Goal: Find specific page/section: Find specific page/section

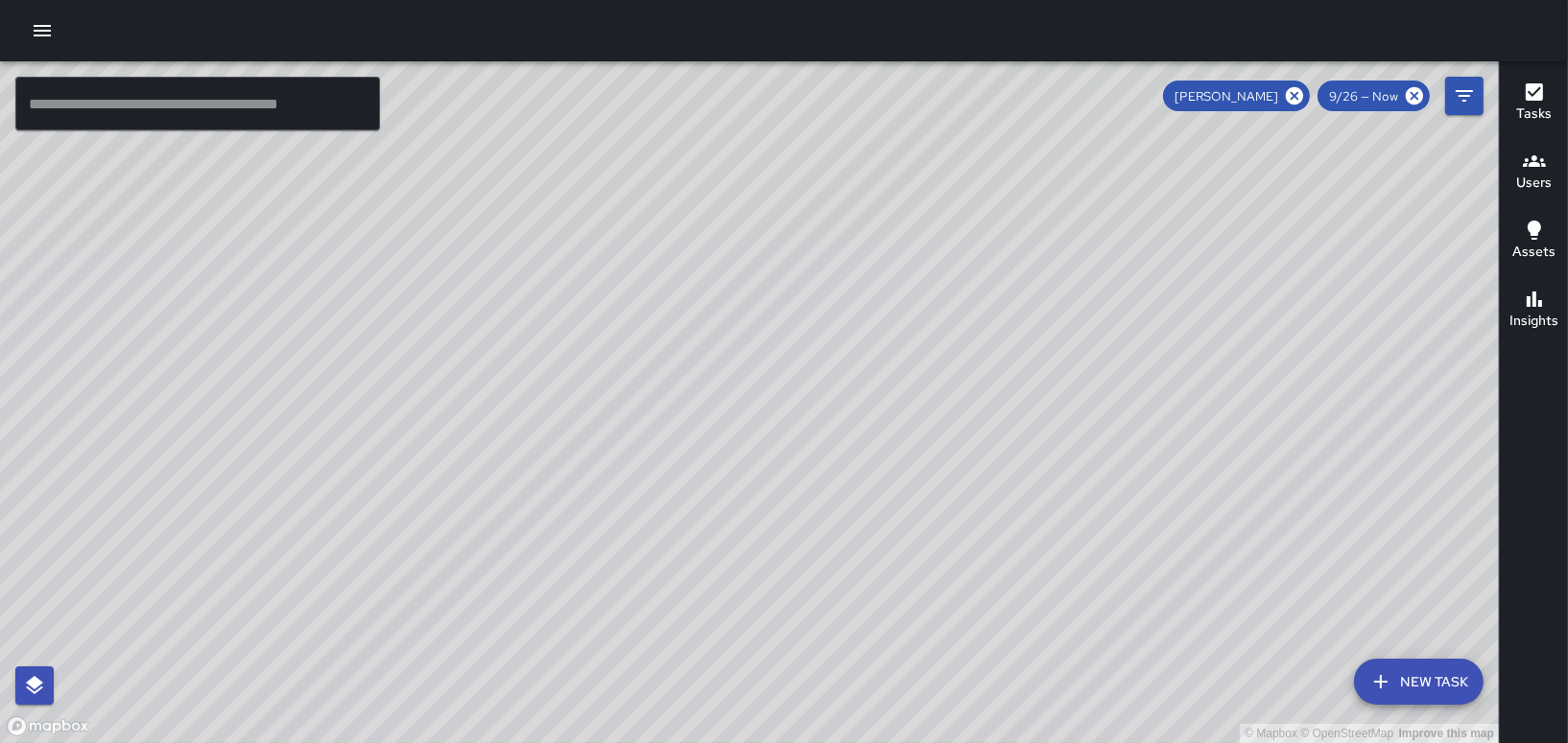
drag, startPoint x: 955, startPoint y: 467, endPoint x: 842, endPoint y: 279, distance: 219.3
click at [843, 279] on div "© Mapbox © OpenStreetMap Improve this map" at bounding box center [749, 402] width 1498 height 682
click at [1297, 92] on icon at bounding box center [1295, 96] width 18 height 18
drag, startPoint x: 967, startPoint y: 125, endPoint x: 989, endPoint y: 286, distance: 162.5
click at [989, 286] on div "© Mapbox © OpenStreetMap Improve this map" at bounding box center [749, 402] width 1498 height 682
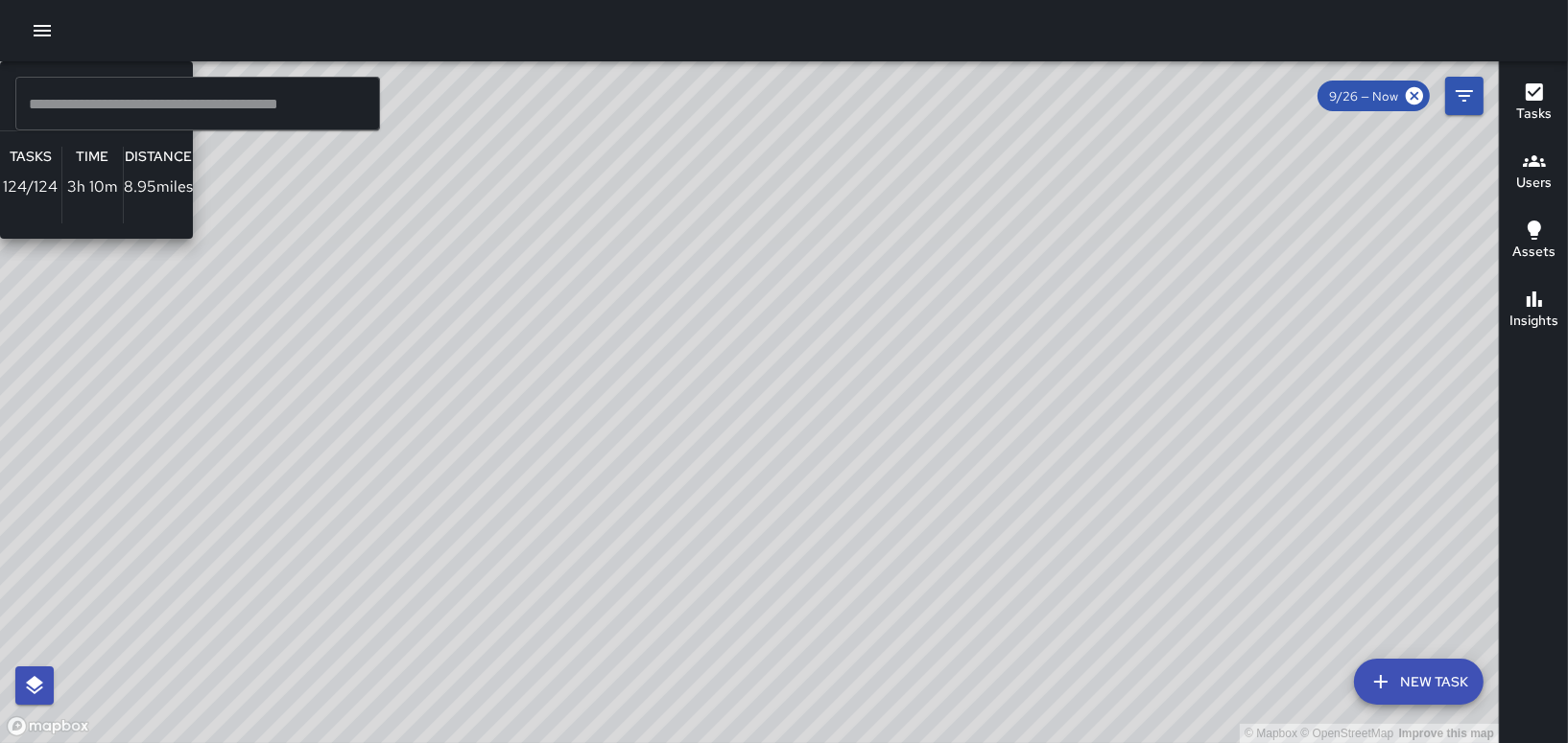
click at [1022, 293] on div "© Mapbox © OpenStreetMap Improve this map DO [PERSON_NAME] Ambassador Tasks 124…" at bounding box center [749, 402] width 1498 height 682
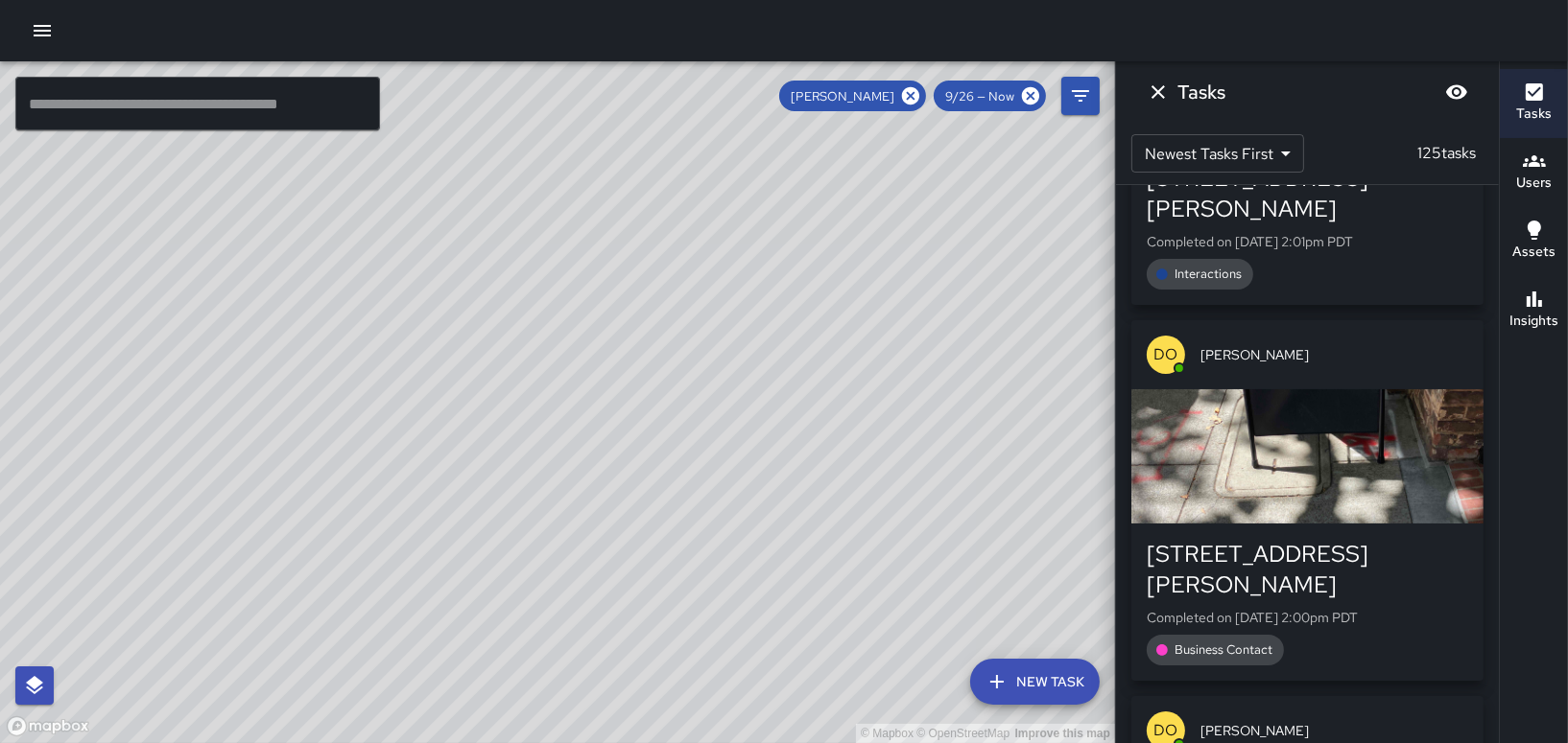
scroll to position [6333, 0]
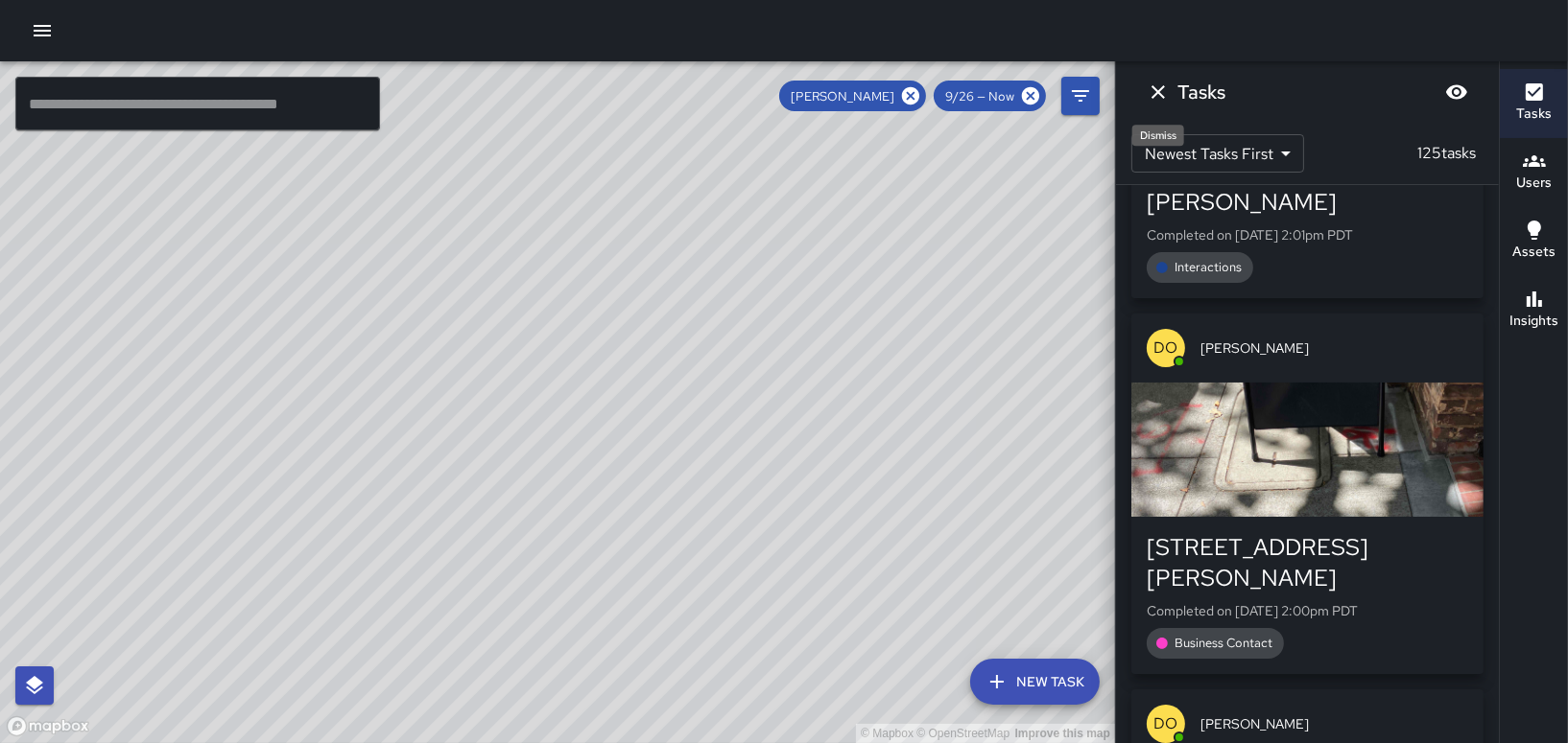
click at [1161, 91] on icon "Dismiss" at bounding box center [1159, 92] width 24 height 23
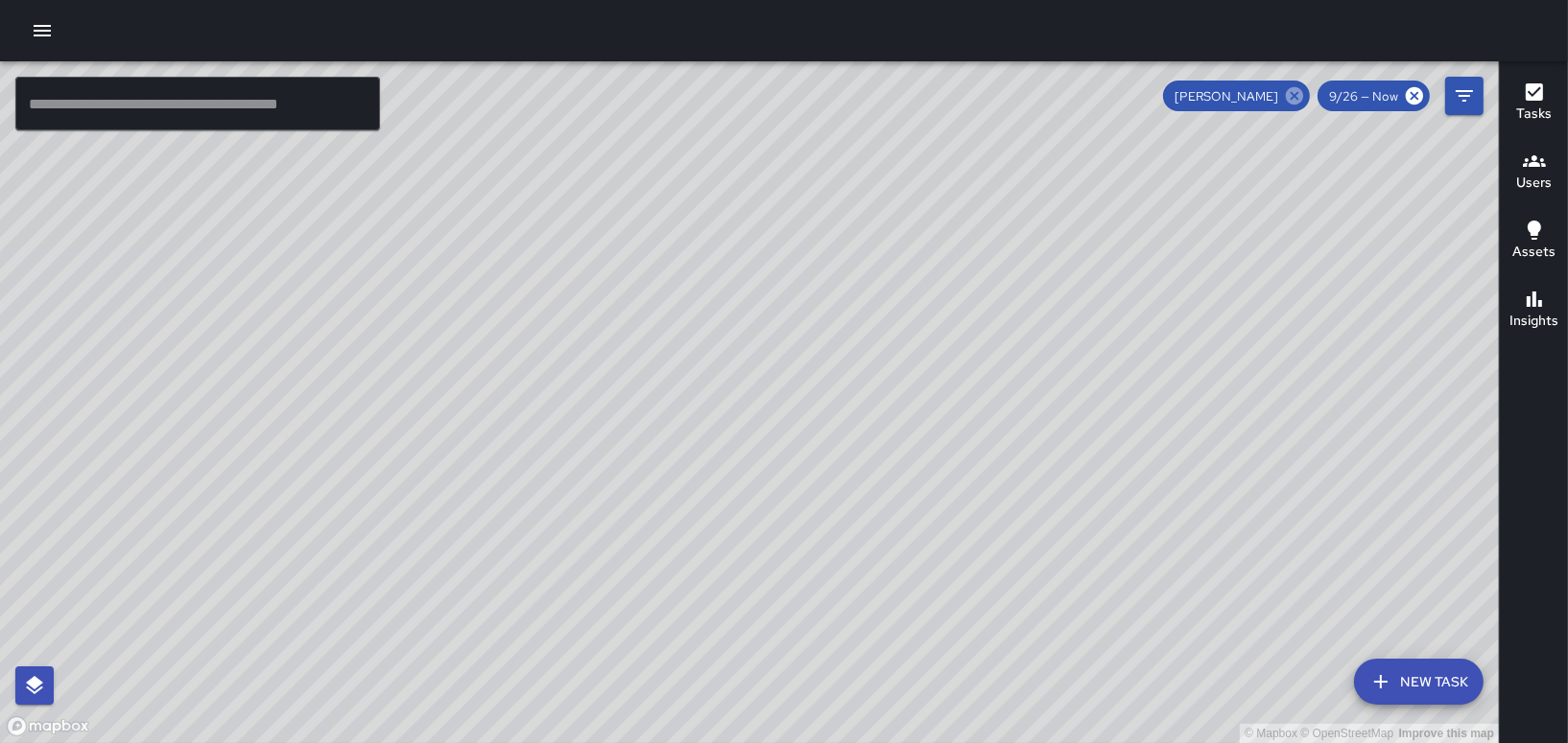
click at [1290, 100] on icon at bounding box center [1295, 96] width 18 height 18
drag, startPoint x: 976, startPoint y: 568, endPoint x: 989, endPoint y: 306, distance: 262.3
click at [989, 306] on div "© Mapbox © OpenStreetMap Improve this map" at bounding box center [749, 402] width 1498 height 682
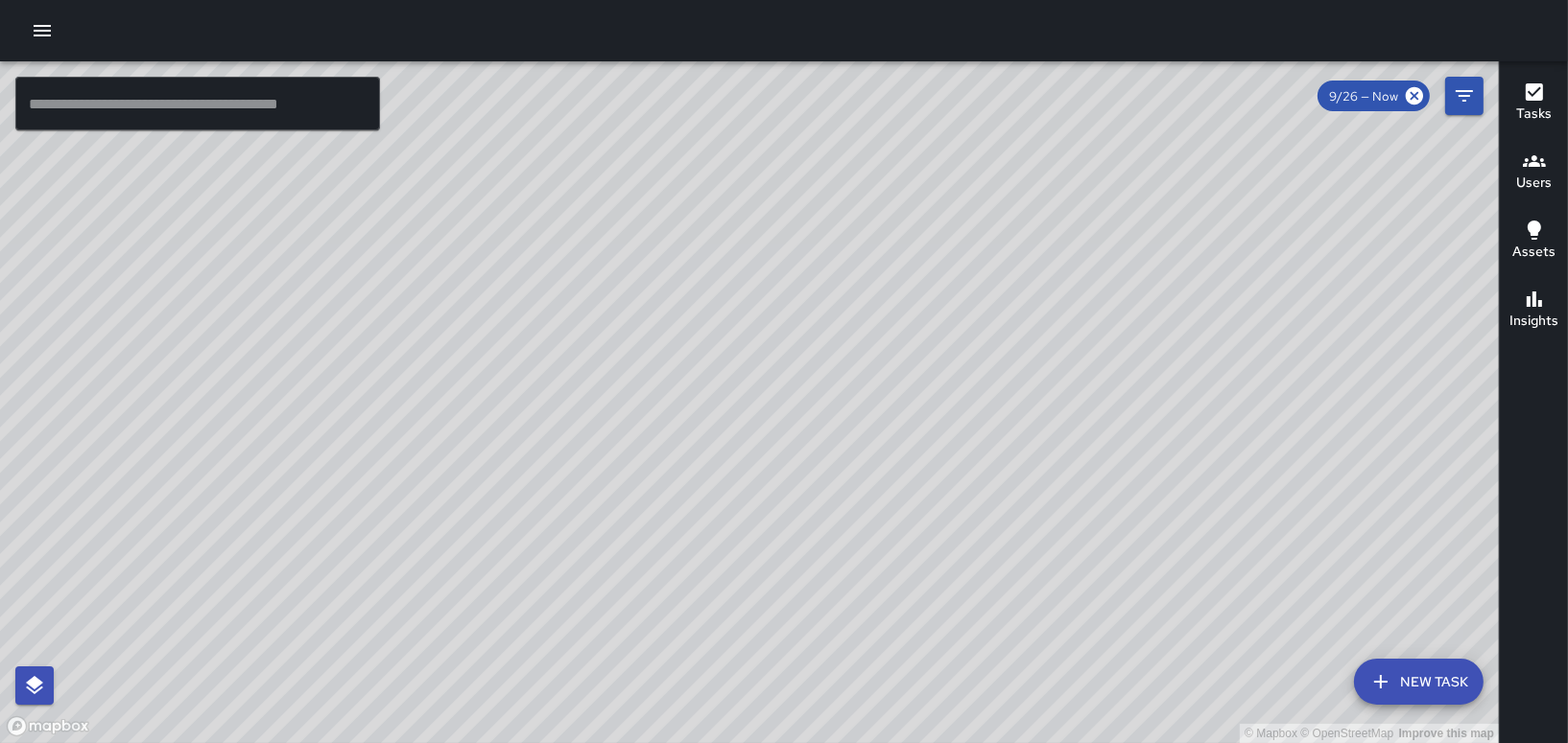
drag, startPoint x: 1333, startPoint y: 162, endPoint x: 938, endPoint y: 484, distance: 509.6
click at [938, 484] on div "© Mapbox © OpenStreetMap Improve this map" at bounding box center [749, 402] width 1498 height 682
drag, startPoint x: 913, startPoint y: 560, endPoint x: 698, endPoint y: 252, distance: 375.6
click at [698, 252] on div "© Mapbox © OpenStreetMap Improve this map" at bounding box center [749, 402] width 1498 height 682
click at [1530, 181] on h6 "Users" at bounding box center [1534, 183] width 35 height 22
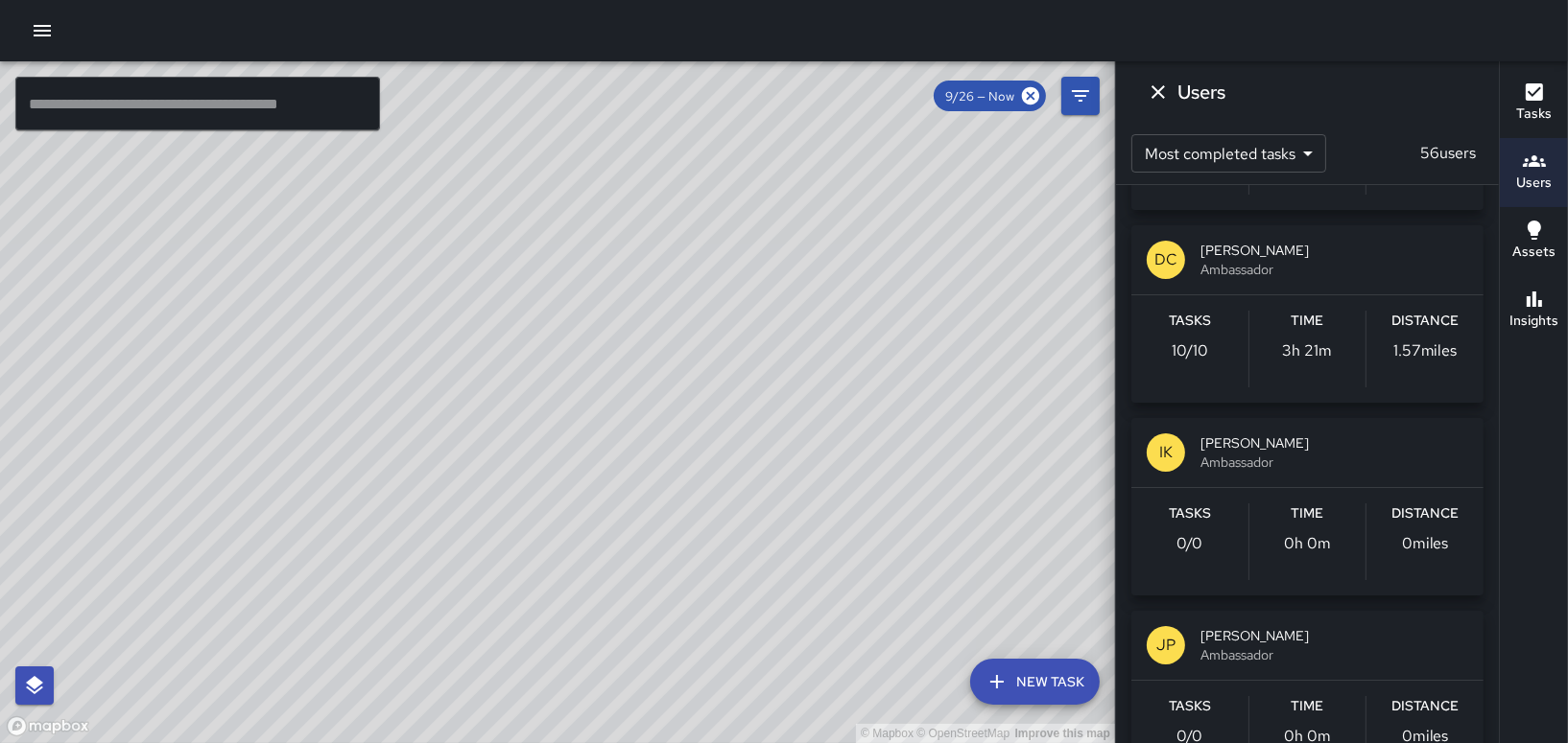
scroll to position [22137, 0]
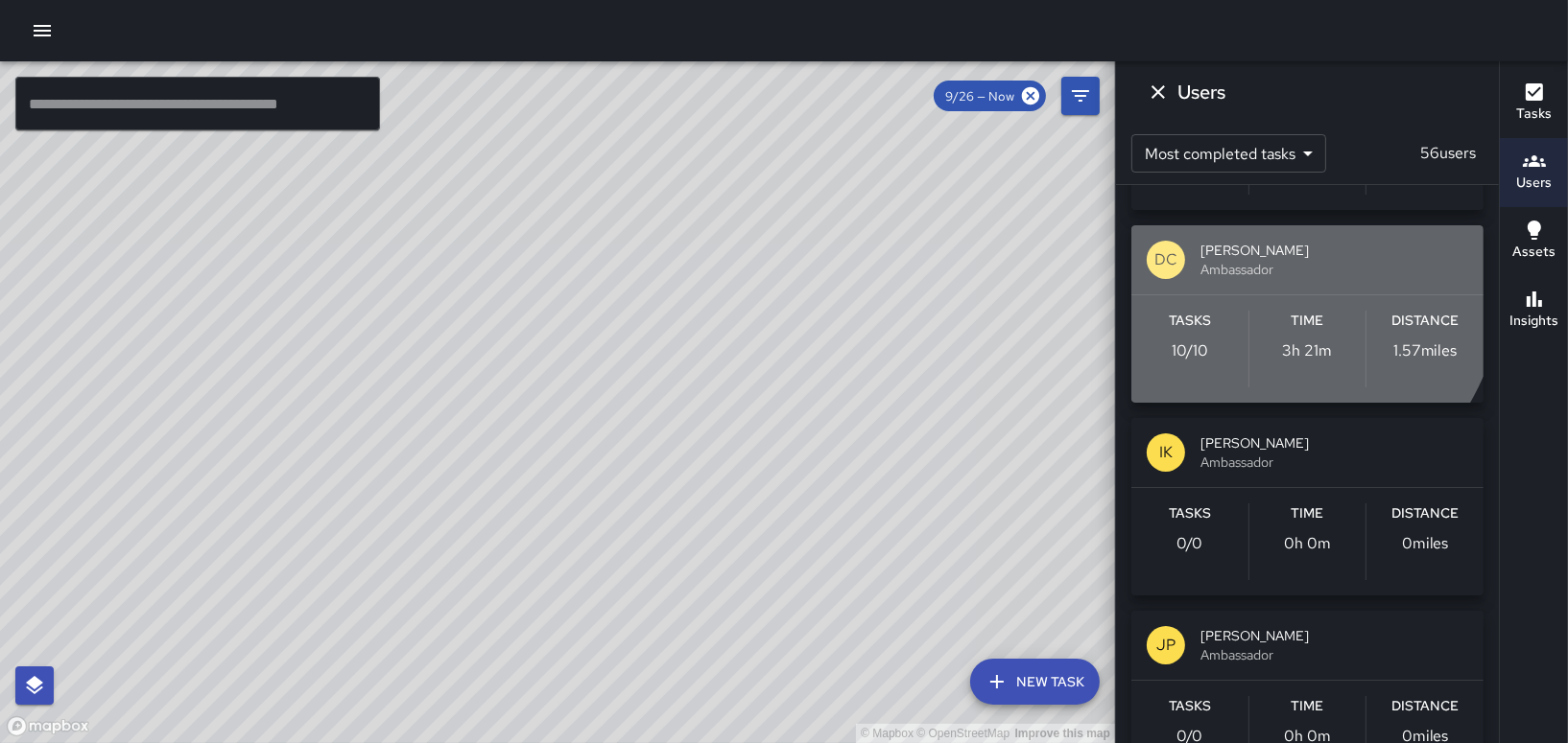
click at [1232, 261] on span "Ambassador" at bounding box center [1334, 269] width 267 height 20
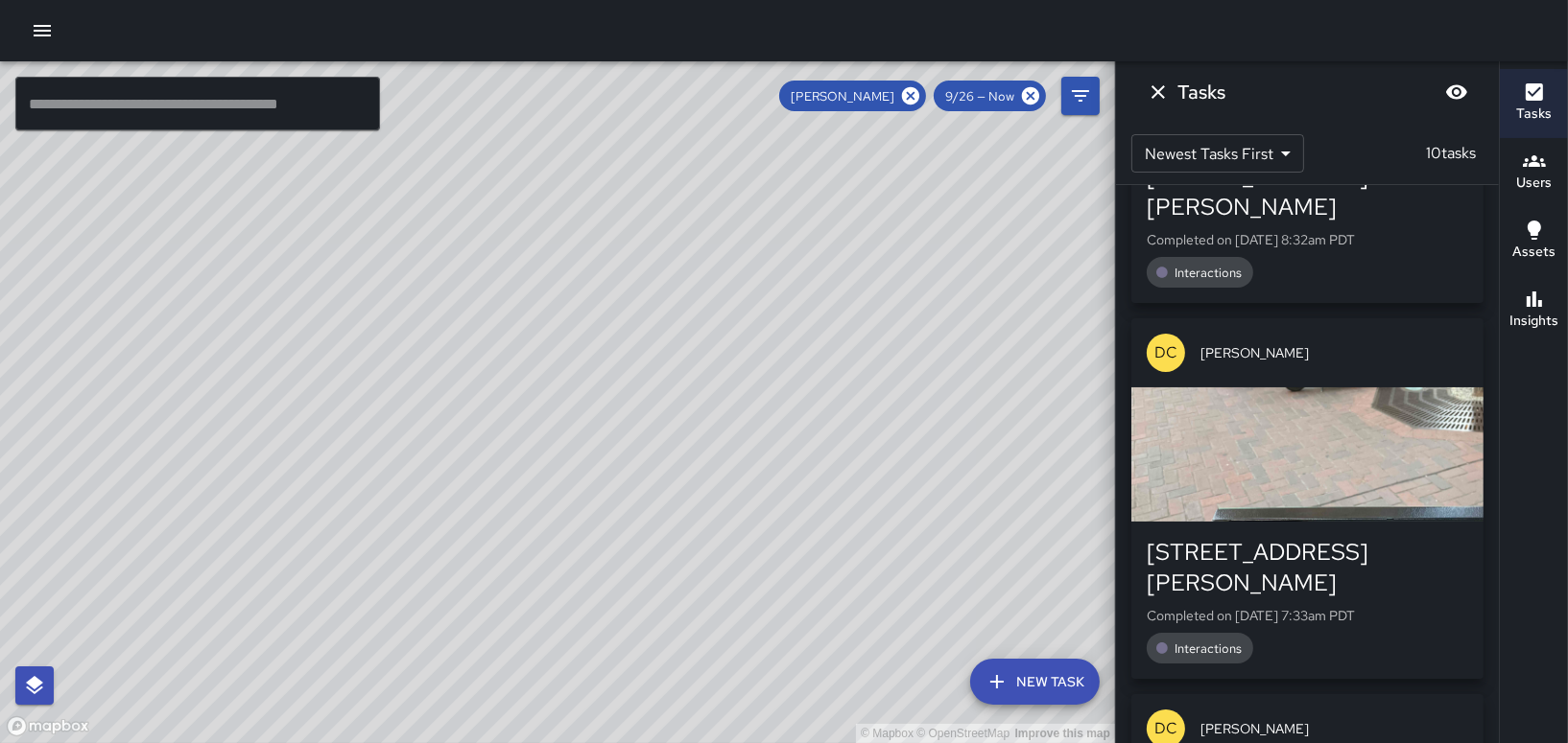
scroll to position [1459, 0]
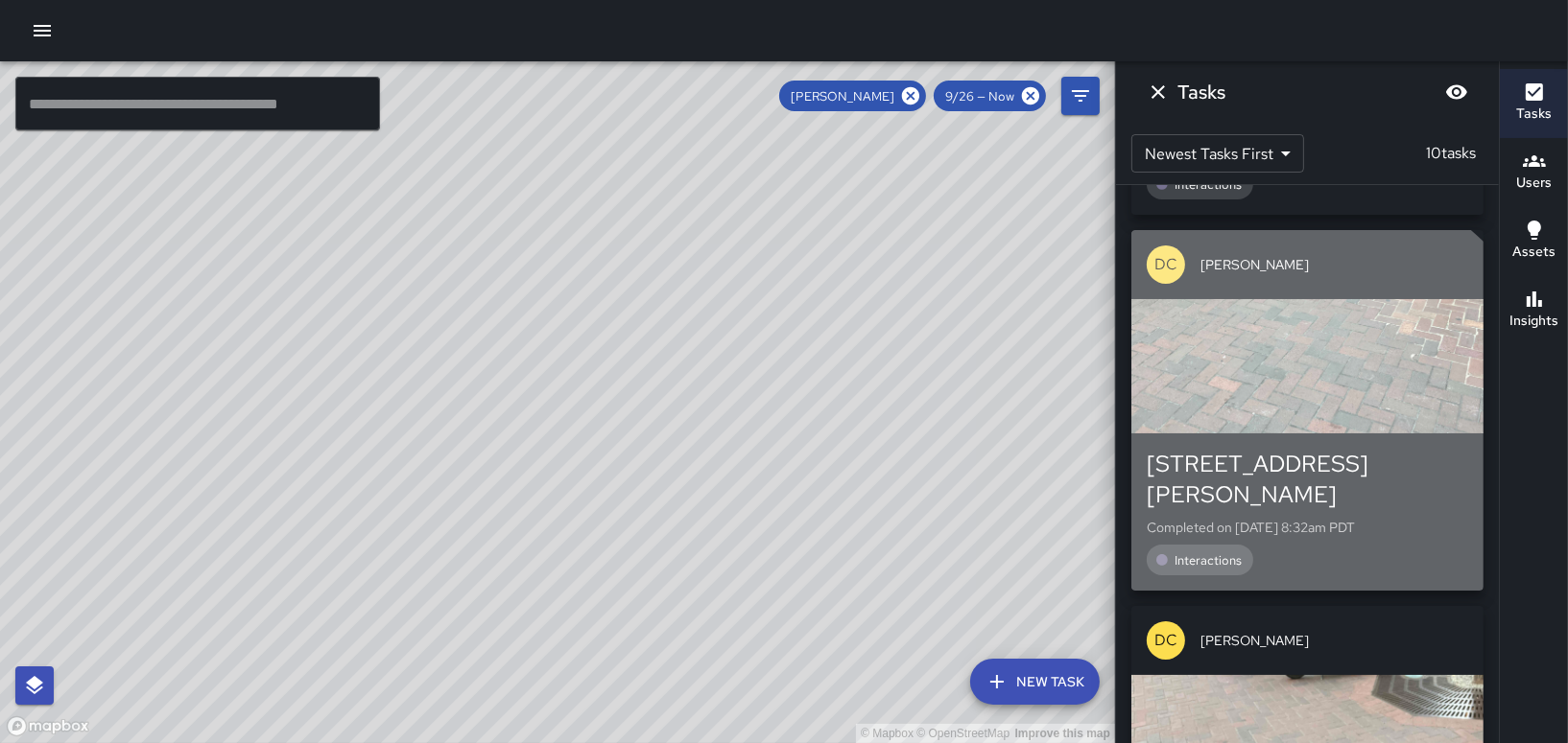
click at [1216, 552] on span "Interactions" at bounding box center [1208, 560] width 90 height 17
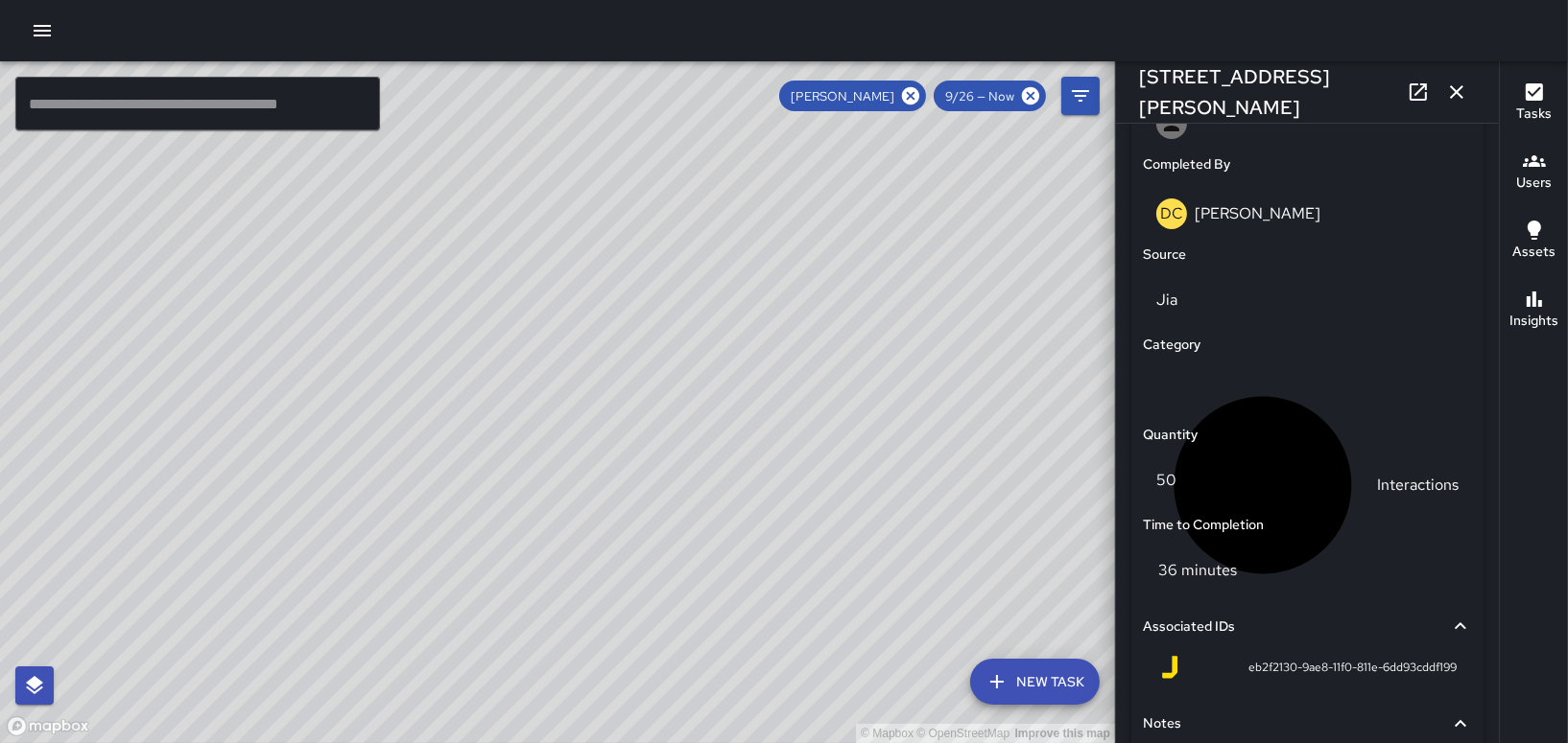
scroll to position [1151, 0]
click at [1452, 93] on icon "button" at bounding box center [1456, 92] width 24 height 23
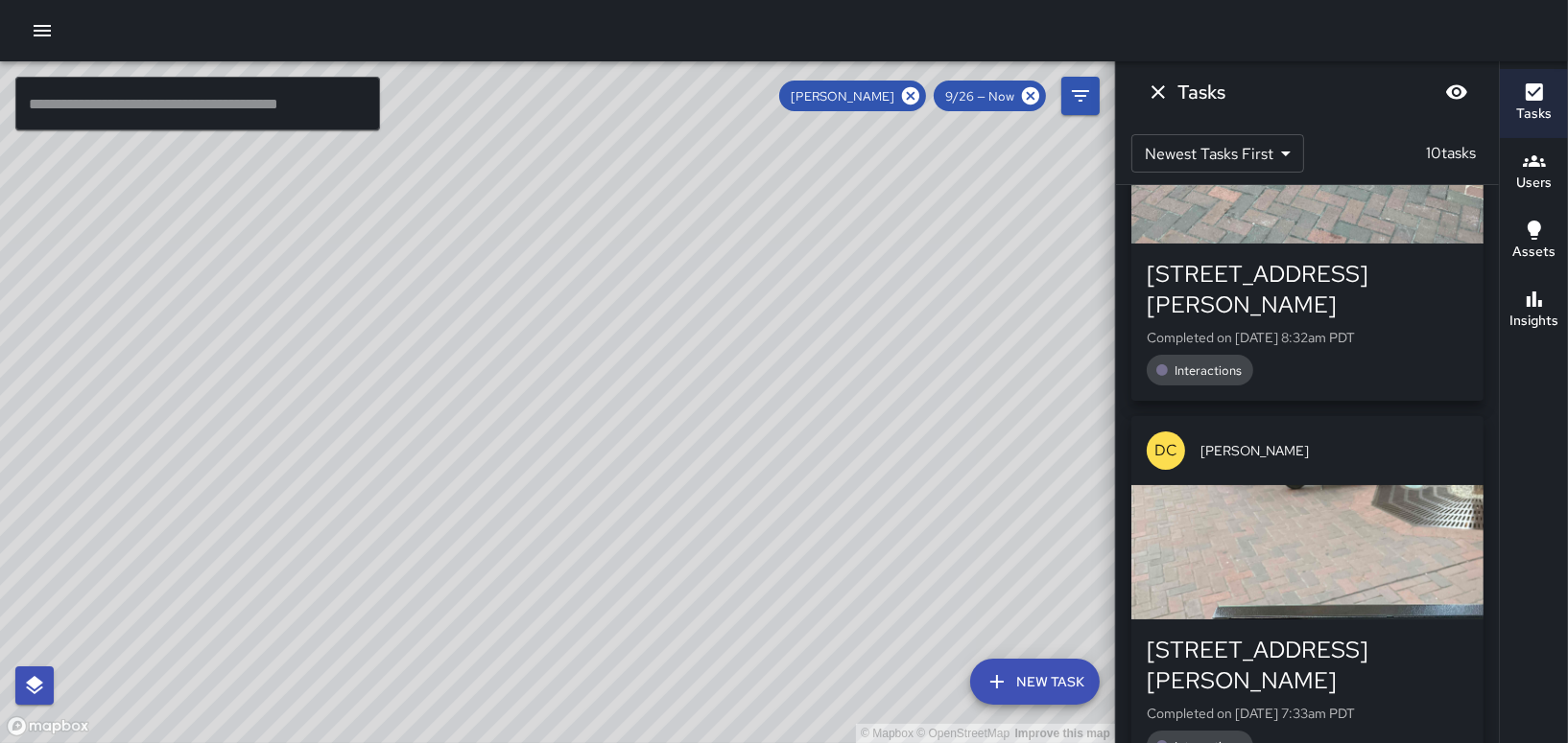
scroll to position [1650, 0]
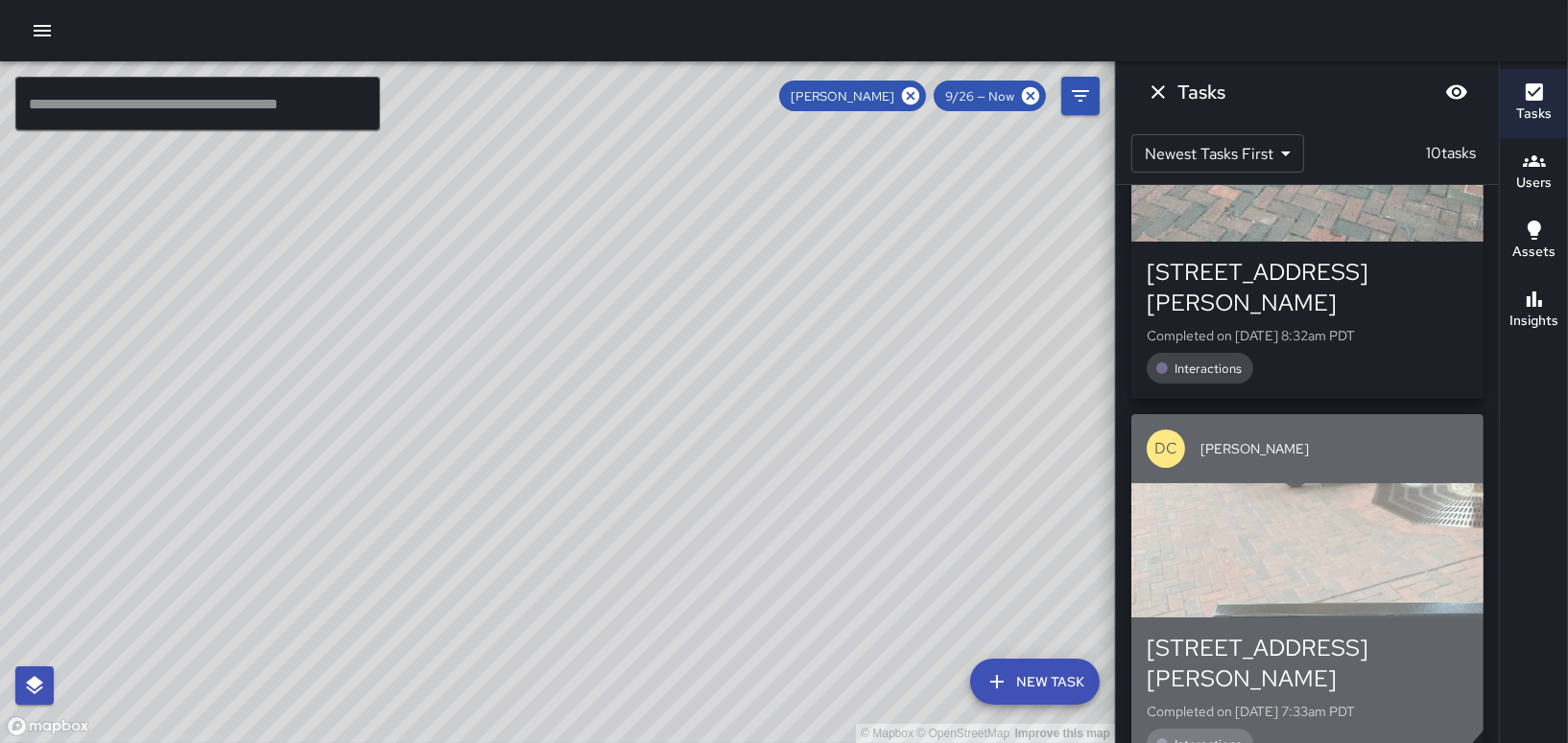
click at [1244, 484] on div "button" at bounding box center [1307, 550] width 353 height 134
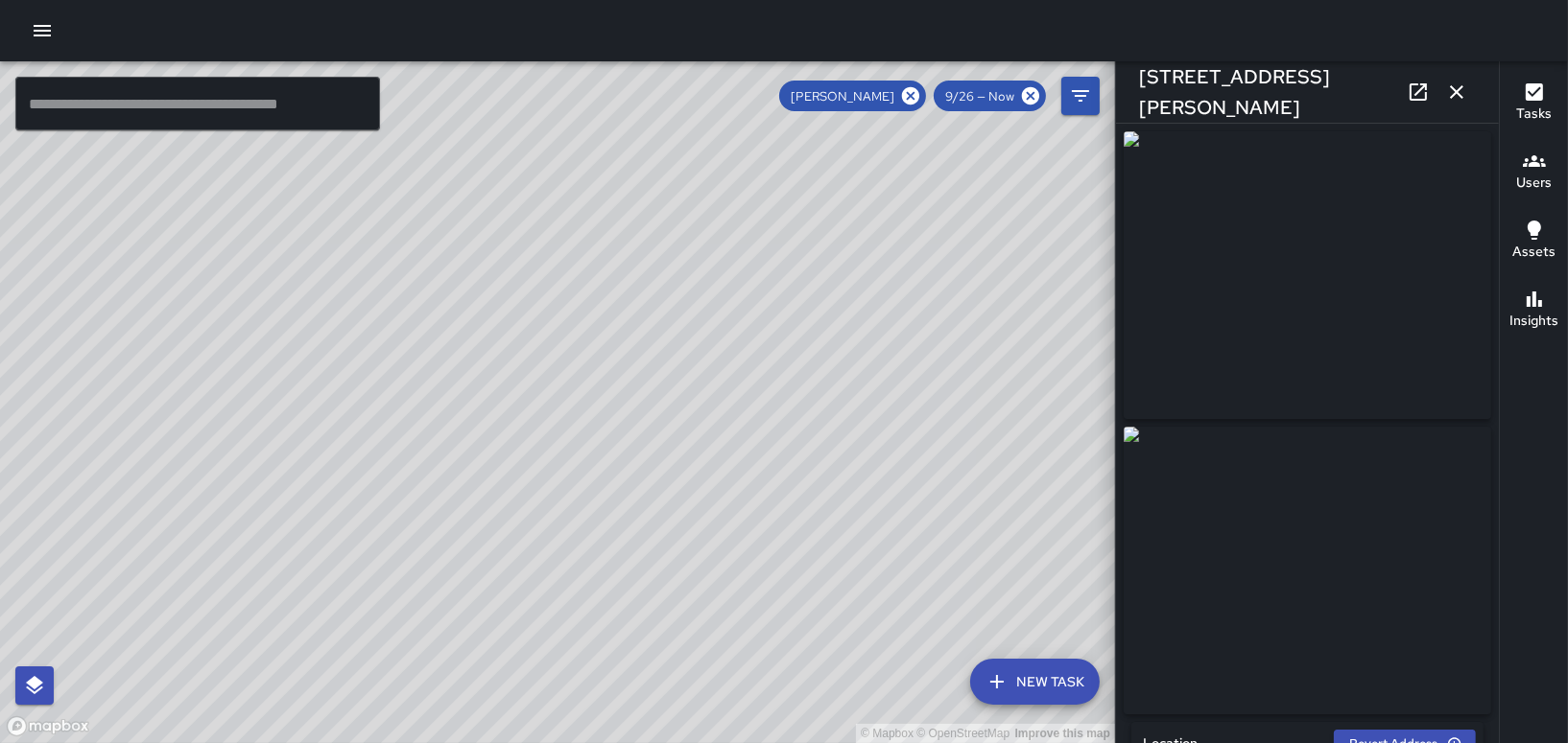
type input "**********"
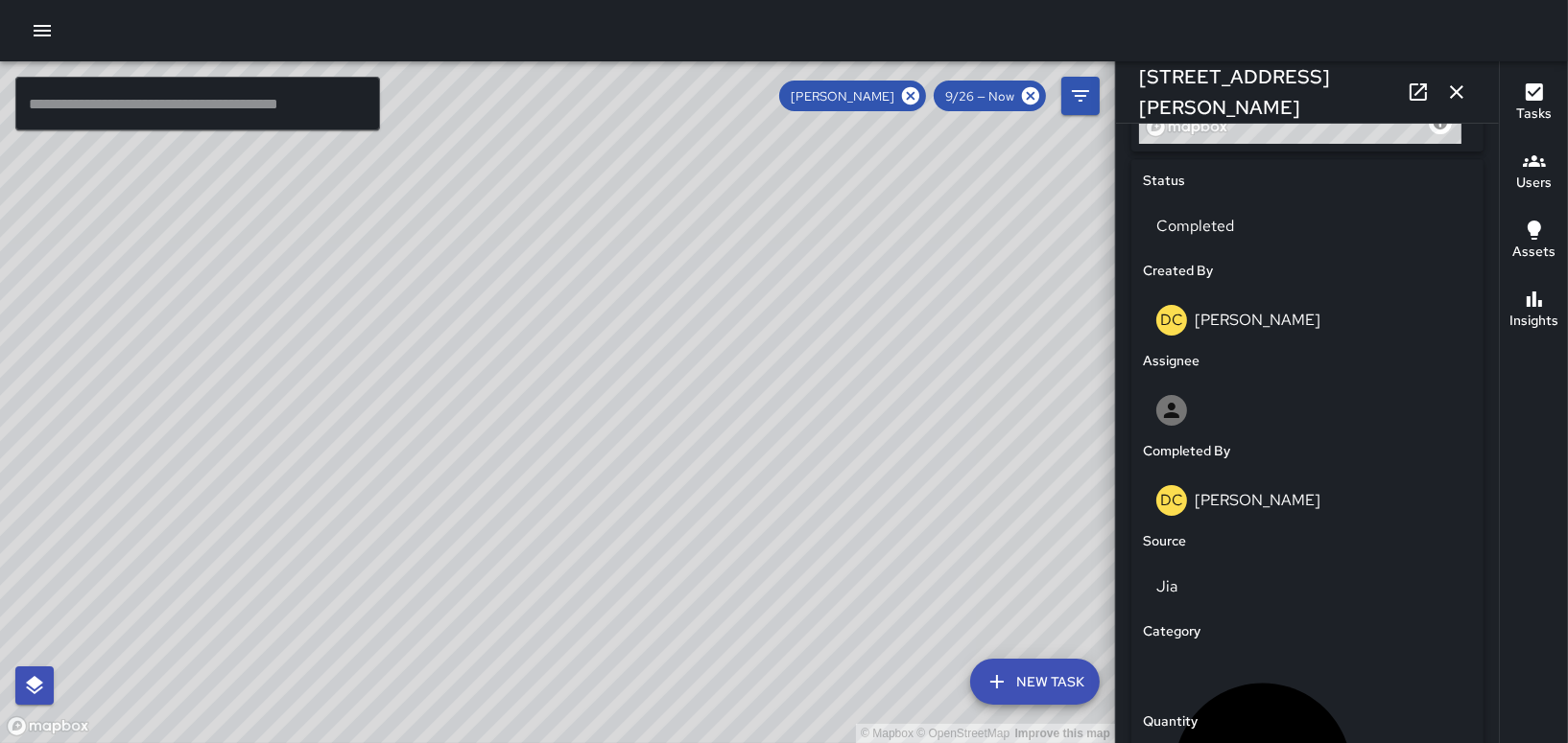
scroll to position [1151, 0]
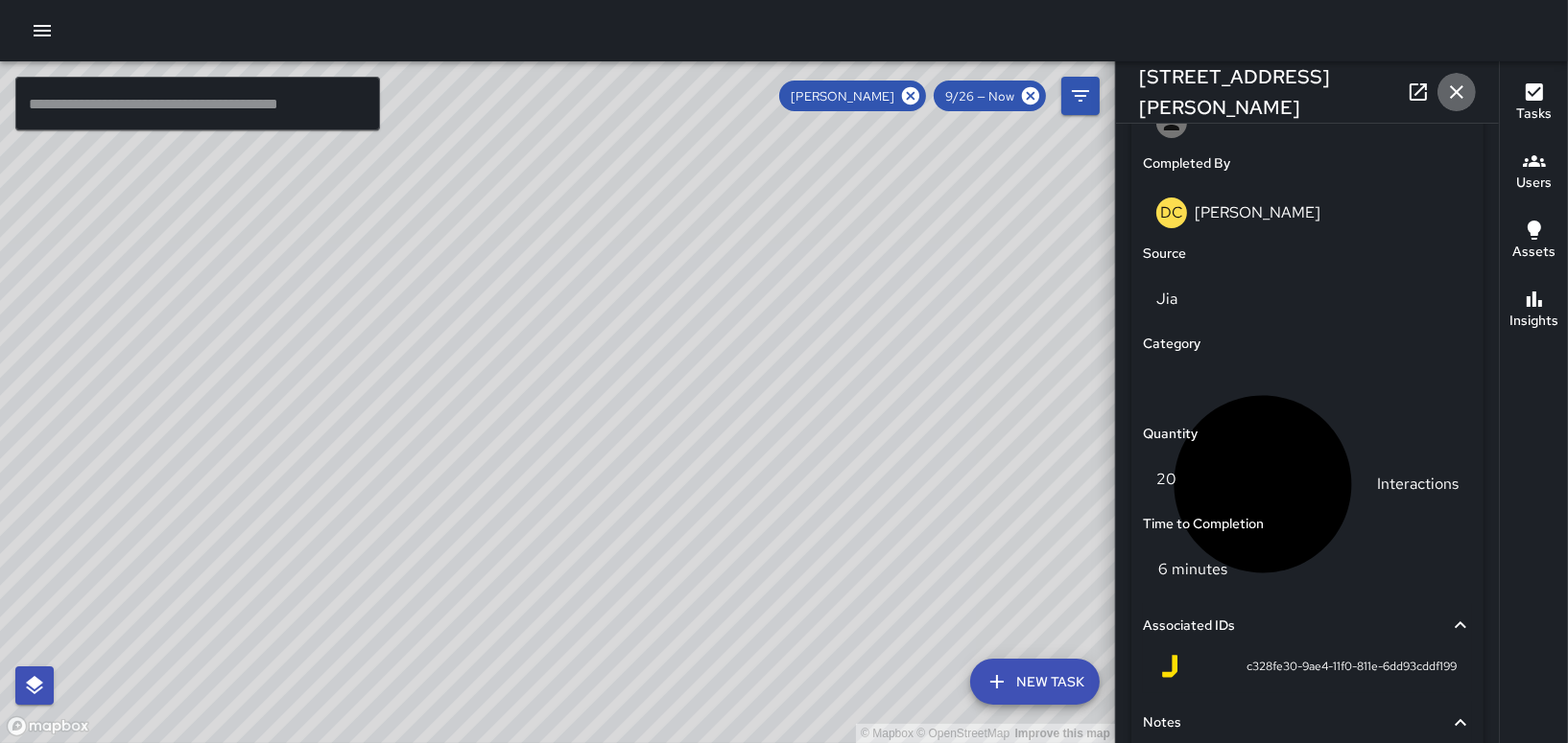
click at [1455, 97] on icon "button" at bounding box center [1456, 92] width 24 height 23
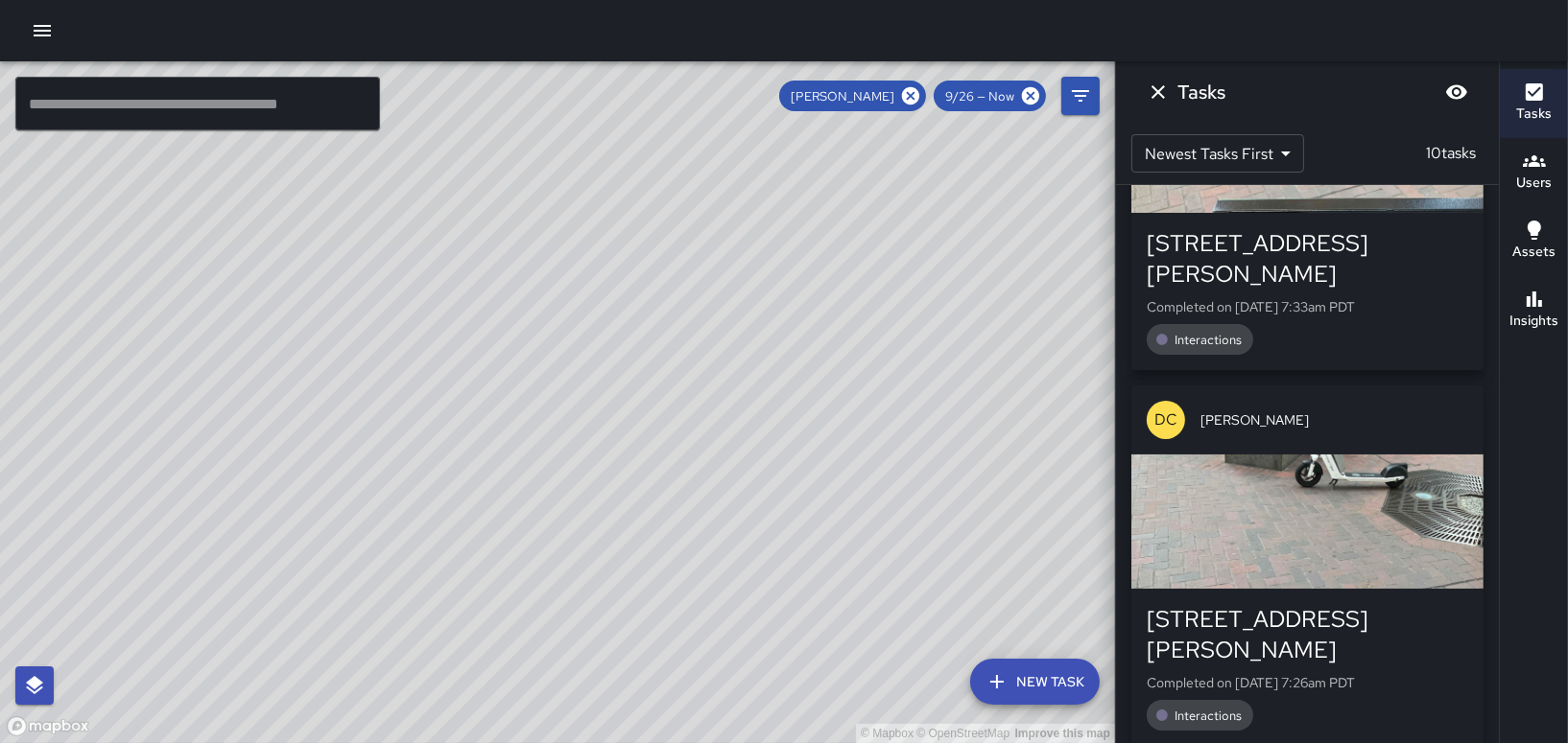
scroll to position [2130, 0]
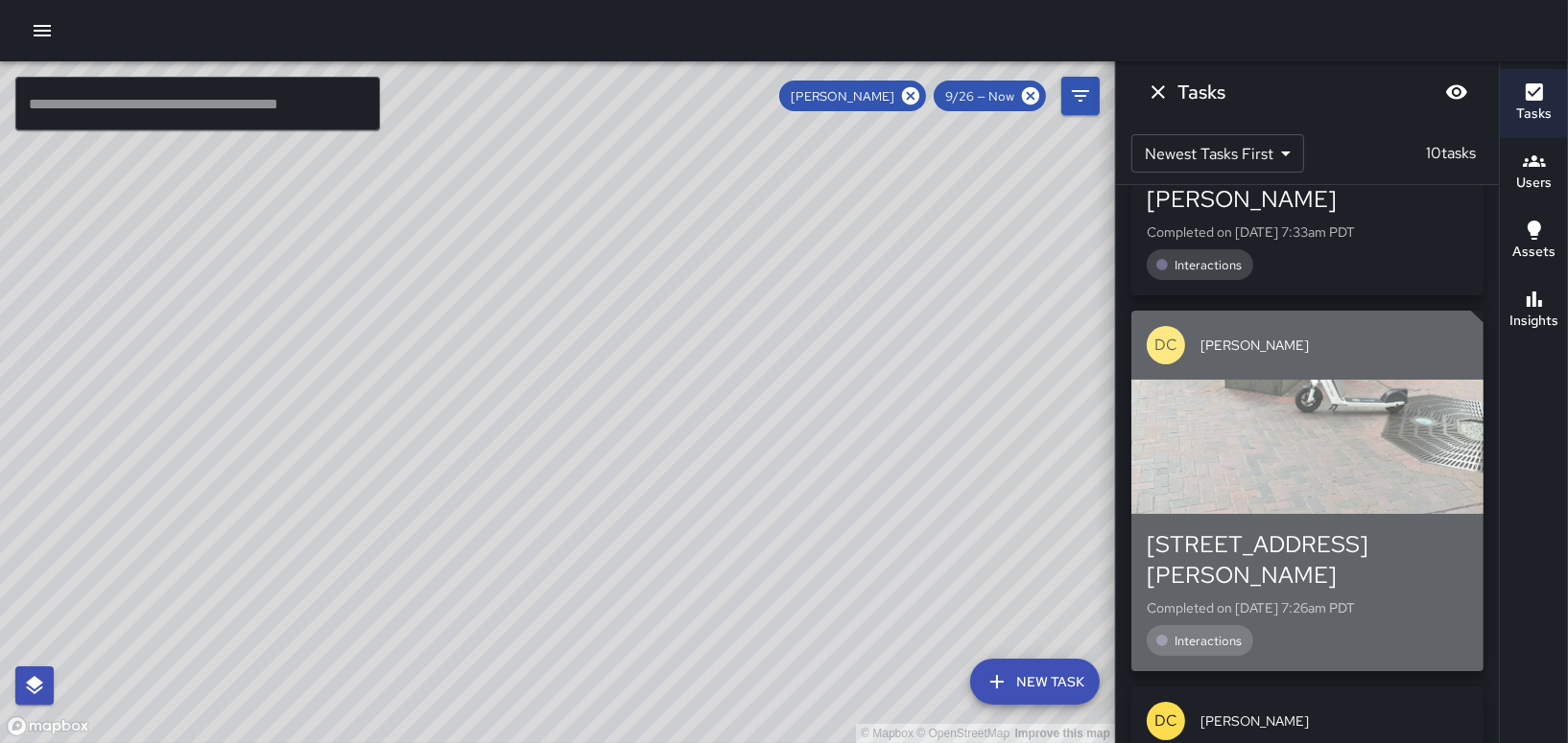
click at [1249, 530] on div "[STREET_ADDRESS][PERSON_NAME] Completed on [DATE] 7:26am PDT Interactions" at bounding box center [1307, 592] width 321 height 126
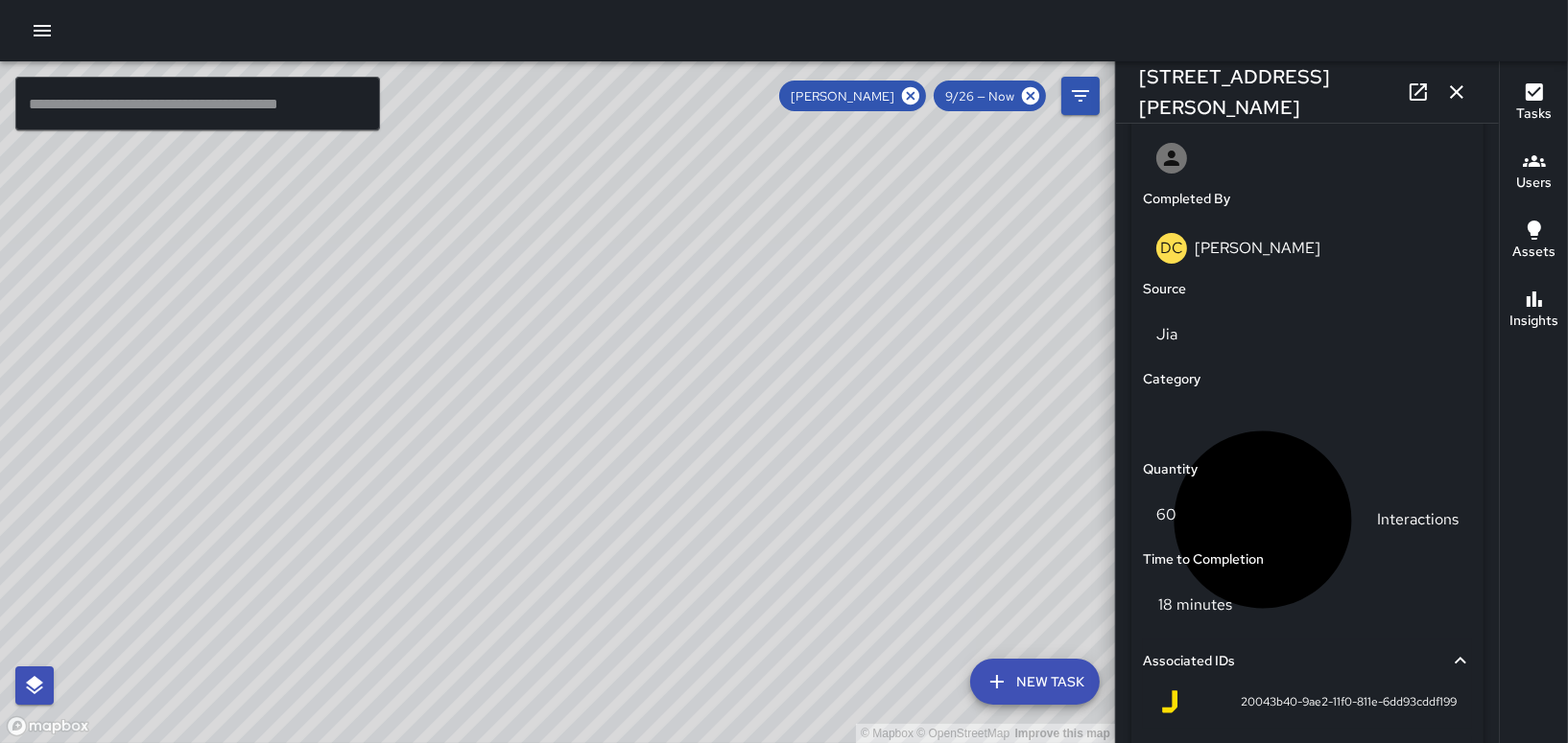
scroll to position [1247, 0]
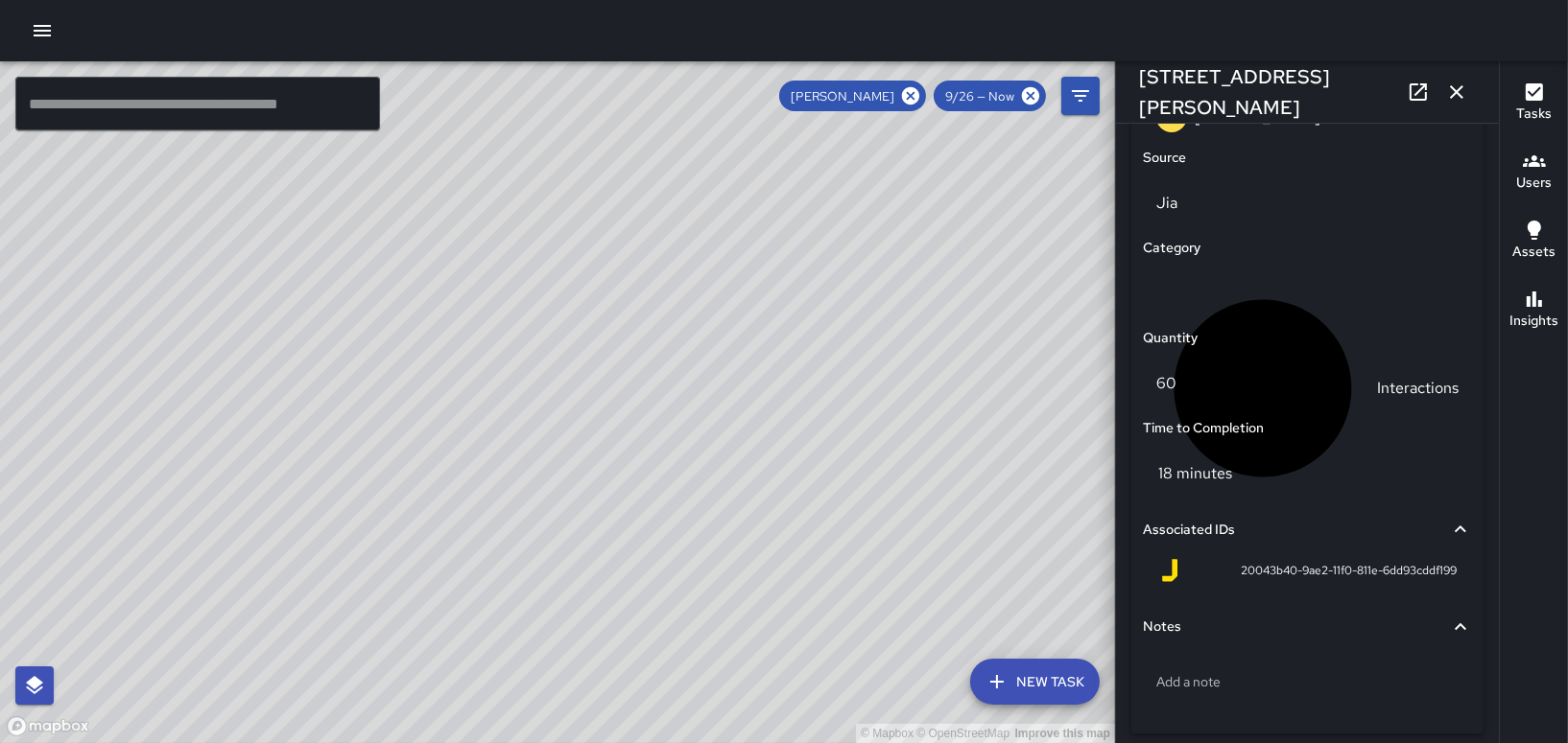
click at [1449, 86] on icon "button" at bounding box center [1456, 92] width 24 height 23
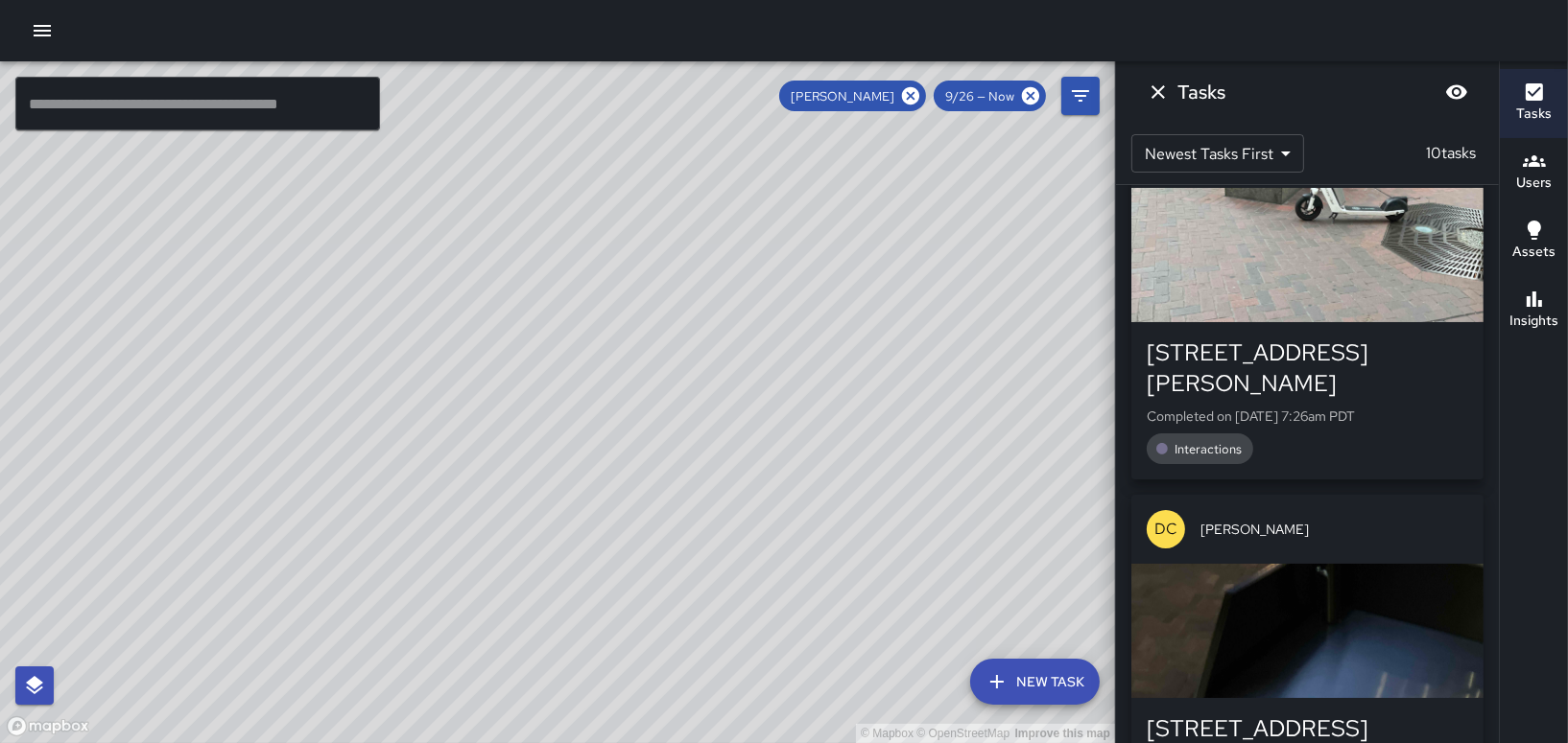
scroll to position [2610, 0]
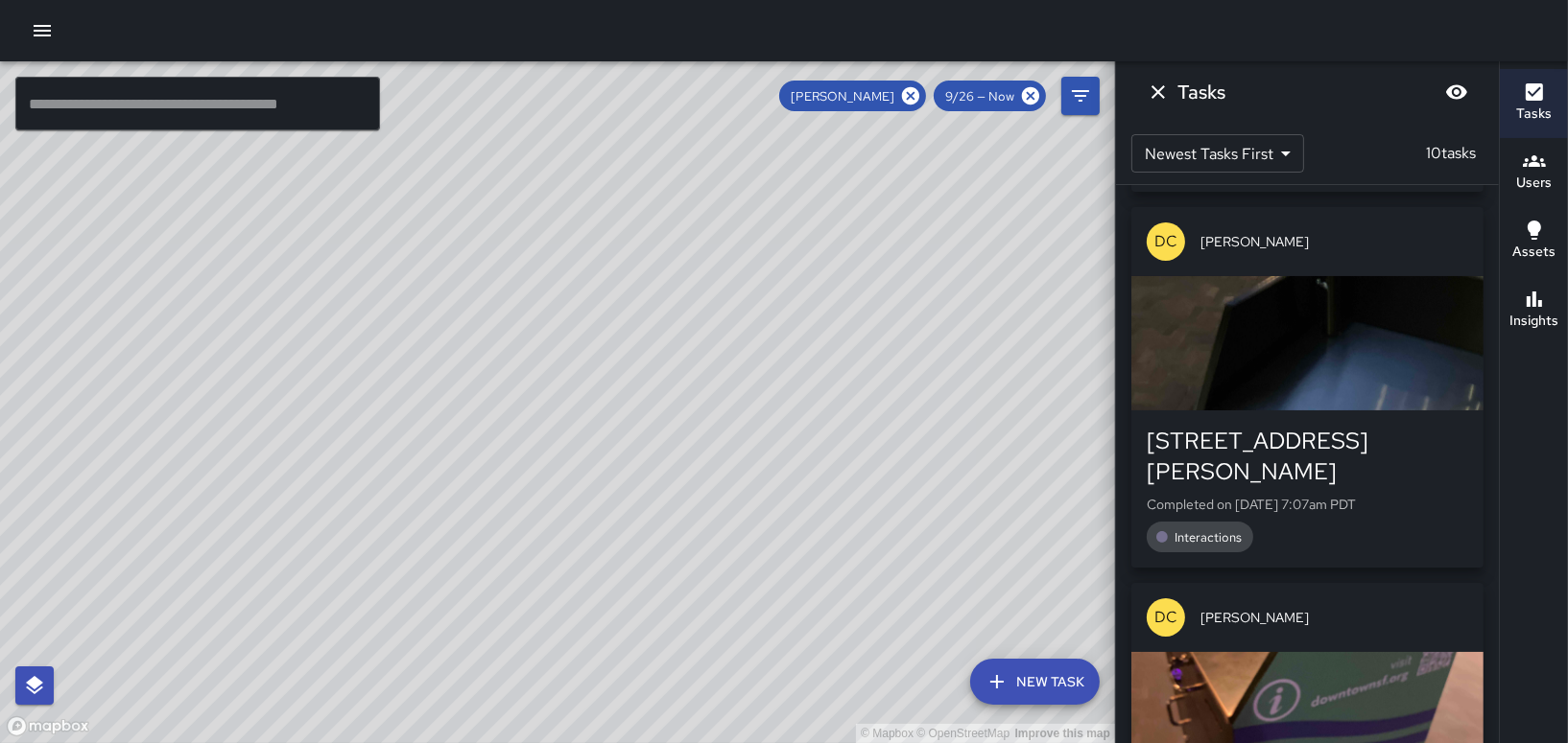
click at [1248, 652] on div "button" at bounding box center [1307, 719] width 353 height 134
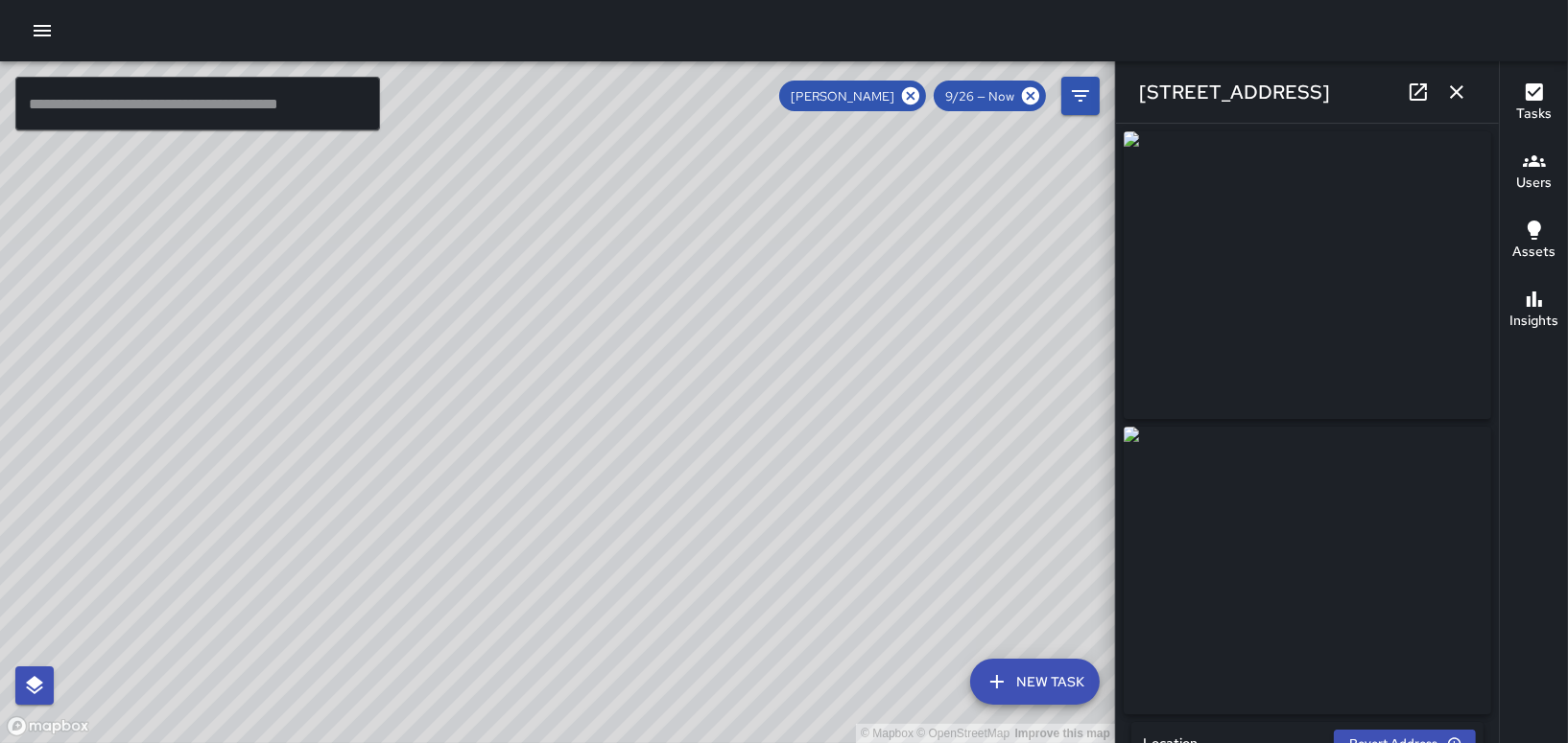
type input "**********"
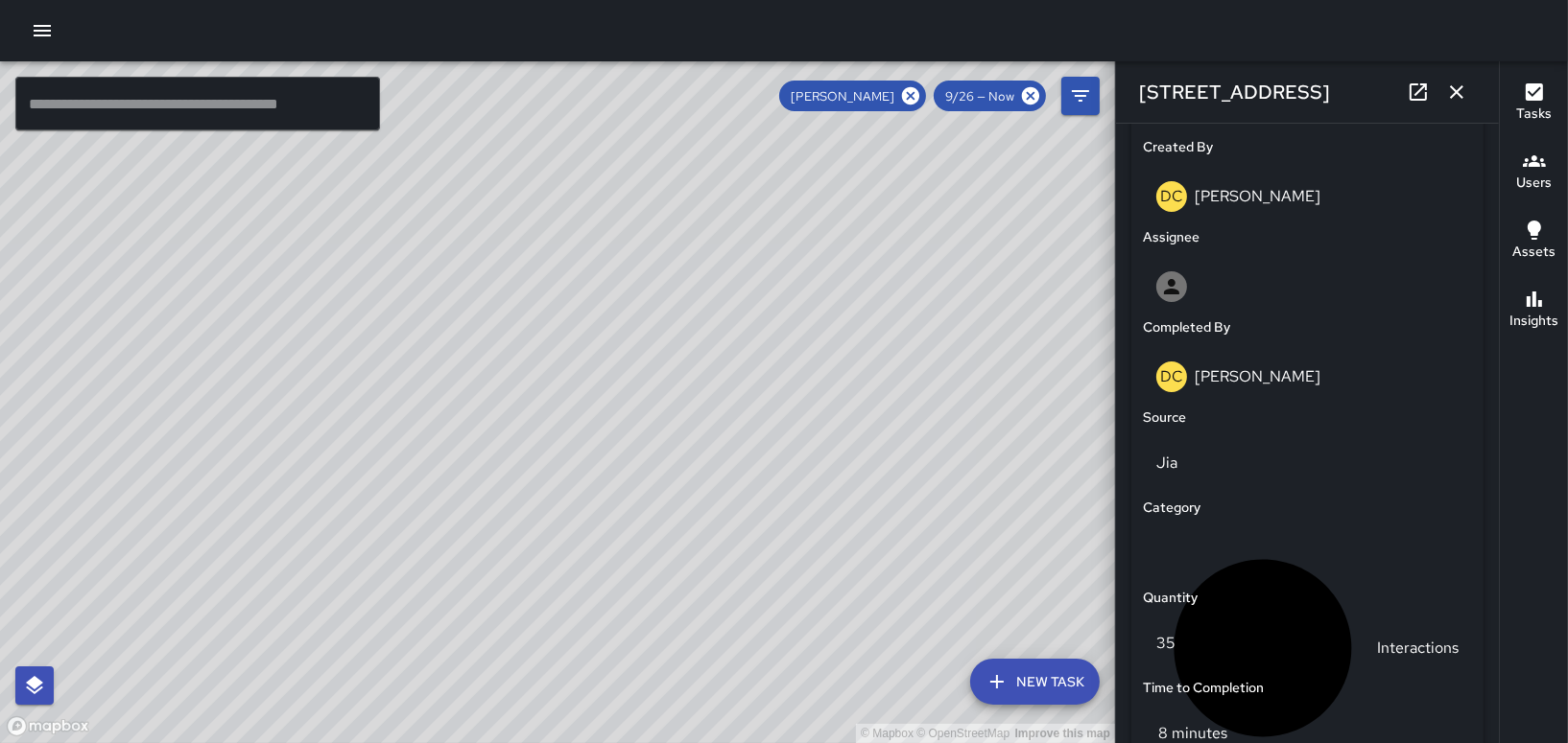
scroll to position [945, 0]
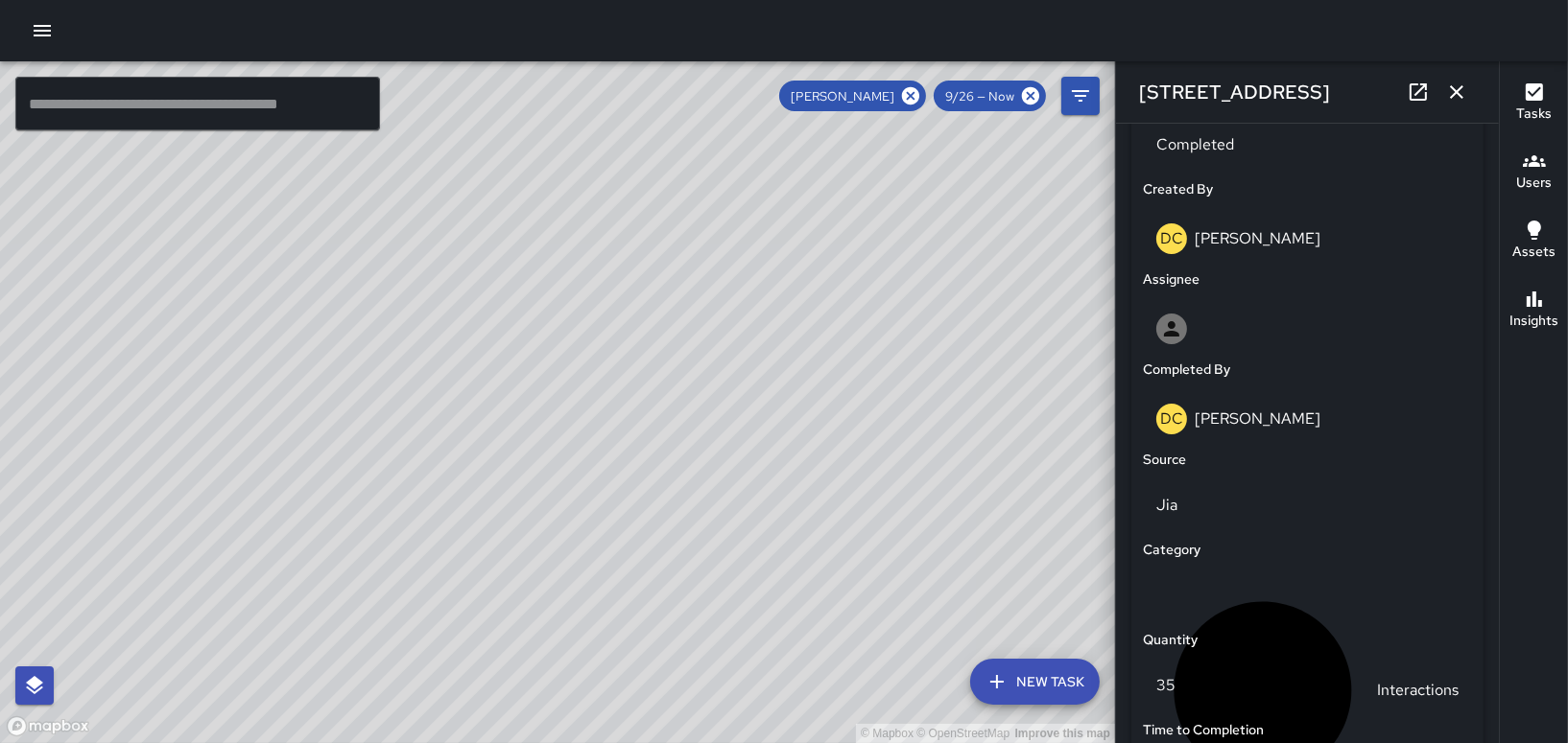
click at [1455, 95] on icon "button" at bounding box center [1456, 92] width 24 height 23
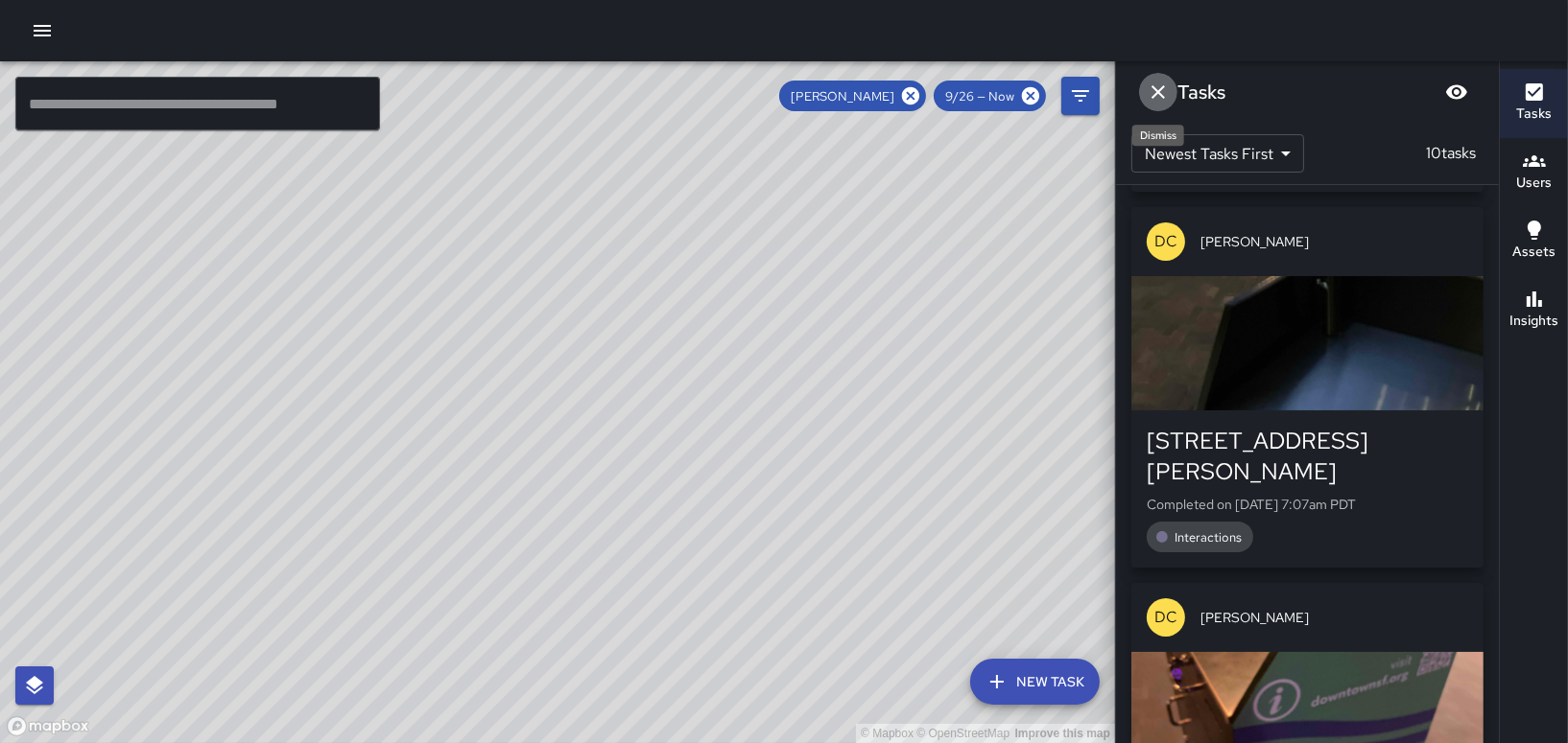
click at [1154, 91] on icon "Dismiss" at bounding box center [1159, 92] width 24 height 23
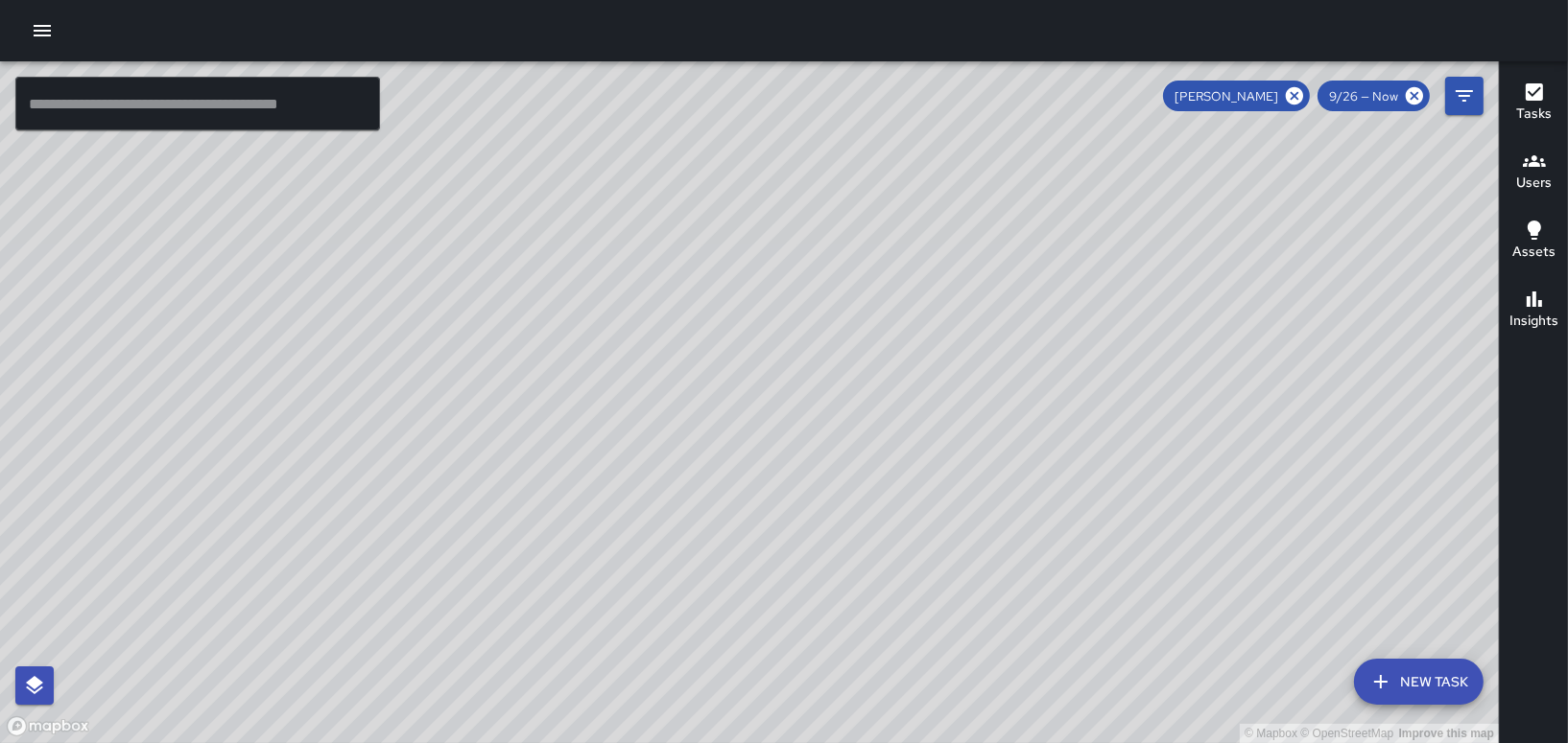
click at [1246, 97] on span "[PERSON_NAME]" at bounding box center [1225, 96] width 126 height 17
click at [1247, 92] on span "[PERSON_NAME]" at bounding box center [1225, 96] width 126 height 17
click at [1246, 92] on span "[PERSON_NAME]" at bounding box center [1225, 96] width 126 height 17
drag, startPoint x: 905, startPoint y: 160, endPoint x: 941, endPoint y: 369, distance: 212.1
click at [940, 372] on div "© Mapbox © OpenStreetMap Improve this map" at bounding box center [749, 402] width 1498 height 682
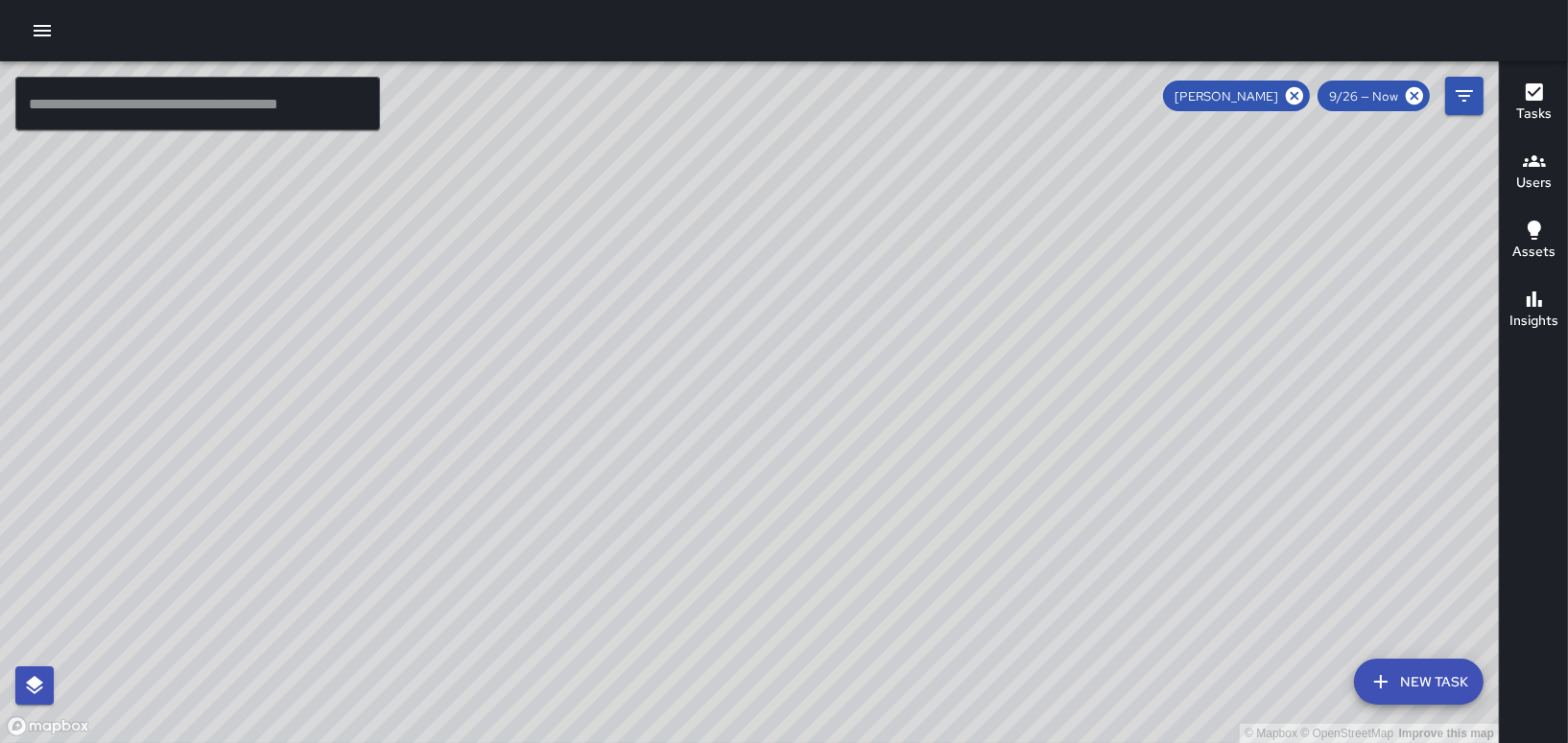
click at [1017, 521] on div "© Mapbox © OpenStreetMap Improve this map DC [PERSON_NAME][GEOGRAPHIC_DATA][STR…" at bounding box center [749, 402] width 1498 height 682
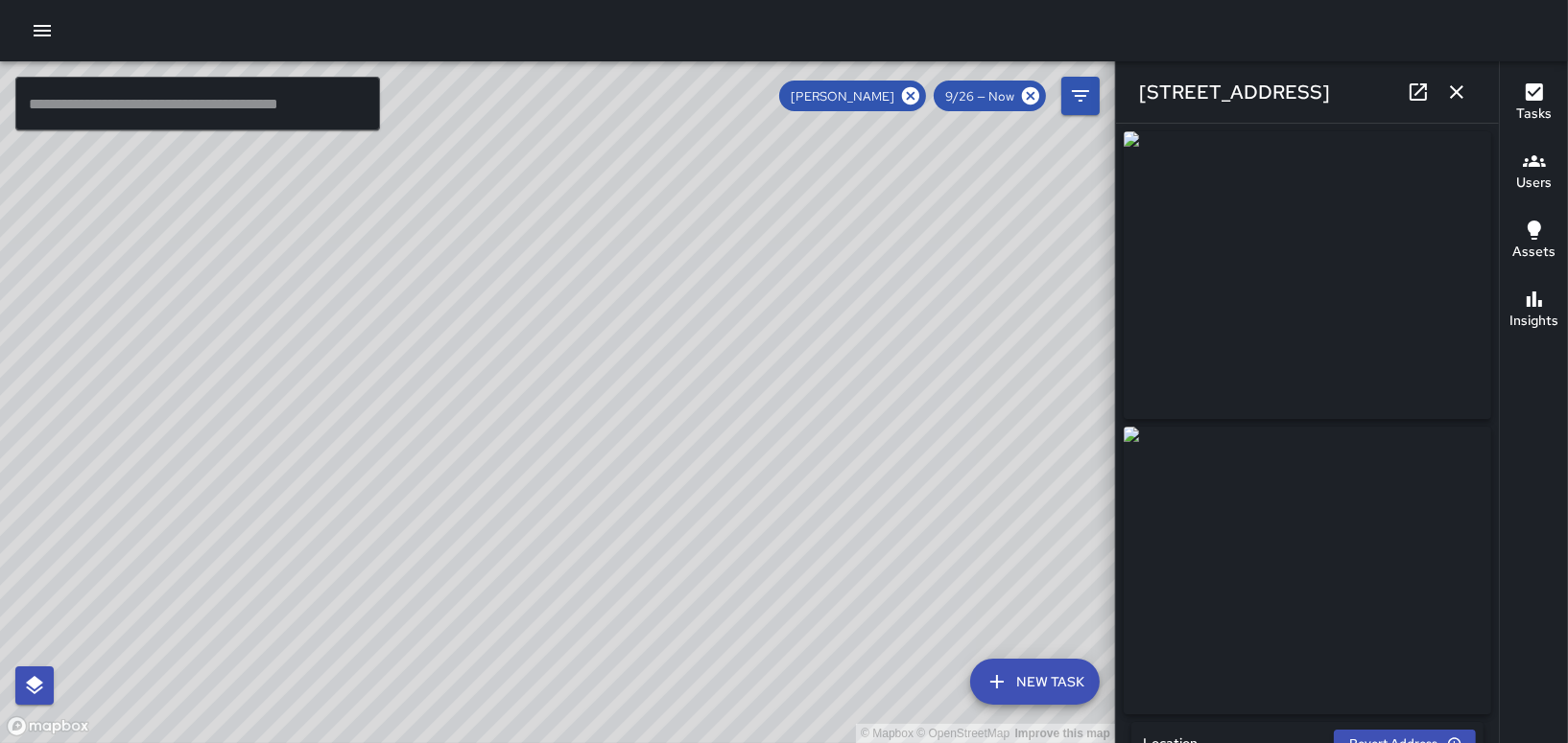
type input "**********"
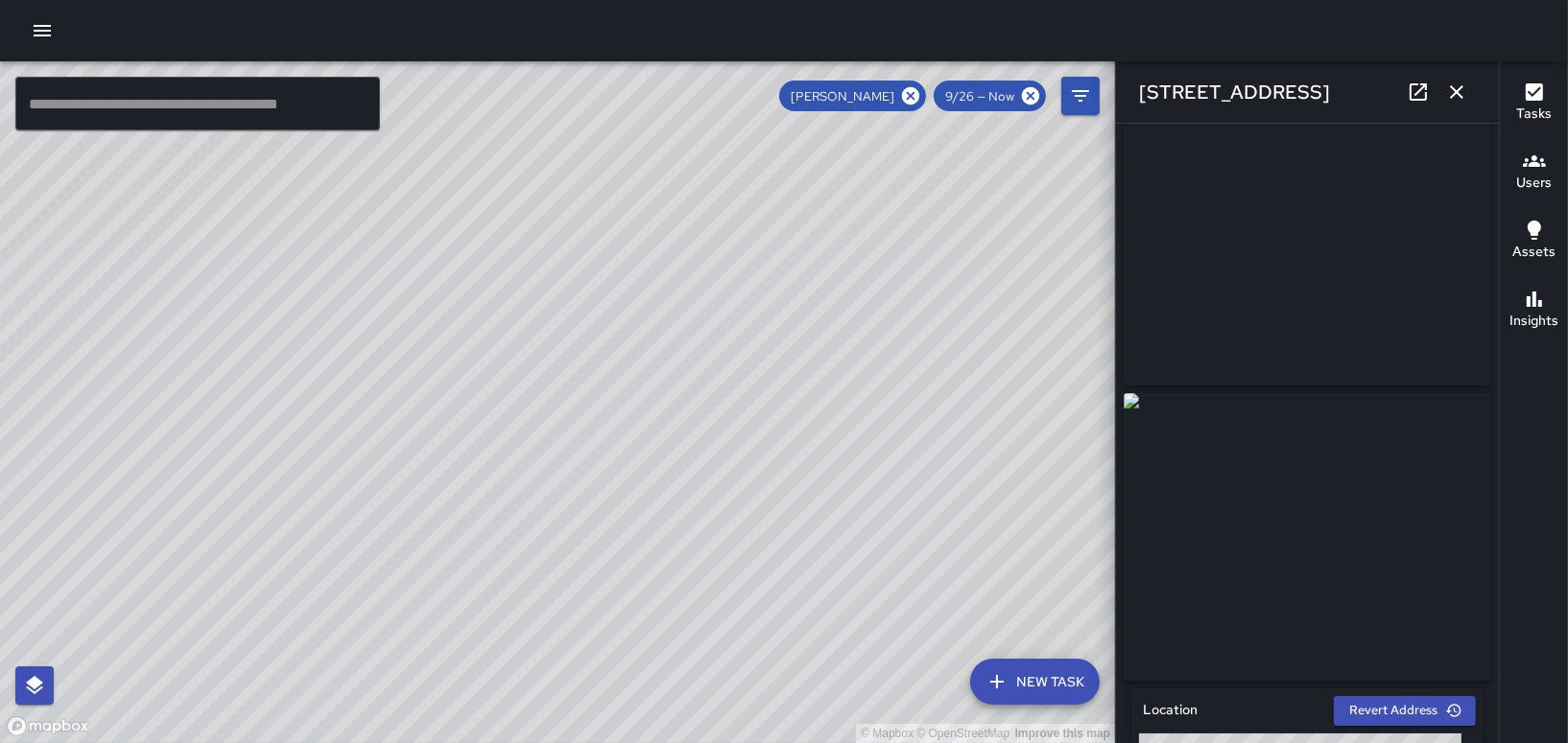
scroll to position [0, 0]
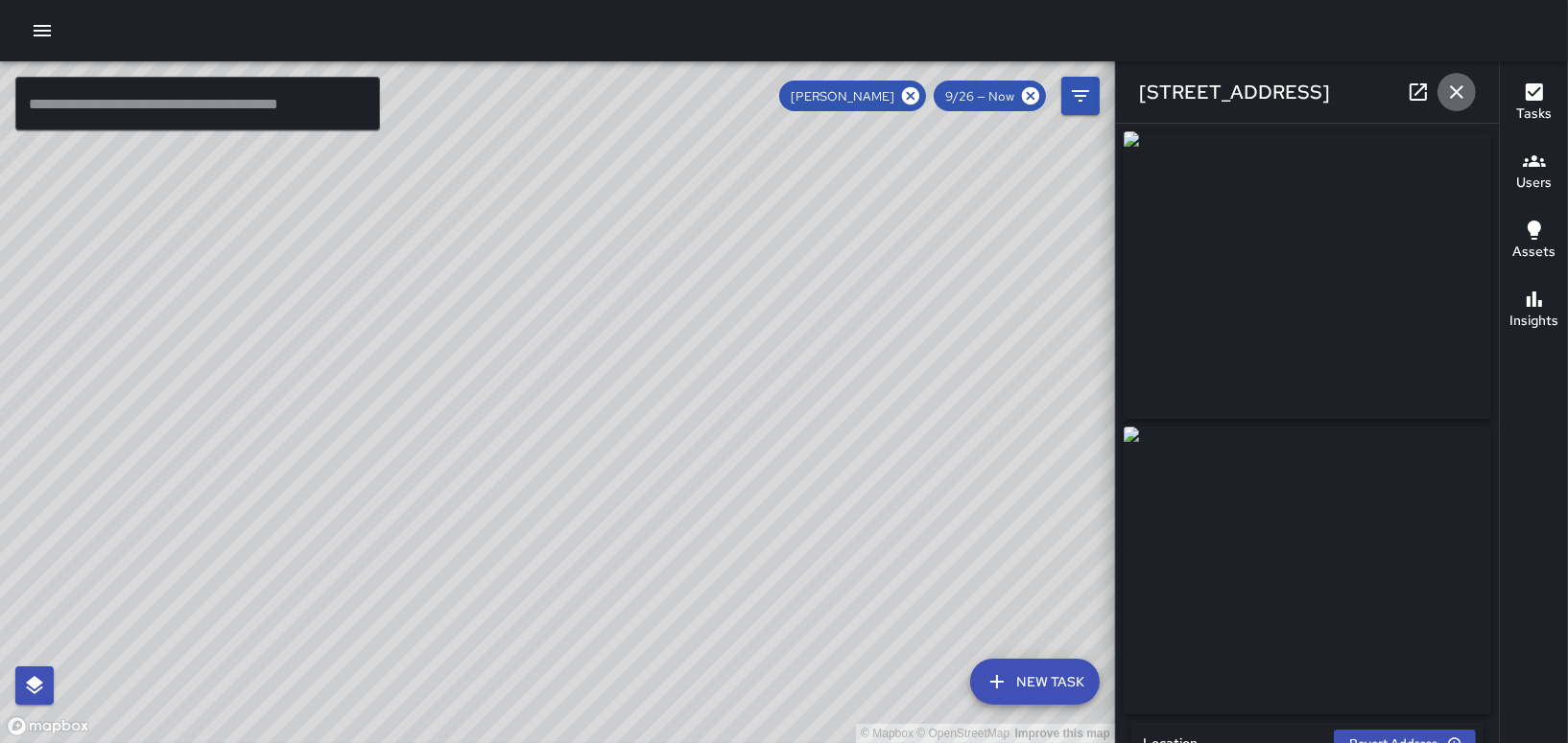
click at [1461, 90] on icon "button" at bounding box center [1456, 92] width 24 height 23
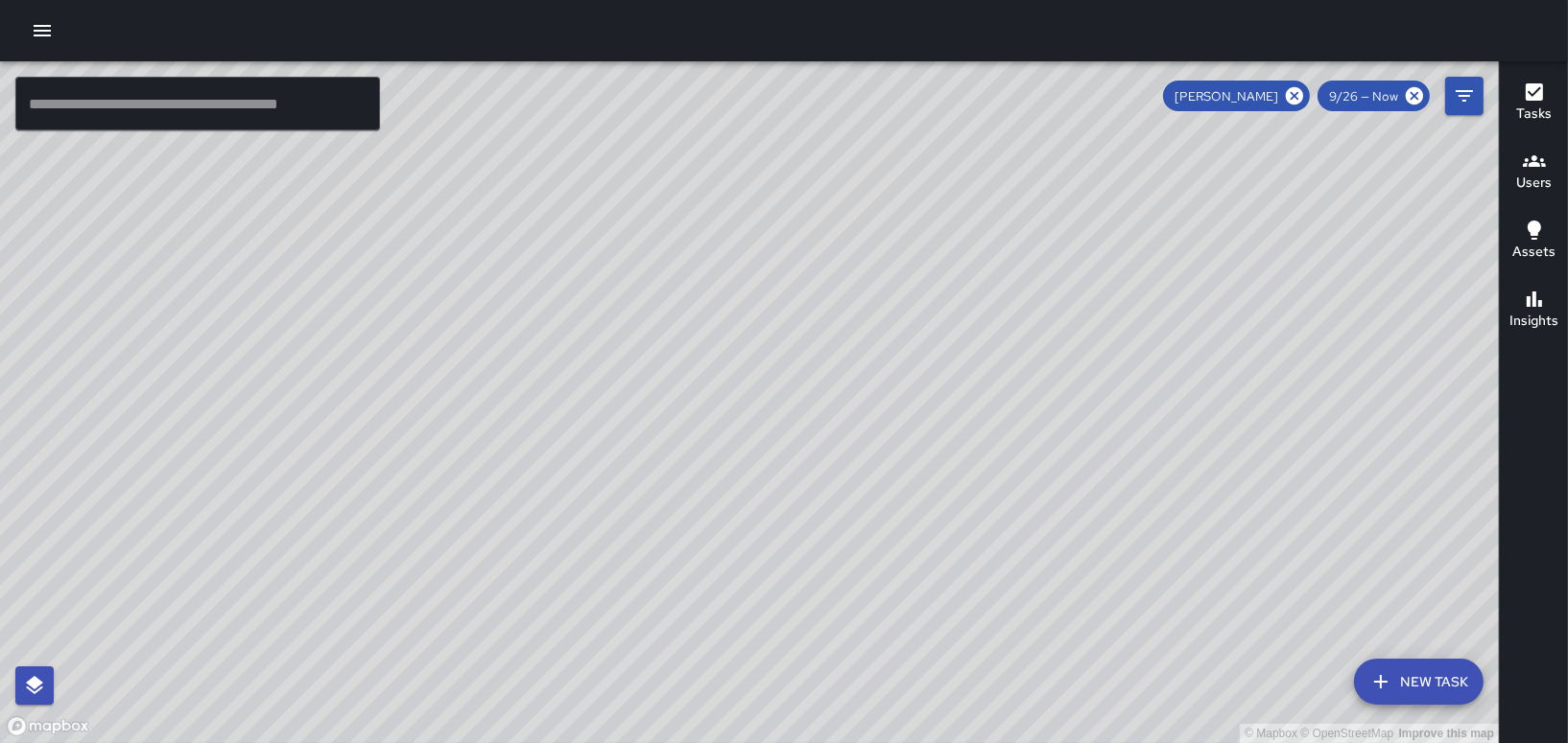
click at [1535, 240] on icon "button" at bounding box center [1535, 230] width 24 height 23
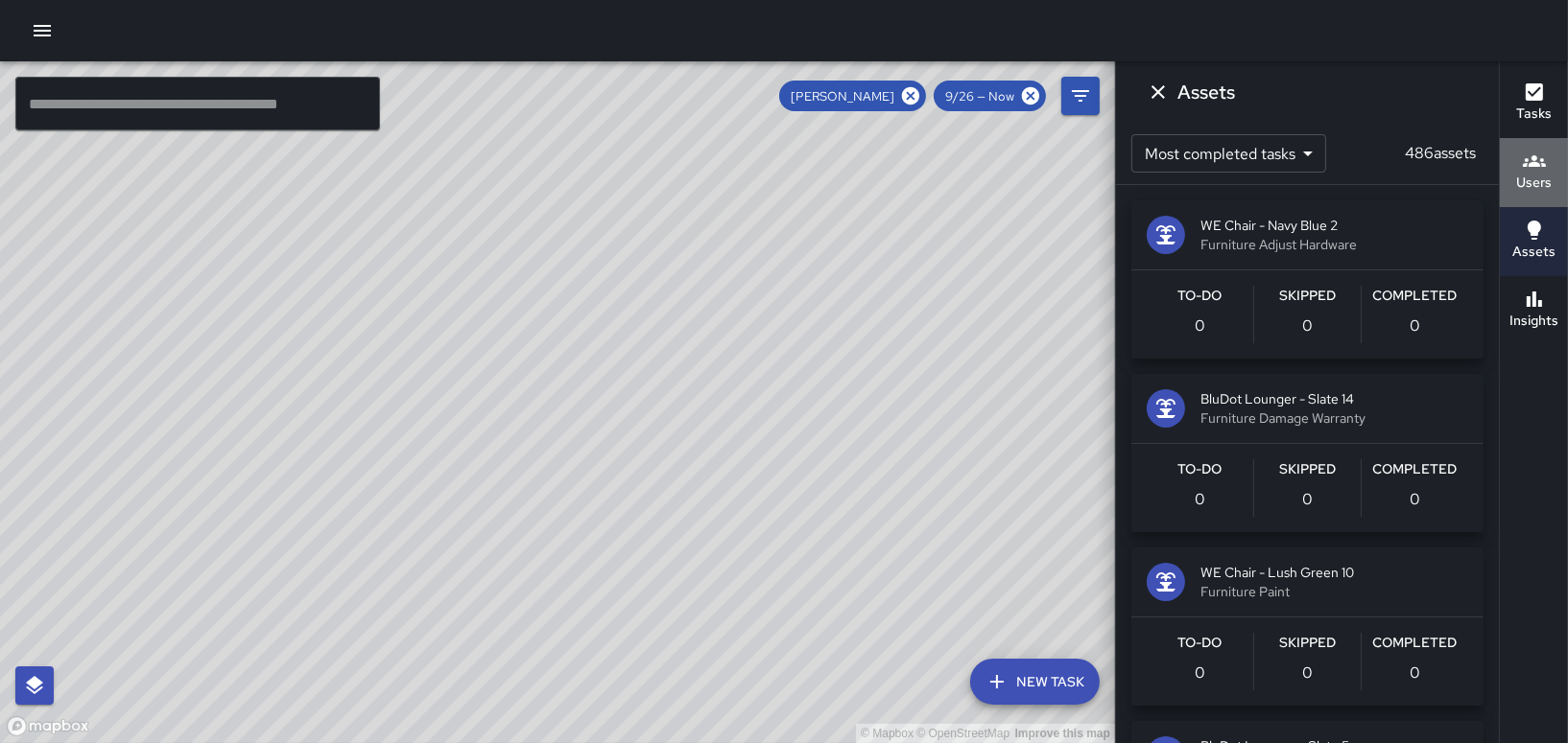
click at [1518, 170] on div "Users" at bounding box center [1534, 171] width 35 height 44
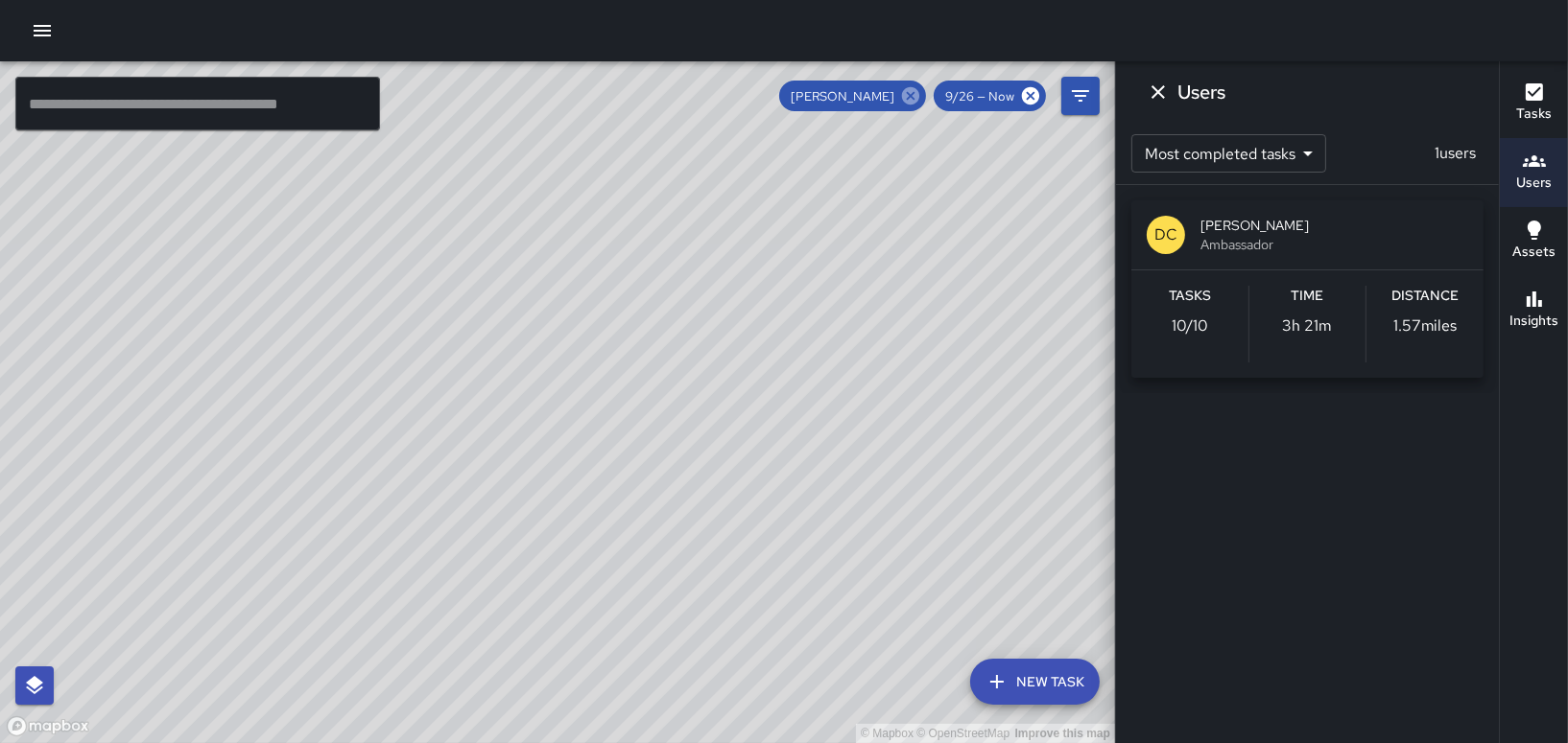
click at [915, 93] on icon at bounding box center [911, 96] width 22 height 22
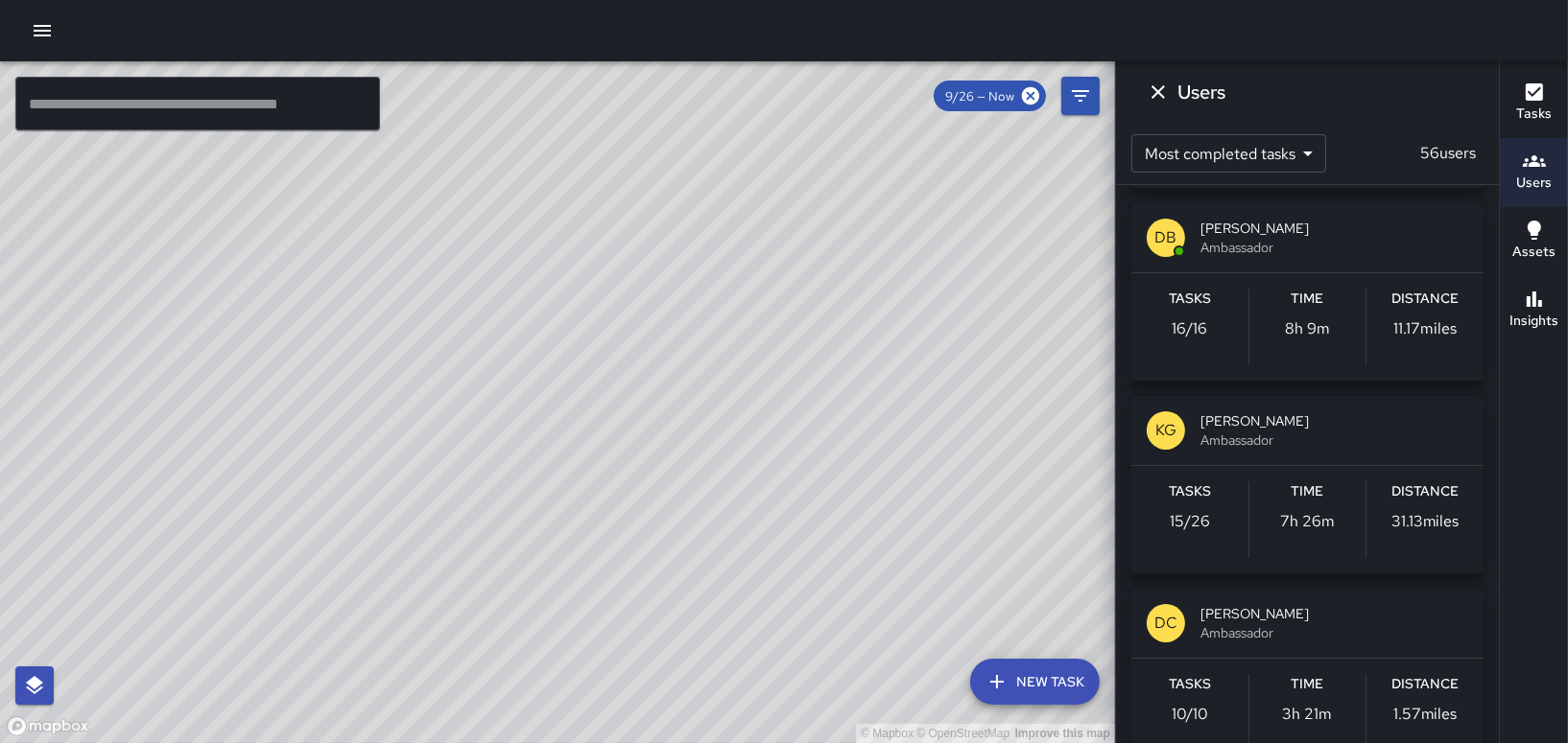
scroll to position [3932, 0]
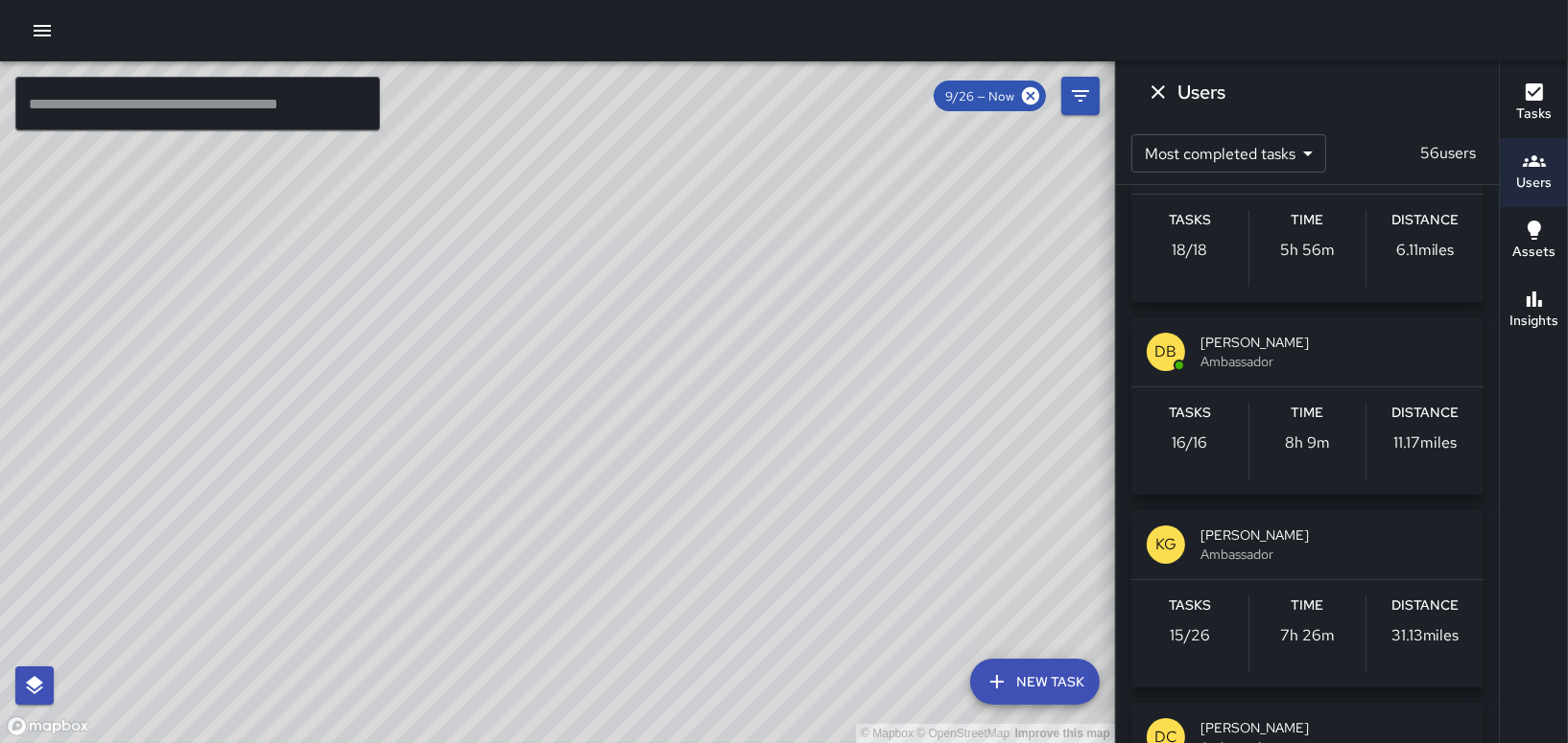
click at [1239, 352] on span "Ambassador" at bounding box center [1334, 362] width 267 height 20
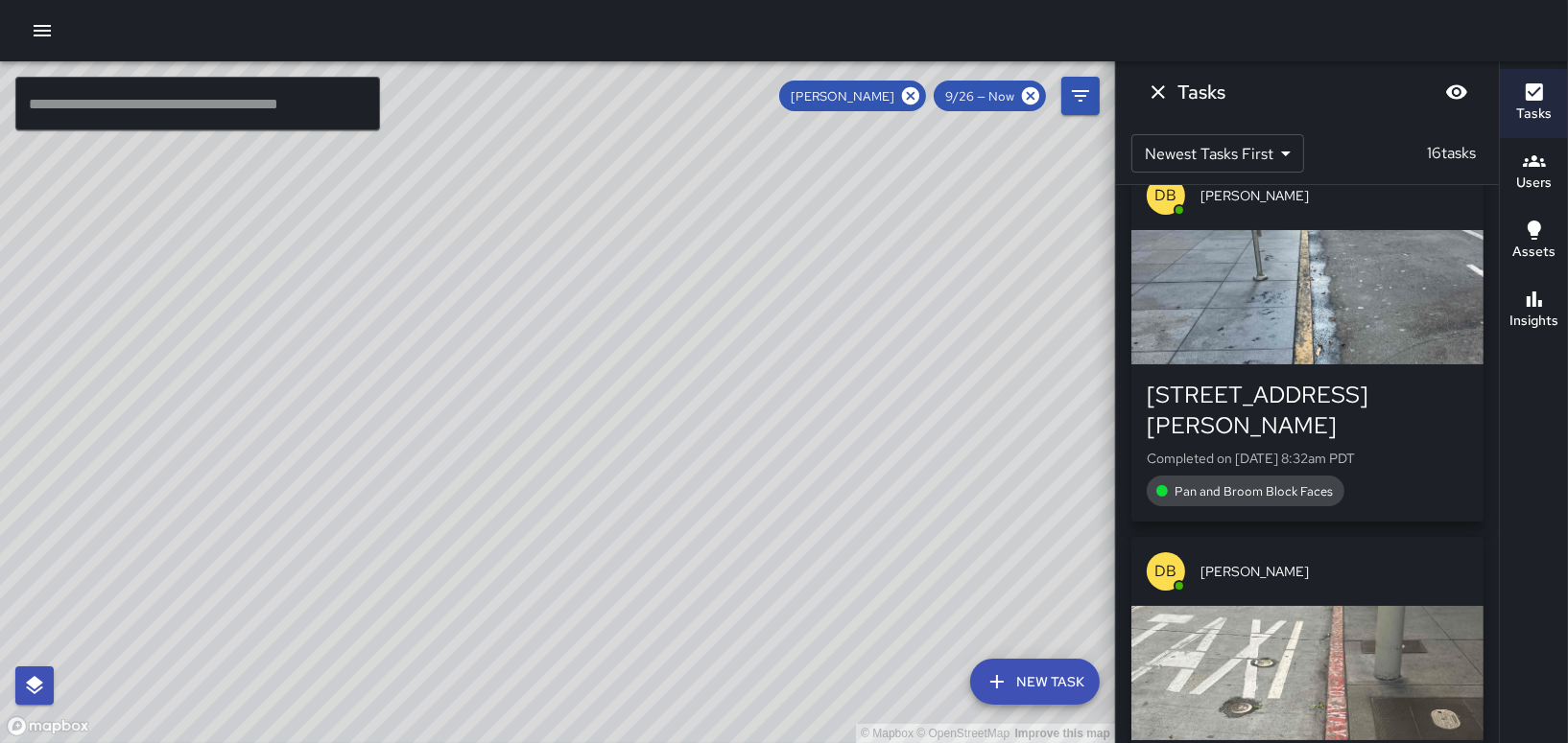
scroll to position [0, 0]
drag, startPoint x: 887, startPoint y: 270, endPoint x: 877, endPoint y: 459, distance: 189.3
click at [877, 459] on div "© Mapbox © OpenStreetMap Improve this map" at bounding box center [557, 402] width 1115 height 682
click at [858, 523] on div "© Mapbox © OpenStreetMap Improve this map" at bounding box center [557, 402] width 1115 height 682
drag, startPoint x: 768, startPoint y: 261, endPoint x: 725, endPoint y: 301, distance: 58.7
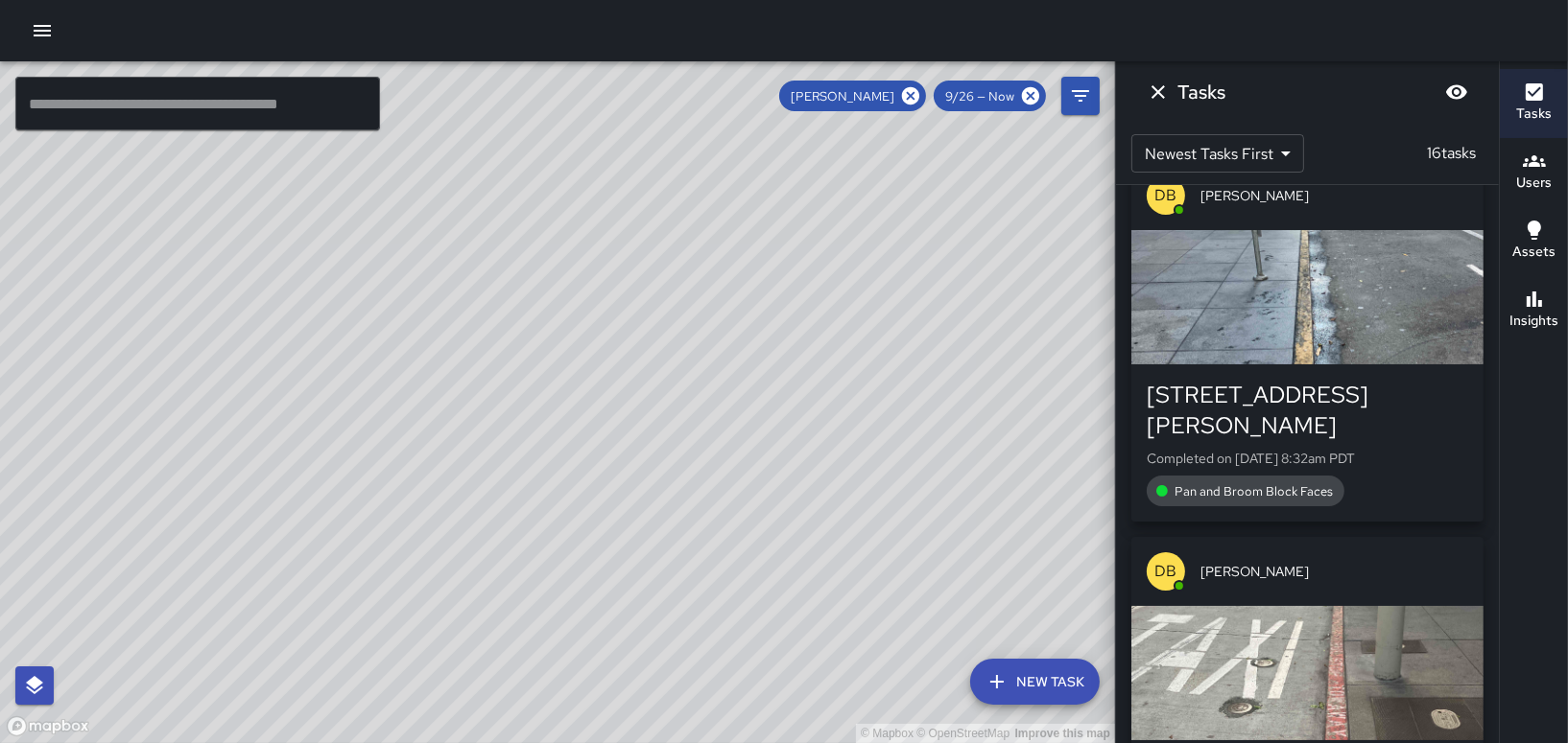
click at [725, 301] on div "© Mapbox © OpenStreetMap Improve this map" at bounding box center [557, 402] width 1115 height 682
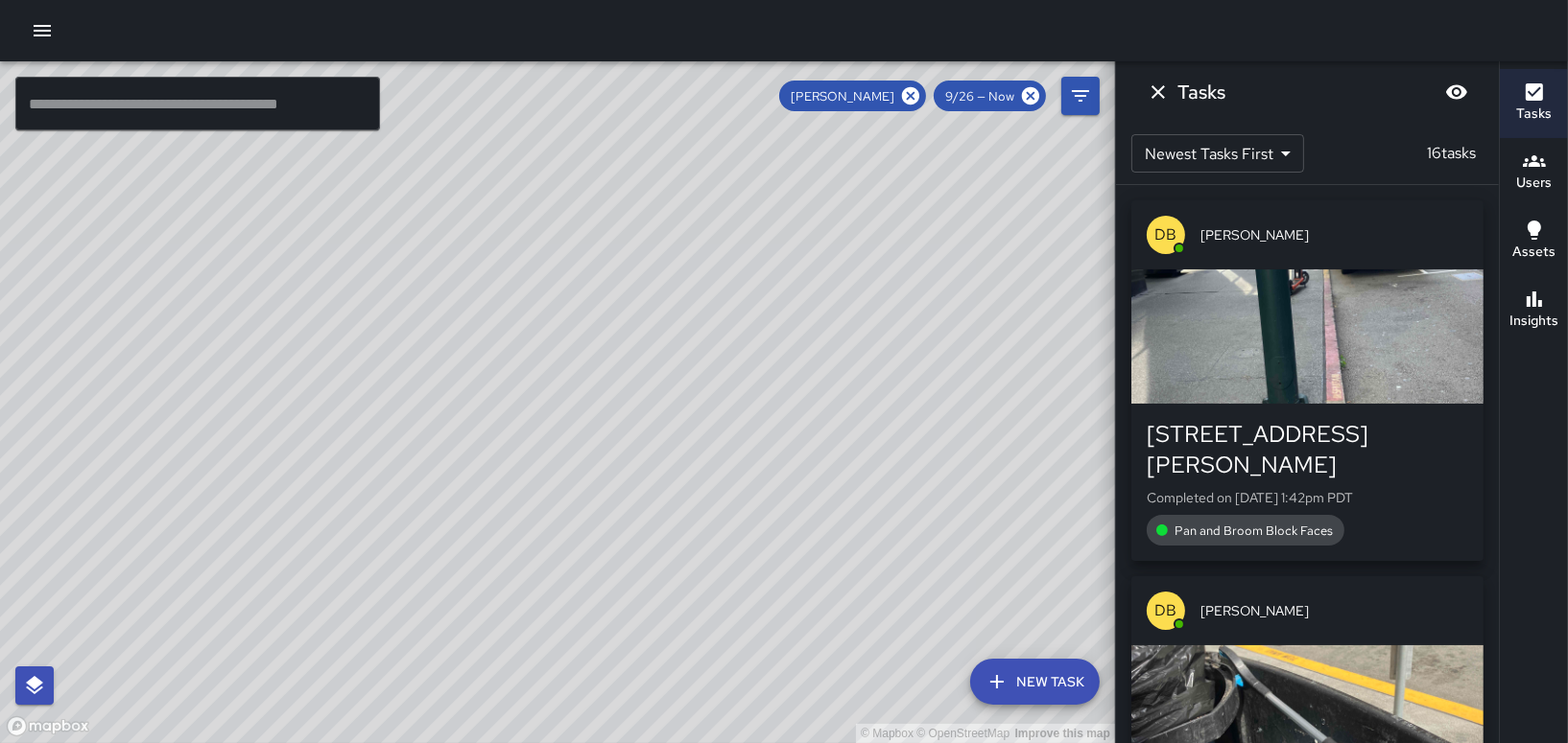
drag, startPoint x: 800, startPoint y: 431, endPoint x: 846, endPoint y: 346, distance: 96.6
click at [846, 348] on div "© Mapbox © OpenStreetMap Improve this map" at bounding box center [557, 402] width 1115 height 682
drag, startPoint x: 837, startPoint y: 370, endPoint x: 836, endPoint y: 693, distance: 323.0
click at [826, 715] on div "© Mapbox © OpenStreetMap Improve this map" at bounding box center [557, 402] width 1115 height 682
drag, startPoint x: 729, startPoint y: 338, endPoint x: 721, endPoint y: 171, distance: 167.2
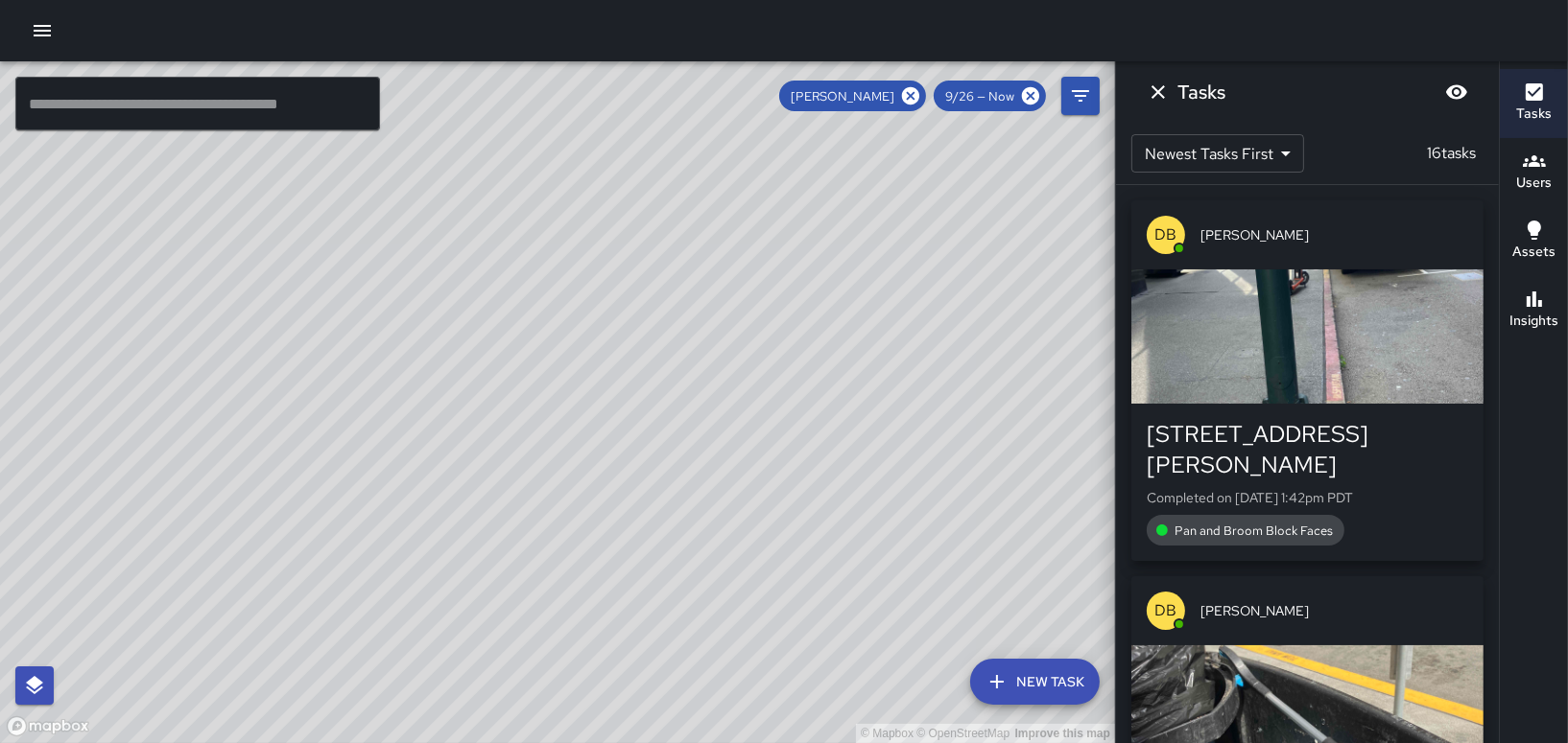
click at [721, 171] on div "© Mapbox © OpenStreetMap Improve this map" at bounding box center [557, 402] width 1115 height 682
drag, startPoint x: 700, startPoint y: 325, endPoint x: 704, endPoint y: 292, distance: 33.2
click at [705, 292] on div "© Mapbox © OpenStreetMap Improve this map" at bounding box center [557, 402] width 1115 height 682
drag, startPoint x: 744, startPoint y: 509, endPoint x: 733, endPoint y: 715, distance: 206.3
click at [766, 742] on html "© Mapbox © OpenStreetMap Improve this map ​ New Task [PERSON_NAME] 9/26 — Now M…" at bounding box center [784, 371] width 1568 height 743
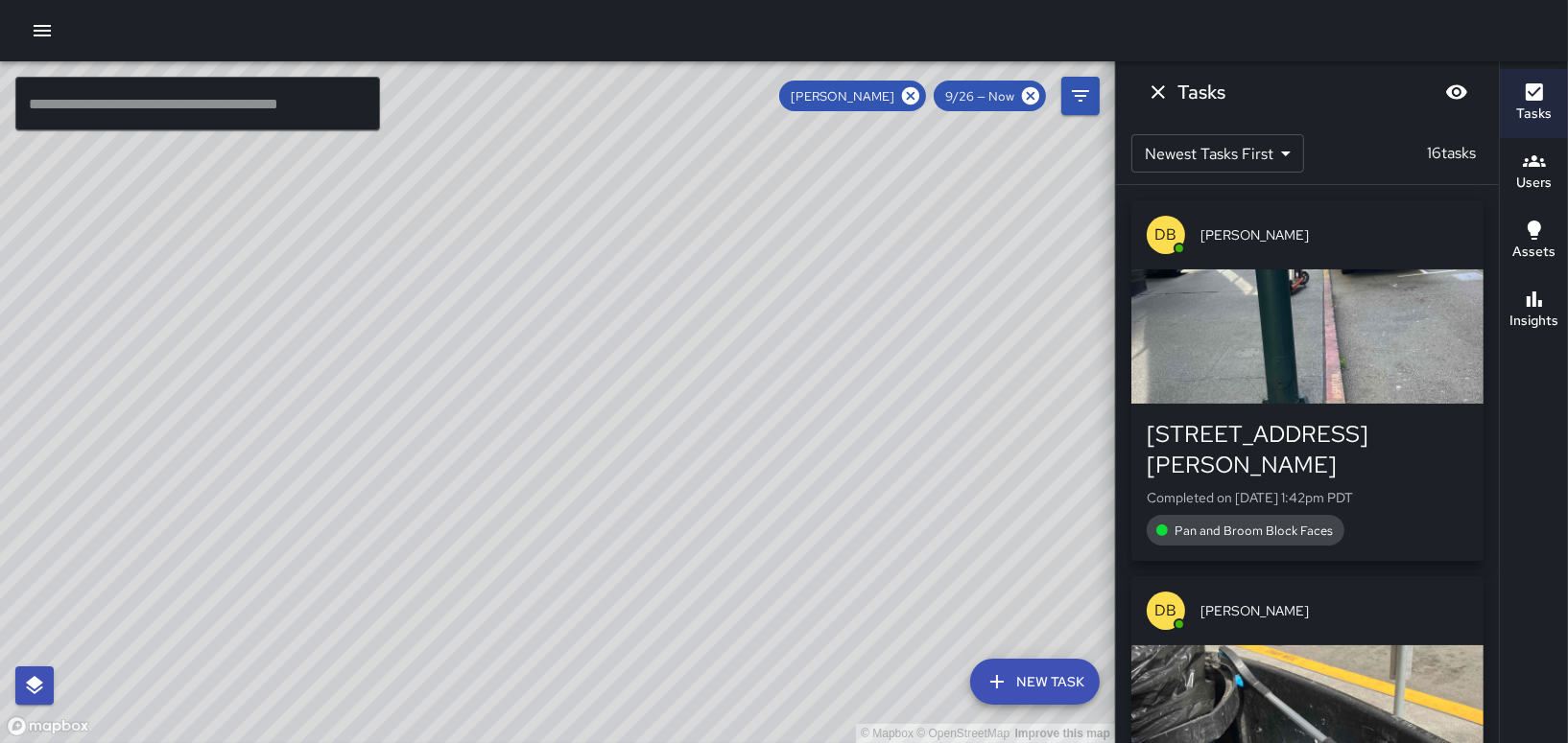
drag, startPoint x: 831, startPoint y: 419, endPoint x: 760, endPoint y: 280, distance: 156.1
click at [769, 291] on div "© Mapbox © OpenStreetMap Improve this map" at bounding box center [557, 402] width 1115 height 682
click at [60, 23] on button "button" at bounding box center [42, 30] width 38 height 38
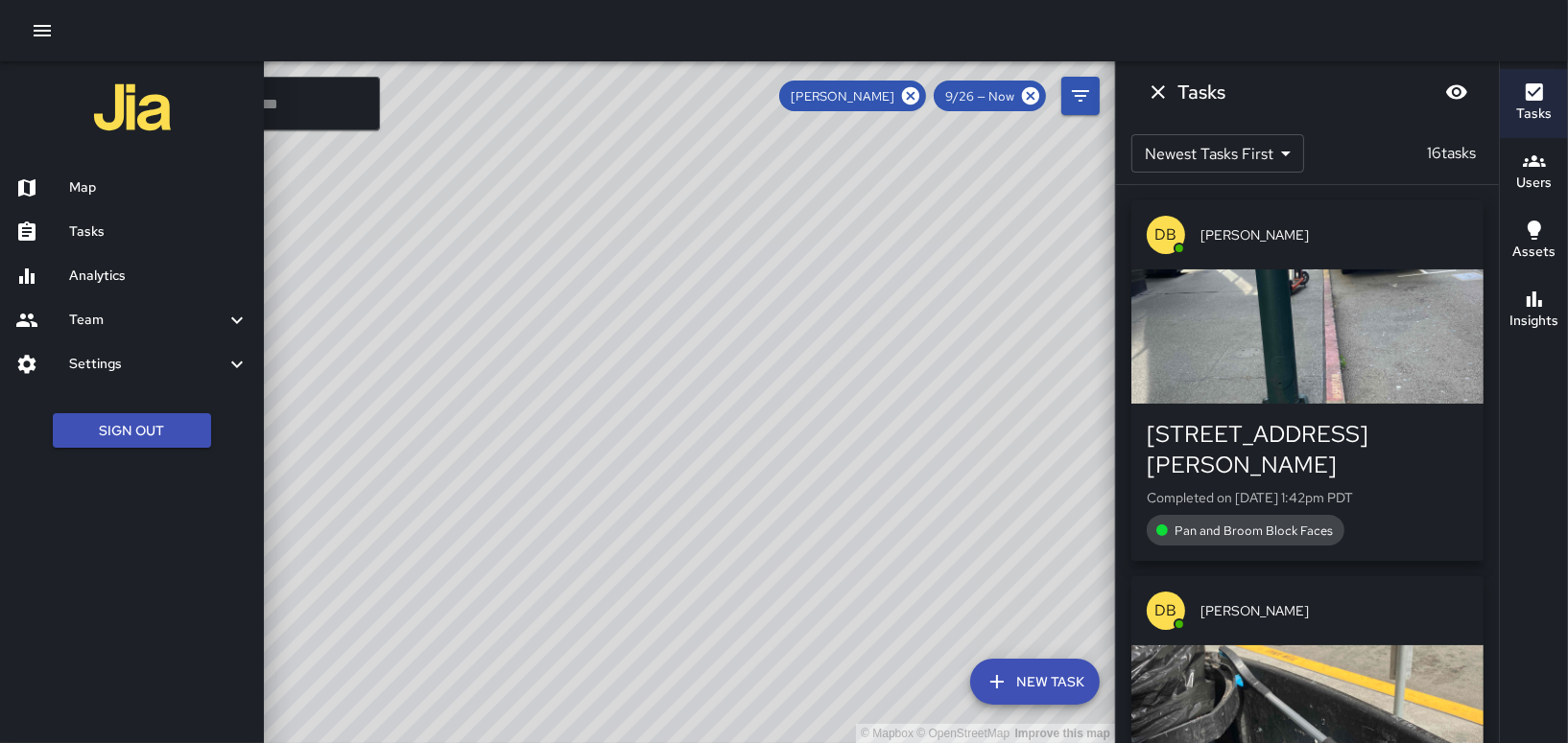
click at [115, 242] on h6 "Tasks" at bounding box center [159, 232] width 179 height 22
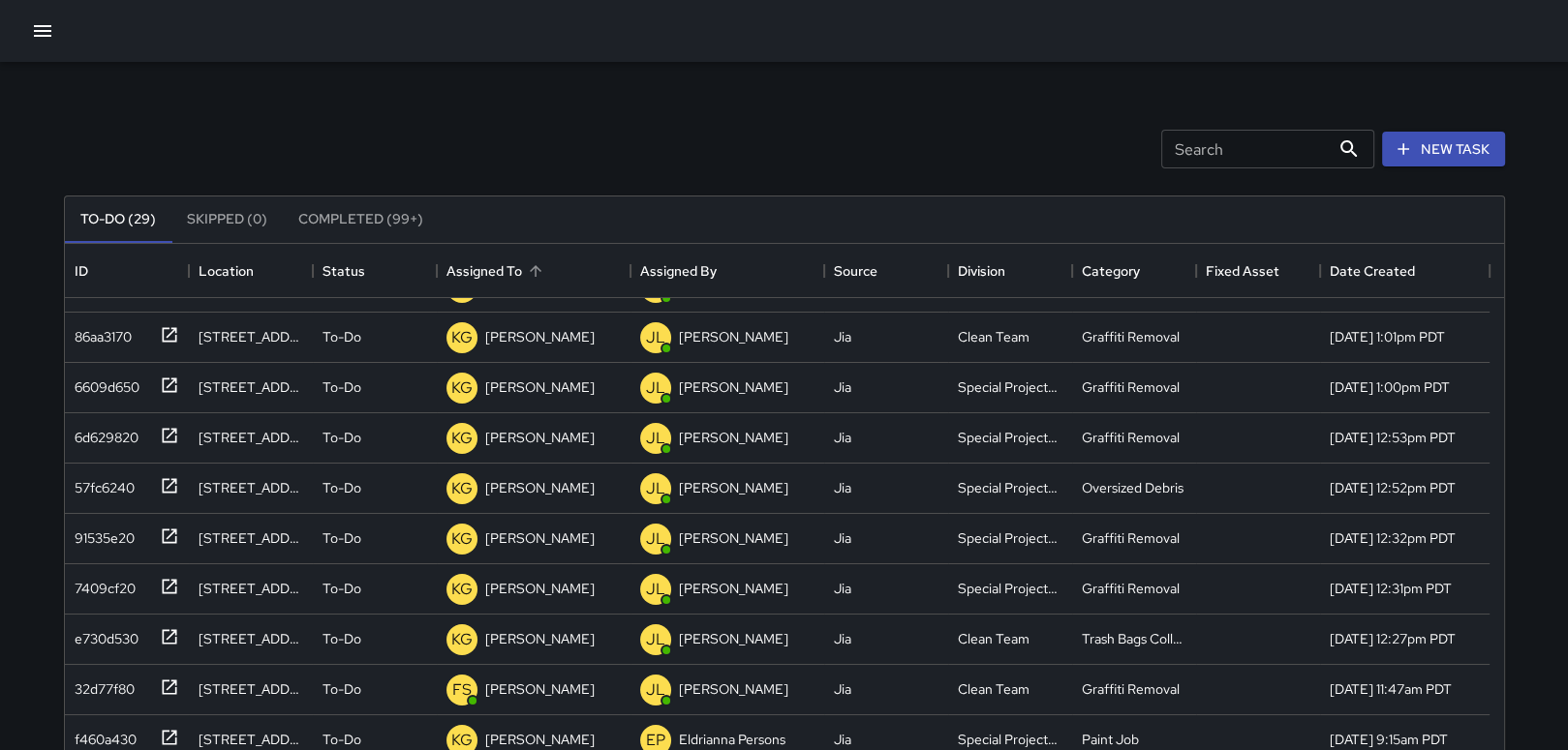
scroll to position [97, 0]
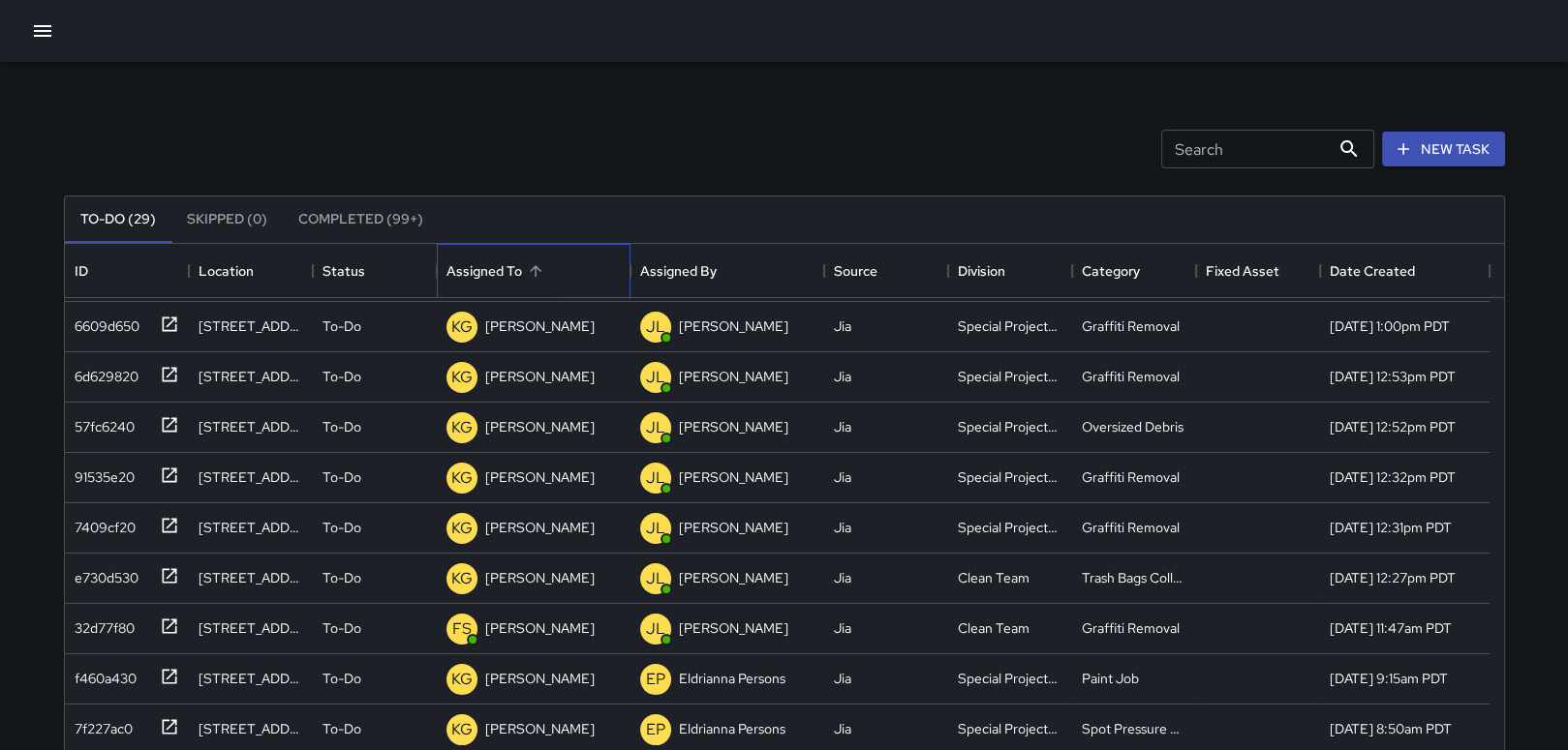
click at [518, 269] on div "Assigned To" at bounding box center [484, 271] width 75 height 54
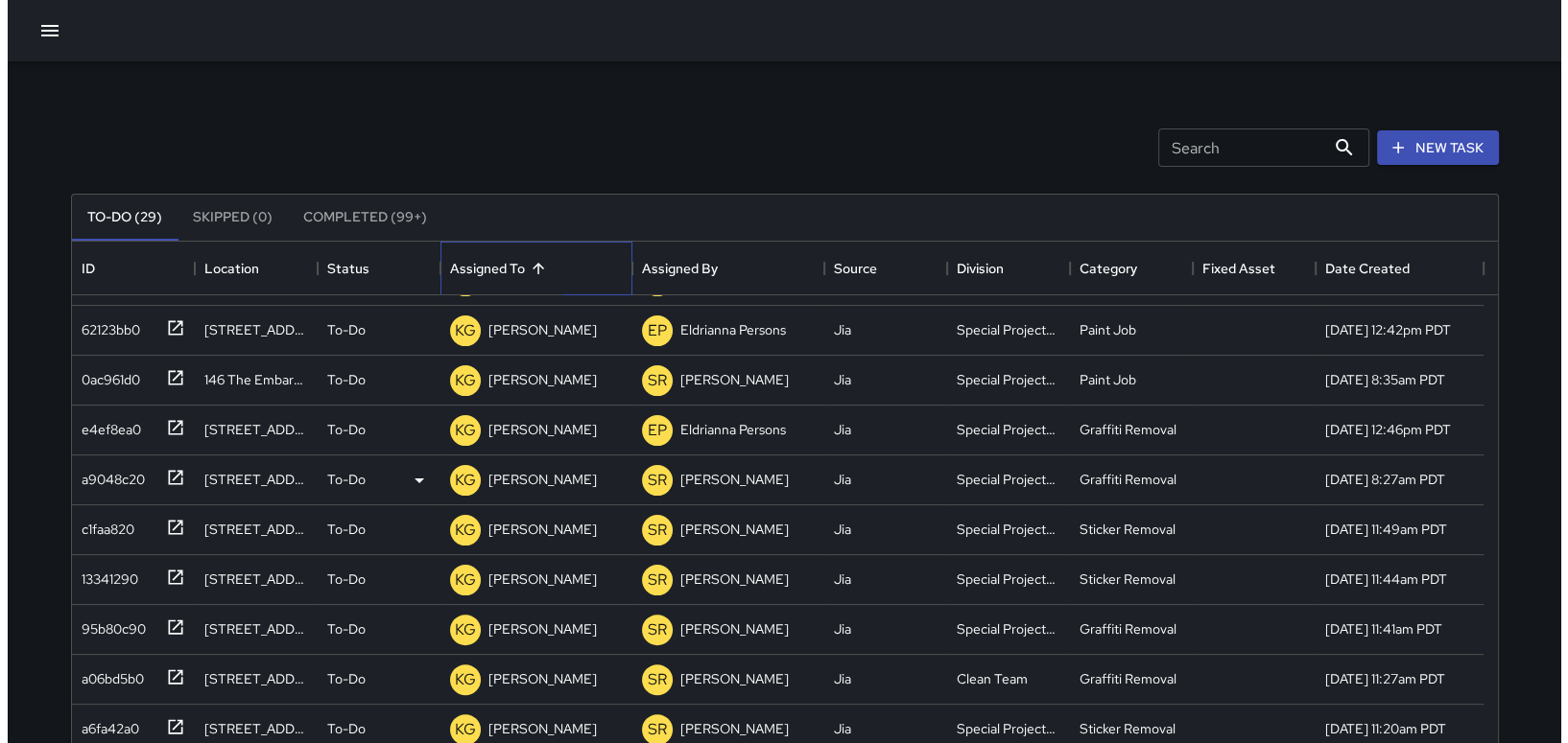
scroll to position [0, 0]
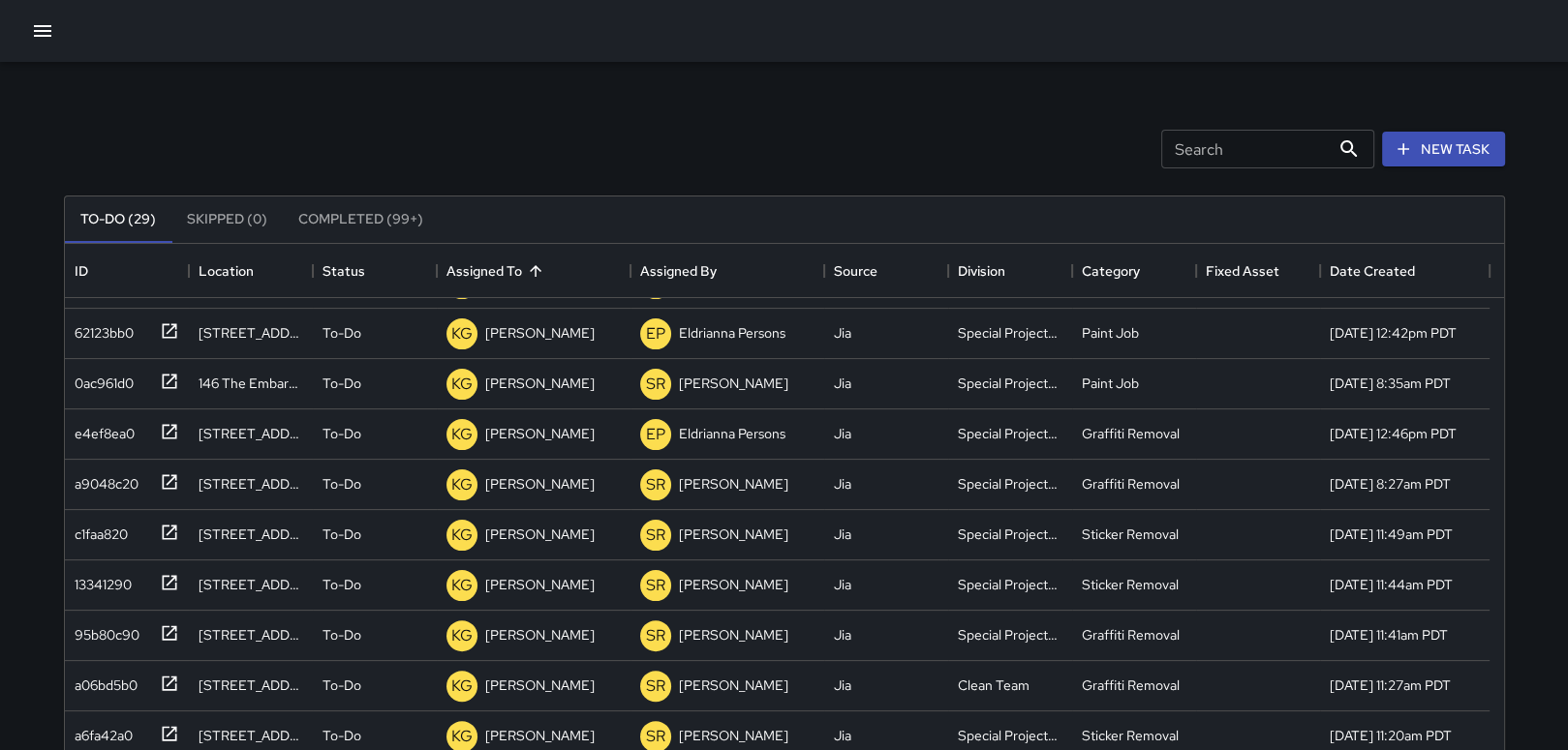
click at [42, 25] on icon "button" at bounding box center [43, 31] width 18 height 12
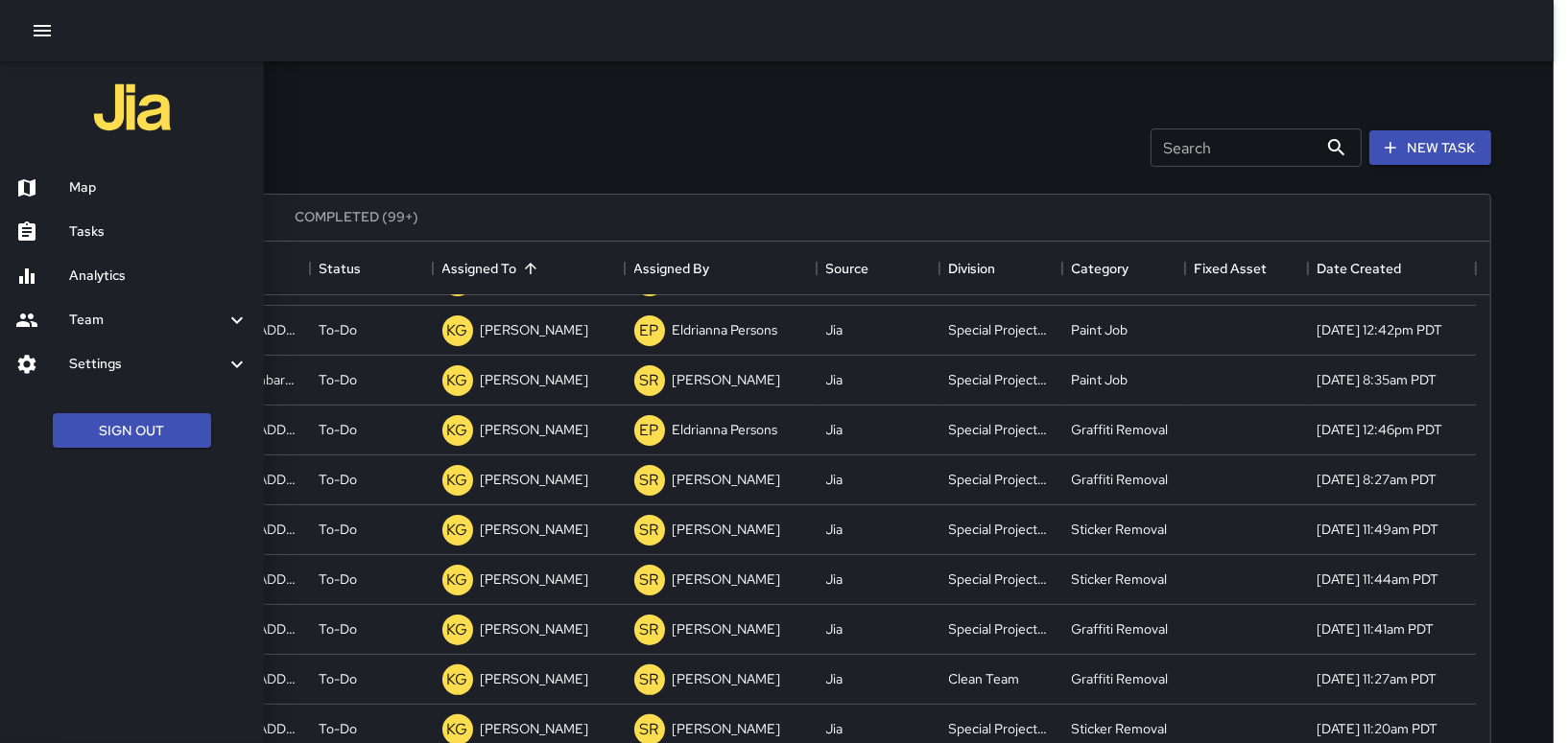
click at [84, 191] on h6 "Map" at bounding box center [159, 188] width 179 height 22
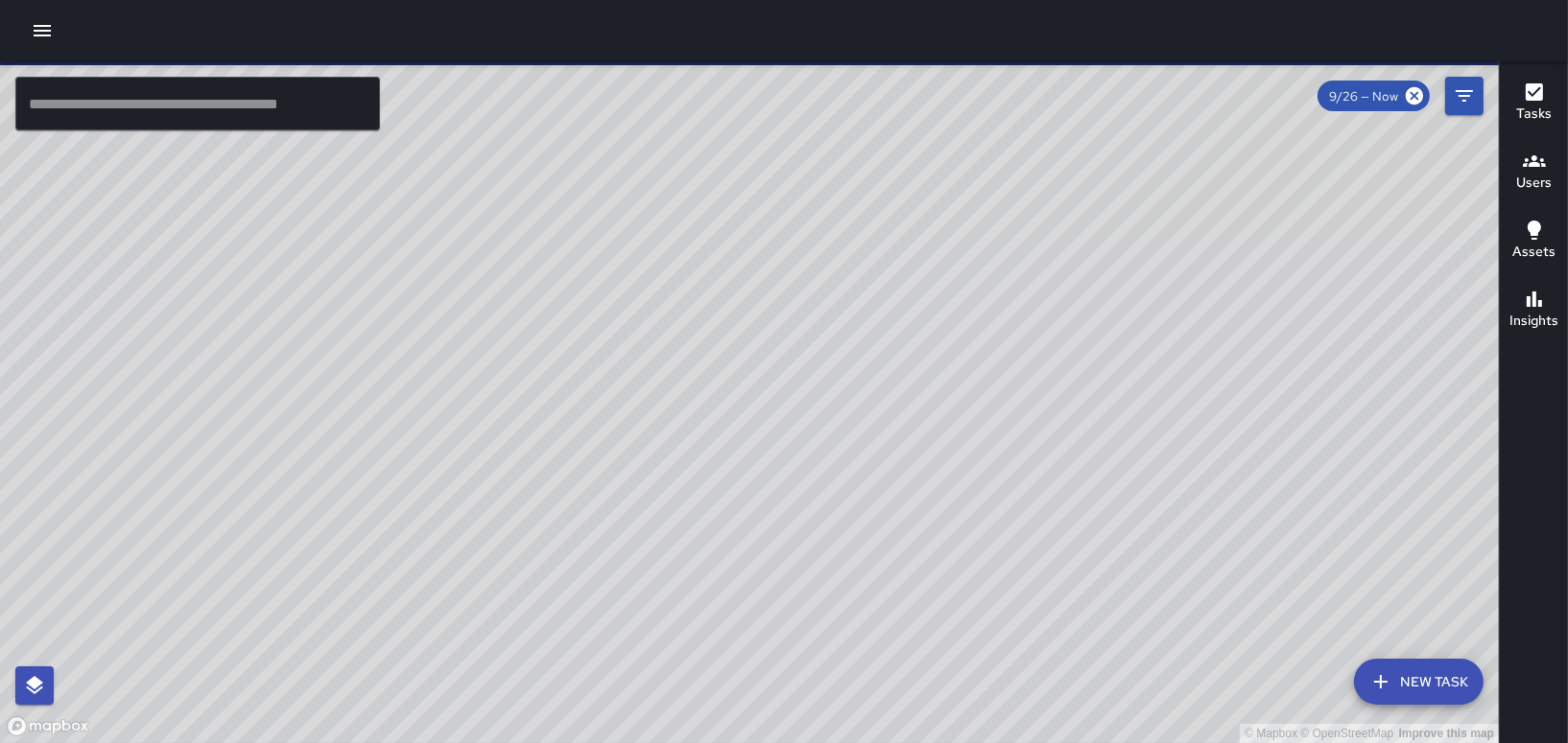
drag, startPoint x: 762, startPoint y: 306, endPoint x: 1280, endPoint y: 325, distance: 518.3
click at [1280, 325] on div "© Mapbox © OpenStreetMap Improve this map" at bounding box center [749, 402] width 1498 height 682
drag, startPoint x: 662, startPoint y: 472, endPoint x: 1017, endPoint y: 379, distance: 367.0
click at [1017, 379] on div "© Mapbox © OpenStreetMap Improve this map" at bounding box center [749, 402] width 1498 height 682
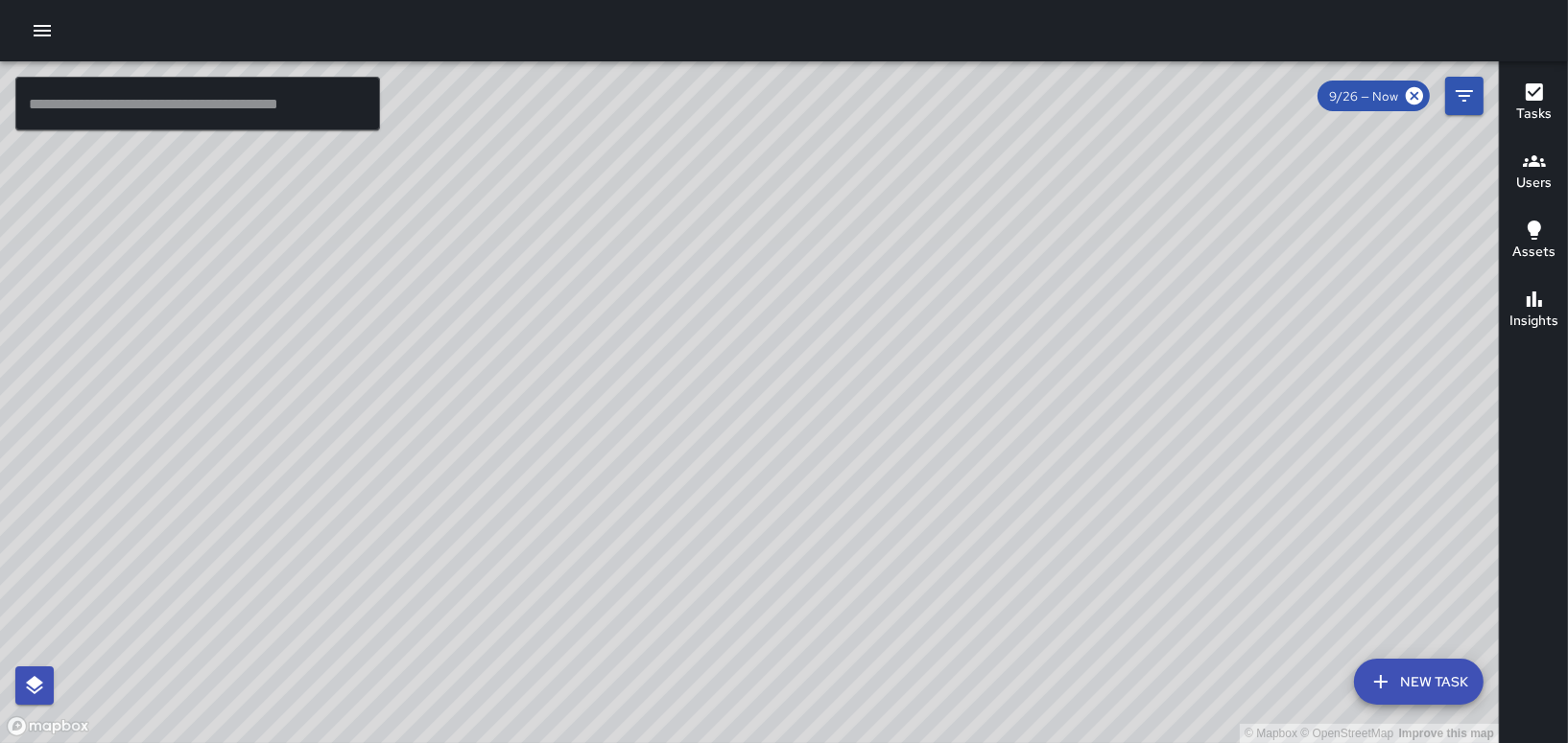
drag, startPoint x: 764, startPoint y: 537, endPoint x: 865, endPoint y: 342, distance: 219.6
click at [867, 334] on div "© Mapbox © OpenStreetMap Improve this map" at bounding box center [749, 402] width 1498 height 682
drag, startPoint x: 599, startPoint y: 405, endPoint x: 542, endPoint y: 195, distance: 217.6
click at [542, 195] on div "© Mapbox © OpenStreetMap Improve this map" at bounding box center [749, 402] width 1498 height 682
drag, startPoint x: 668, startPoint y: 368, endPoint x: 641, endPoint y: 324, distance: 51.6
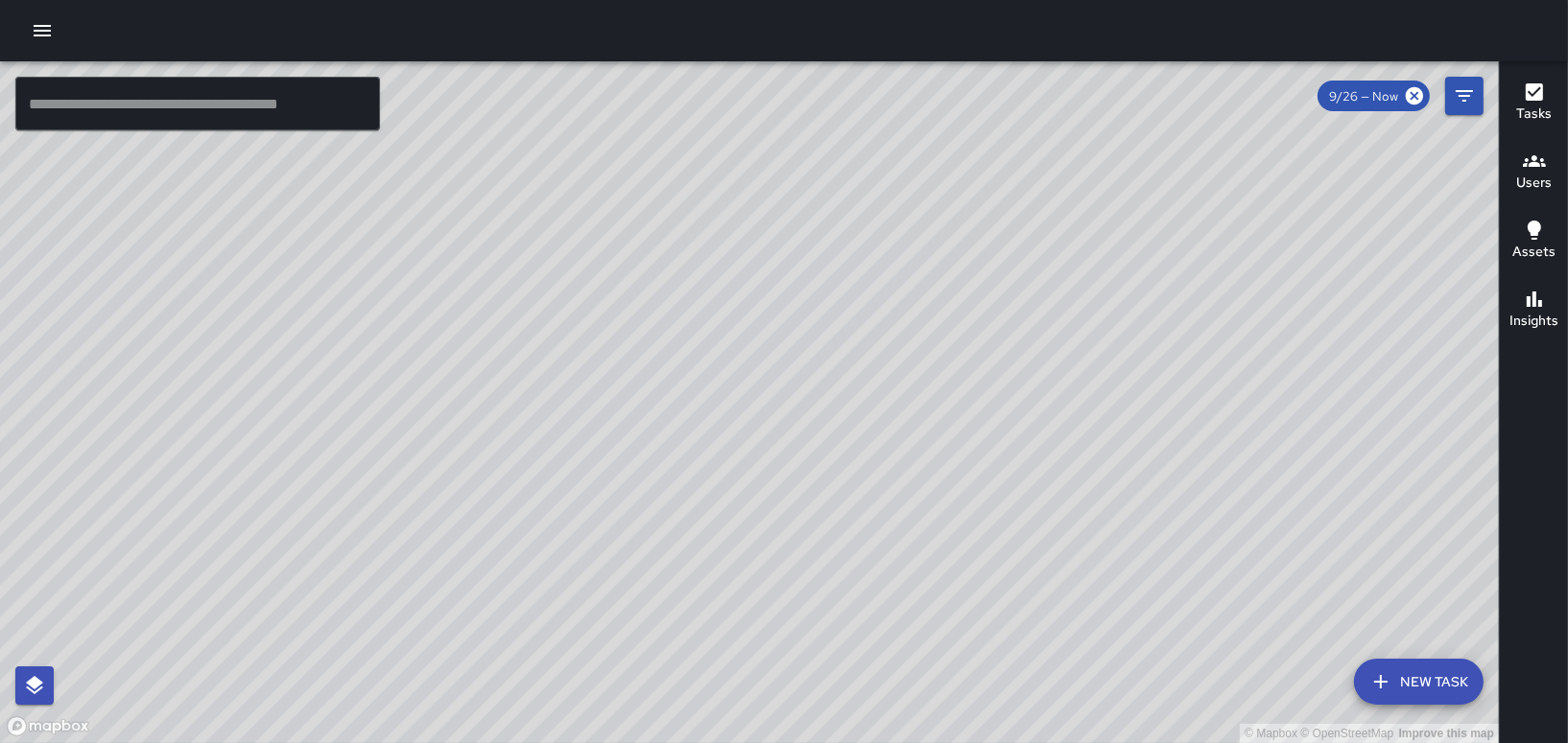
click at [642, 325] on div "© Mapbox © OpenStreetMap Improve this map" at bounding box center [749, 402] width 1498 height 682
drag, startPoint x: 977, startPoint y: 447, endPoint x: 1082, endPoint y: 604, distance: 188.9
click at [1087, 618] on div "© Mapbox © OpenStreetMap Improve this map" at bounding box center [749, 402] width 1498 height 682
drag, startPoint x: 1127, startPoint y: 377, endPoint x: 977, endPoint y: 247, distance: 198.5
click at [977, 247] on div "© Mapbox © OpenStreetMap Improve this map" at bounding box center [749, 402] width 1498 height 682
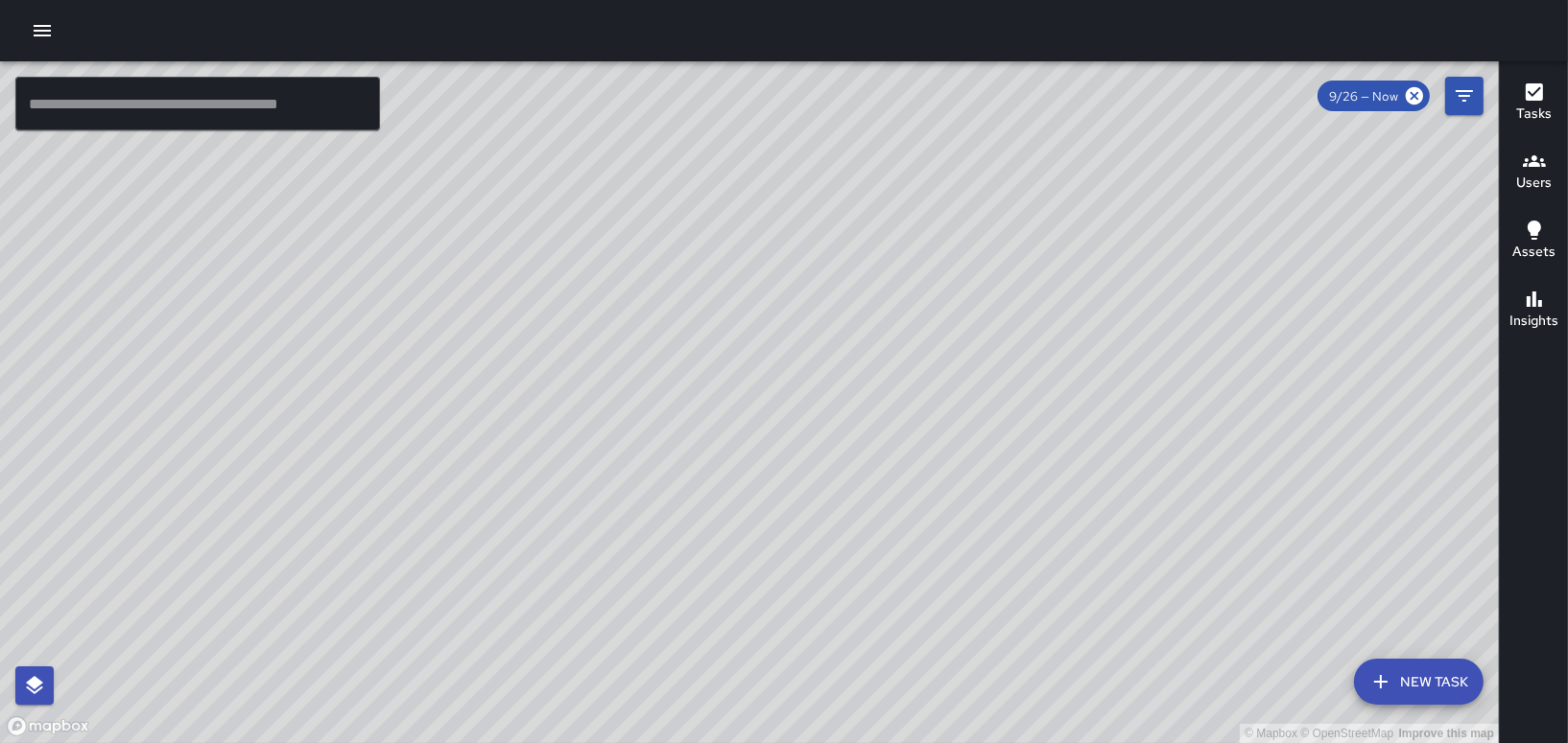
click at [892, 116] on div "© Mapbox © OpenStreetMap Improve this map" at bounding box center [749, 402] width 1498 height 682
drag, startPoint x: 892, startPoint y: 216, endPoint x: 895, endPoint y: 273, distance: 57.1
click at [893, 275] on div "© Mapbox © OpenStreetMap Improve this map" at bounding box center [749, 402] width 1498 height 682
click at [887, 153] on div "© Mapbox © OpenStreetMap Improve this map [PERSON_NAME] Ambassador Tasks 36 / 3…" at bounding box center [749, 402] width 1498 height 682
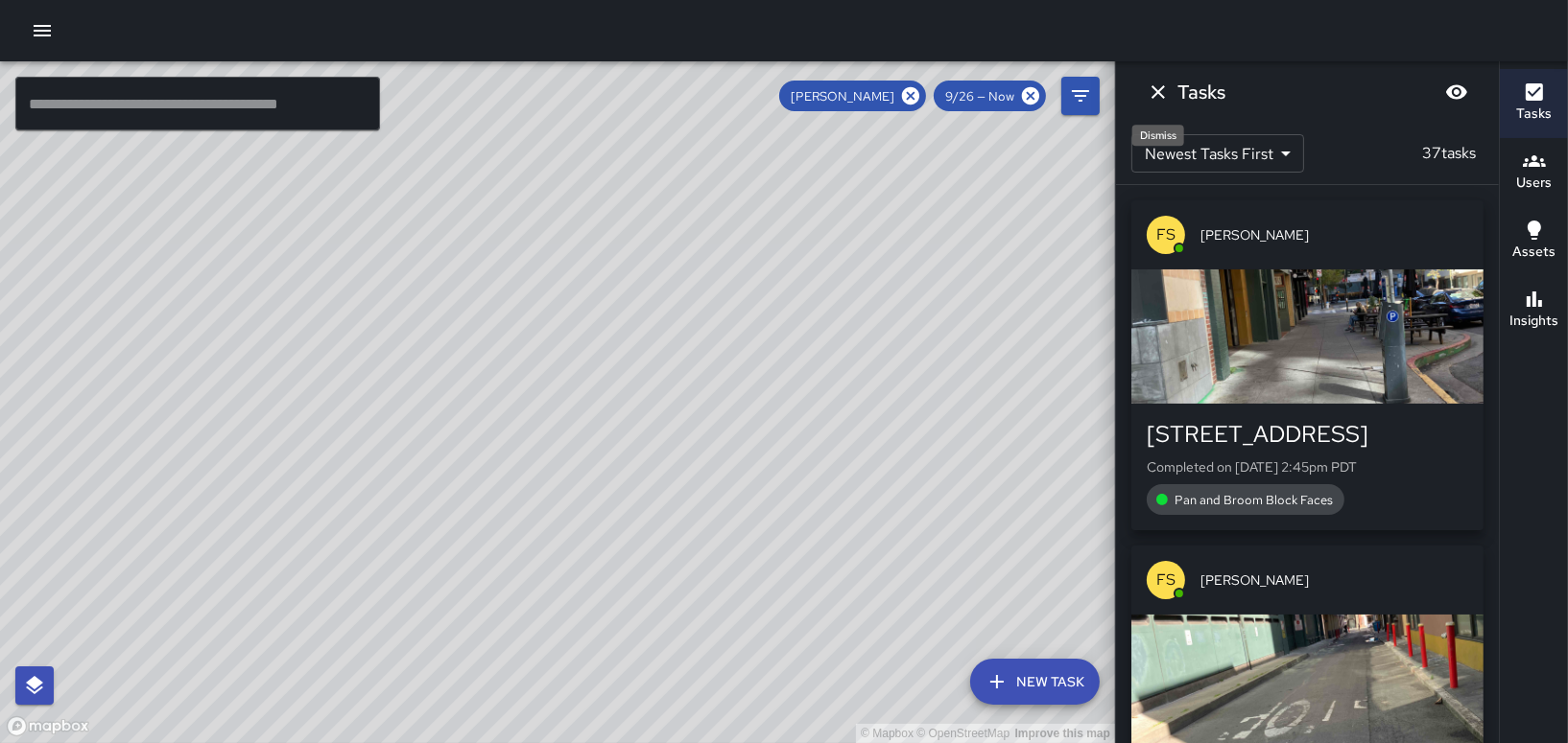
click at [1166, 92] on icon "Dismiss" at bounding box center [1159, 92] width 24 height 23
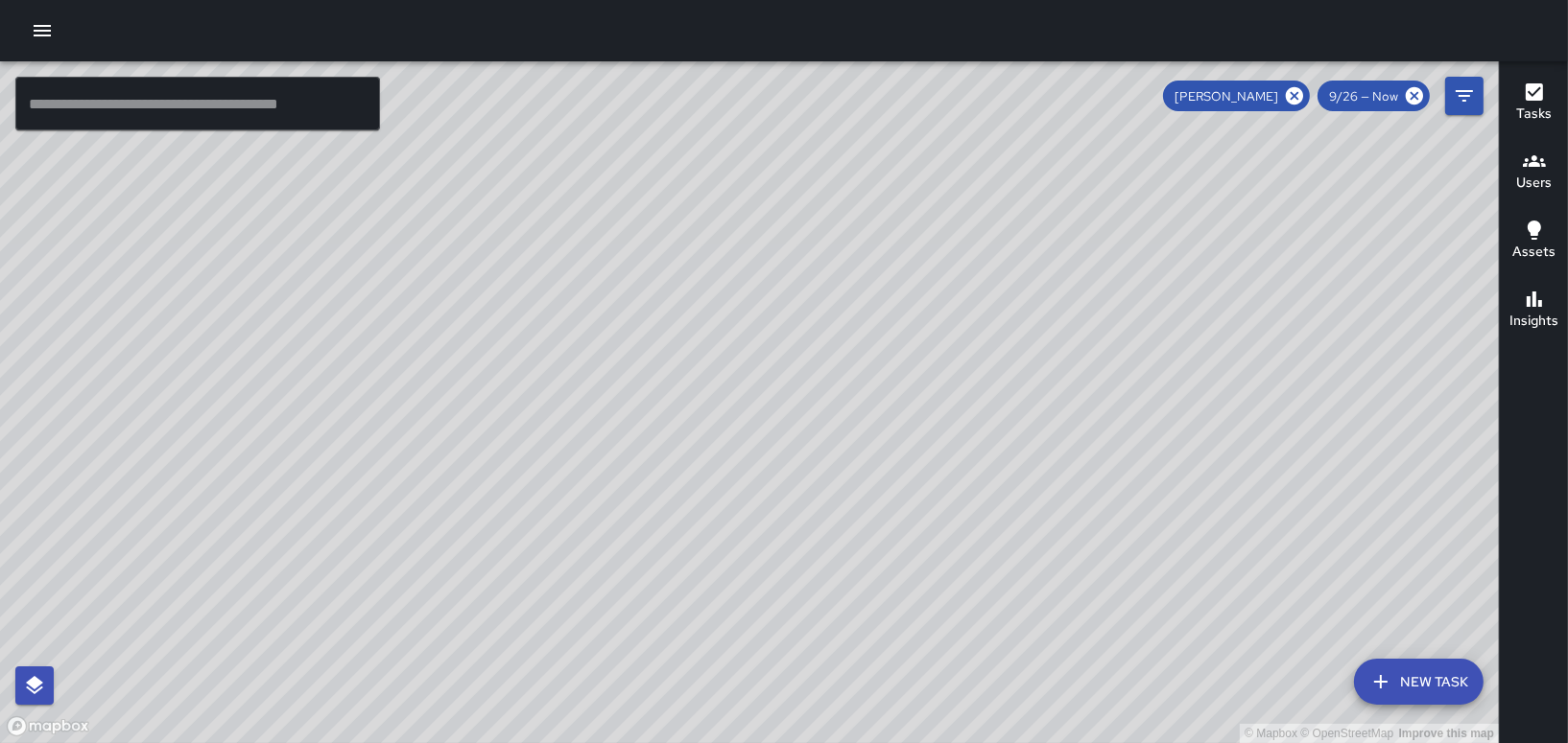
drag, startPoint x: 1158, startPoint y: 359, endPoint x: 864, endPoint y: 159, distance: 355.6
click at [865, 160] on div "© Mapbox © OpenStreetMap Improve this map" at bounding box center [749, 402] width 1498 height 682
drag, startPoint x: 1193, startPoint y: 335, endPoint x: 944, endPoint y: 423, distance: 264.1
click at [948, 431] on div "© Mapbox © OpenStreetMap Improve this map" at bounding box center [749, 402] width 1498 height 682
drag, startPoint x: 932, startPoint y: 409, endPoint x: 1158, endPoint y: 356, distance: 232.1
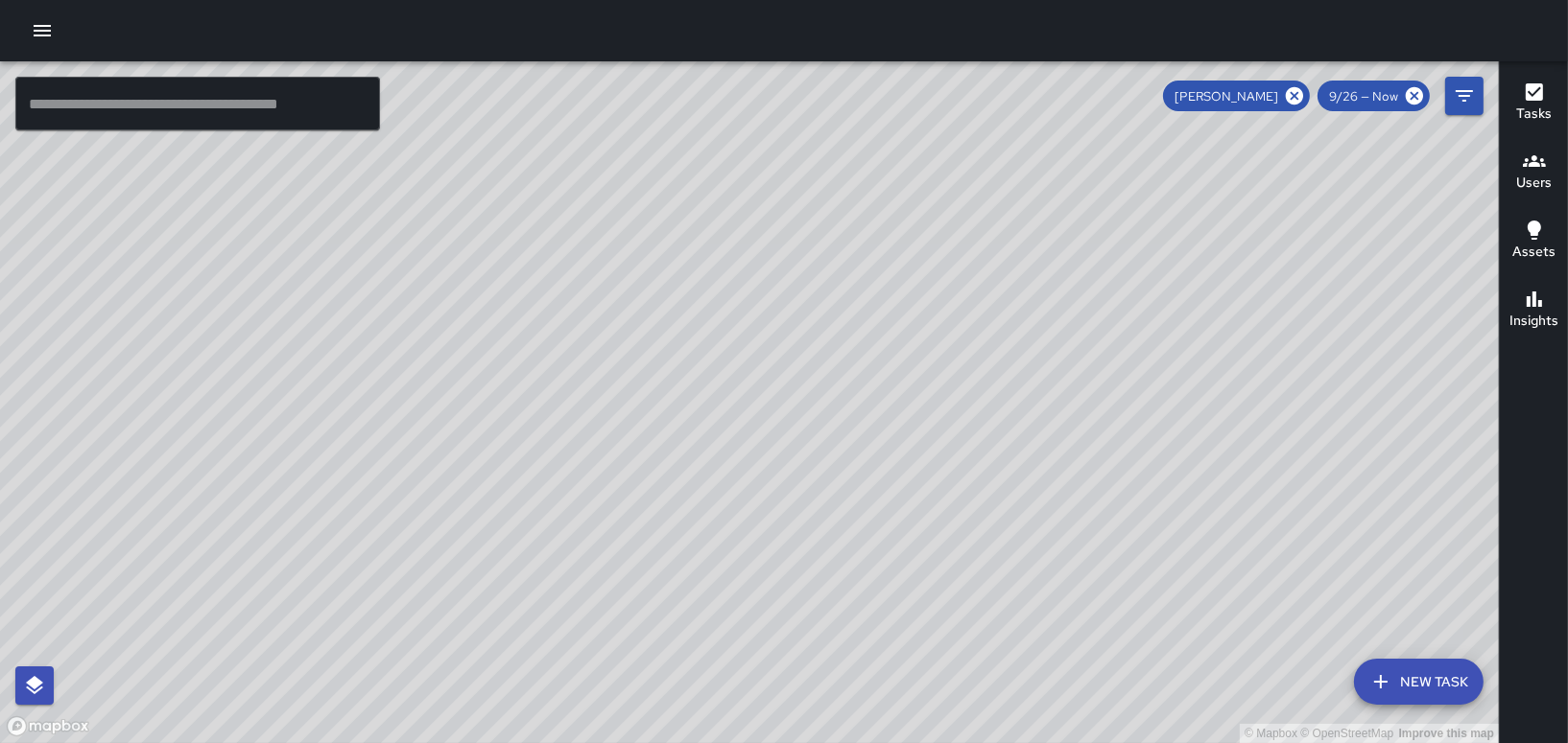
click at [1158, 356] on div "© Mapbox © OpenStreetMap Improve this map" at bounding box center [749, 402] width 1498 height 682
click at [1299, 93] on icon at bounding box center [1295, 96] width 18 height 18
click at [1463, 102] on icon "Filters" at bounding box center [1464, 96] width 24 height 23
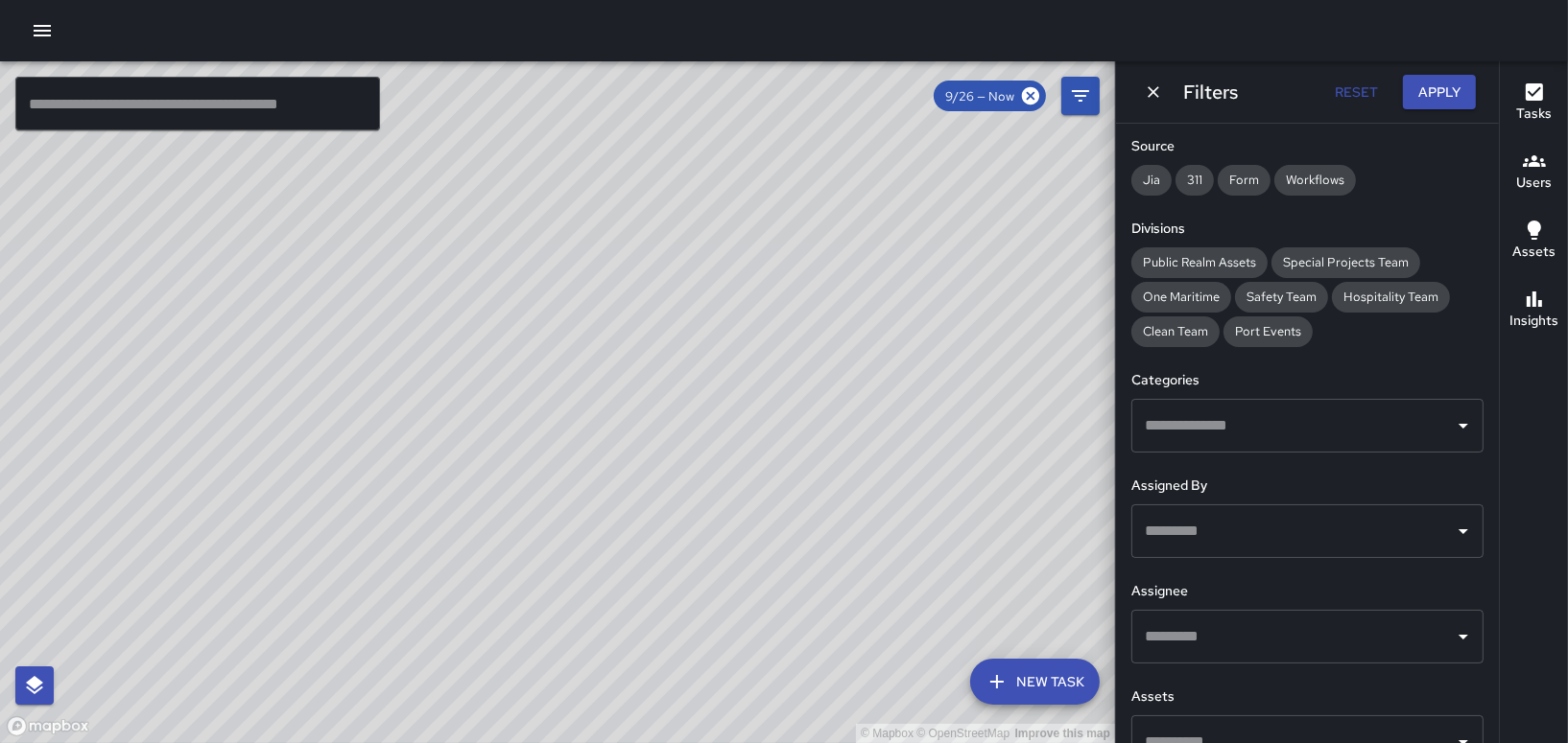
scroll to position [327, 0]
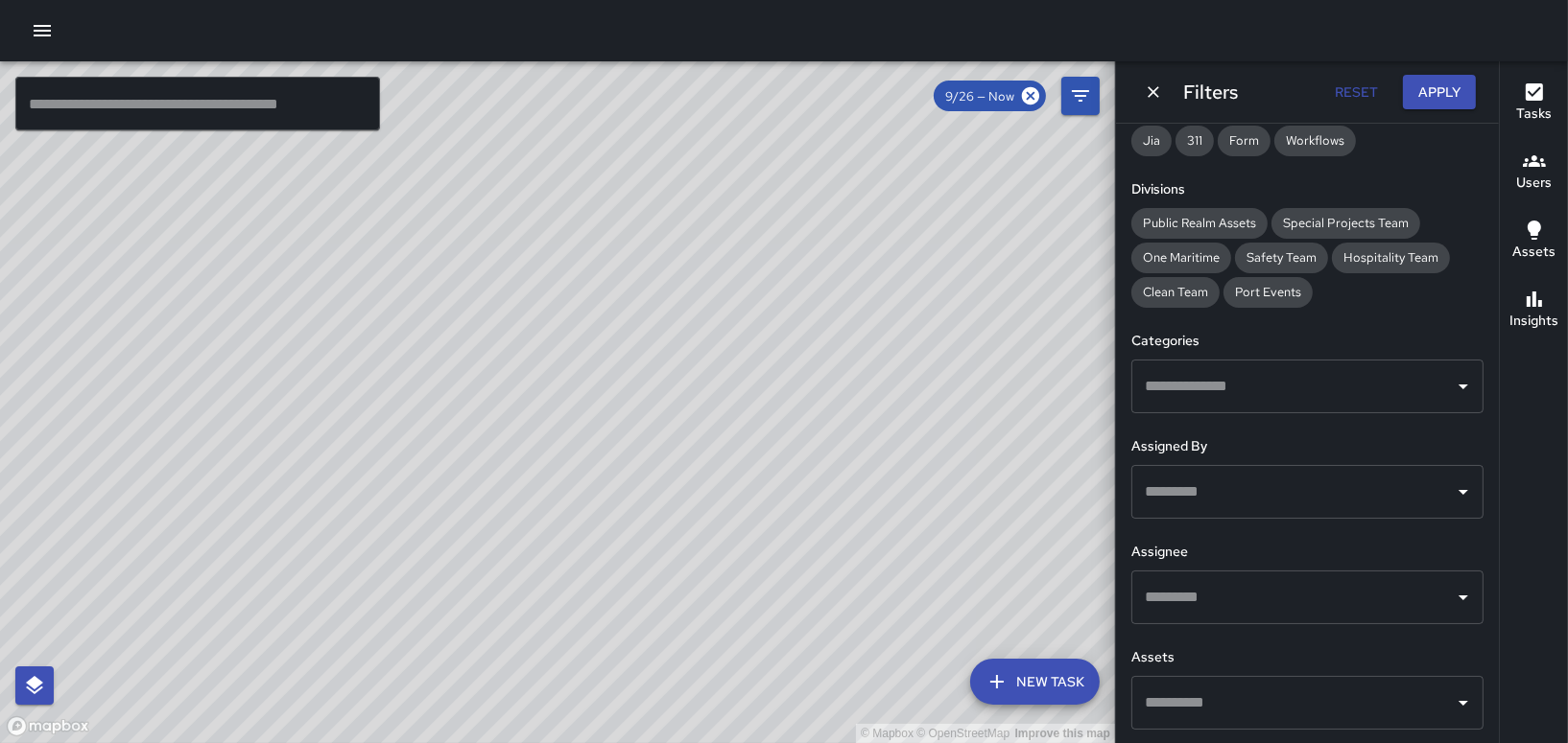
click at [1256, 502] on input "text" at bounding box center [1293, 491] width 307 height 36
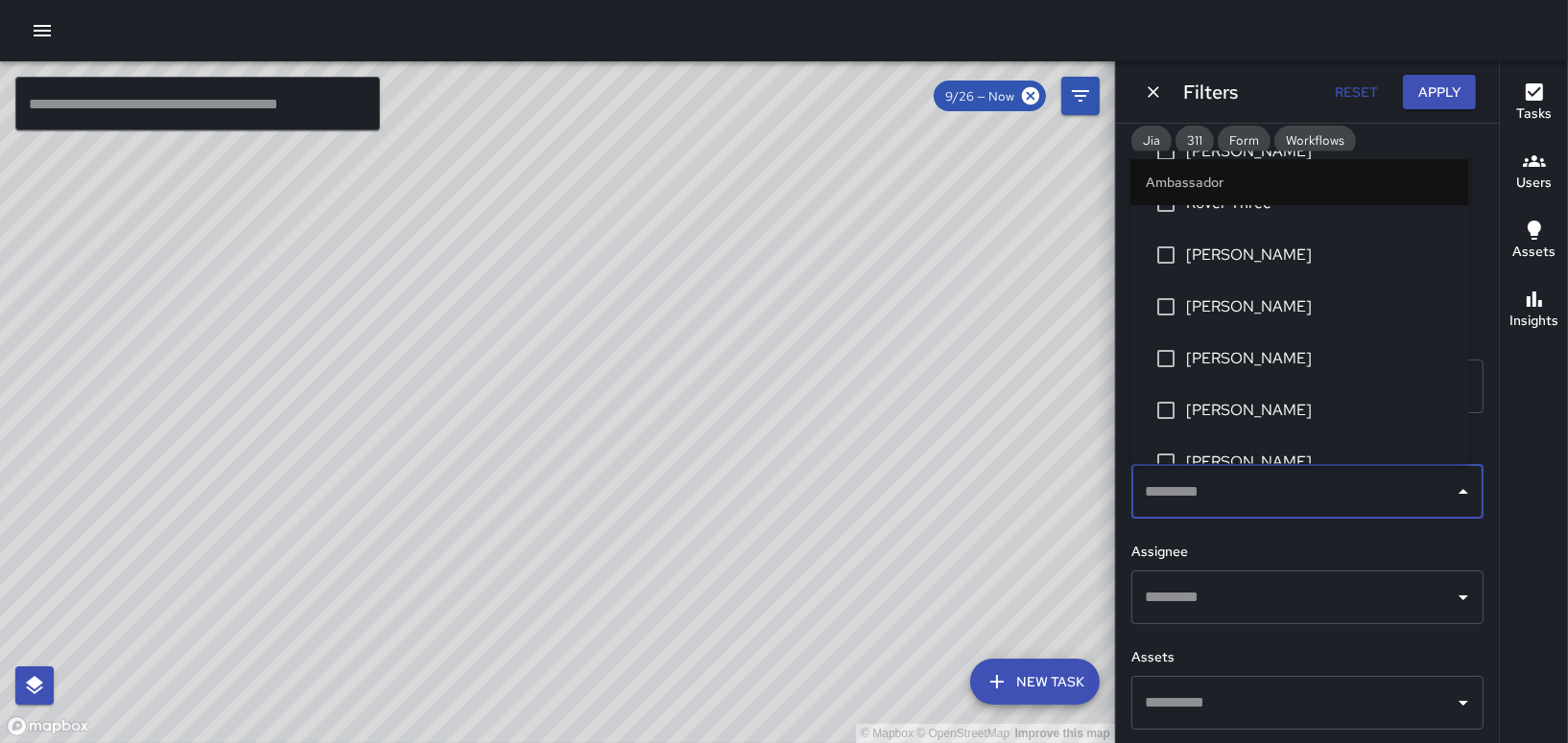
scroll to position [480, 0]
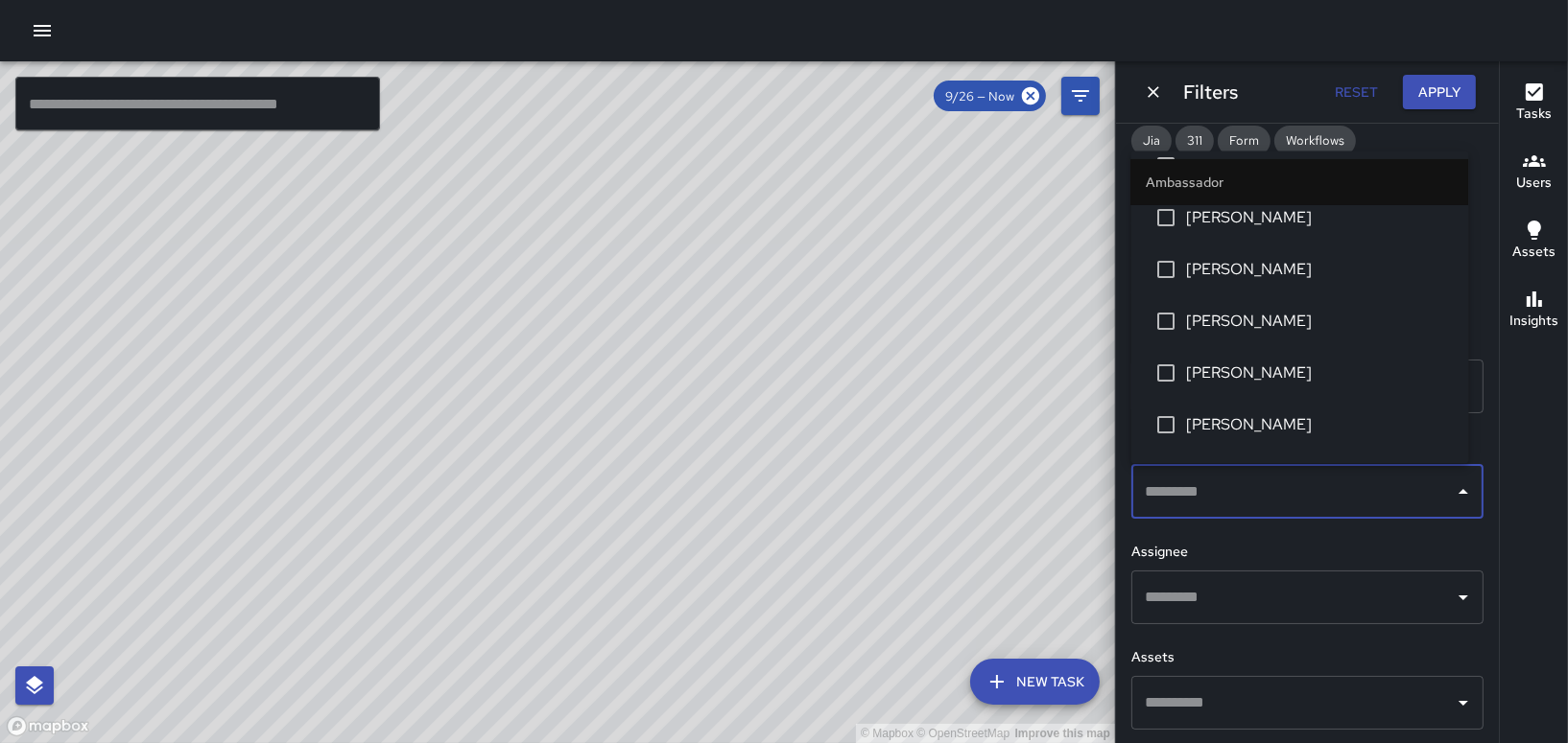
click at [1242, 372] on span "[PERSON_NAME]" at bounding box center [1320, 373] width 266 height 23
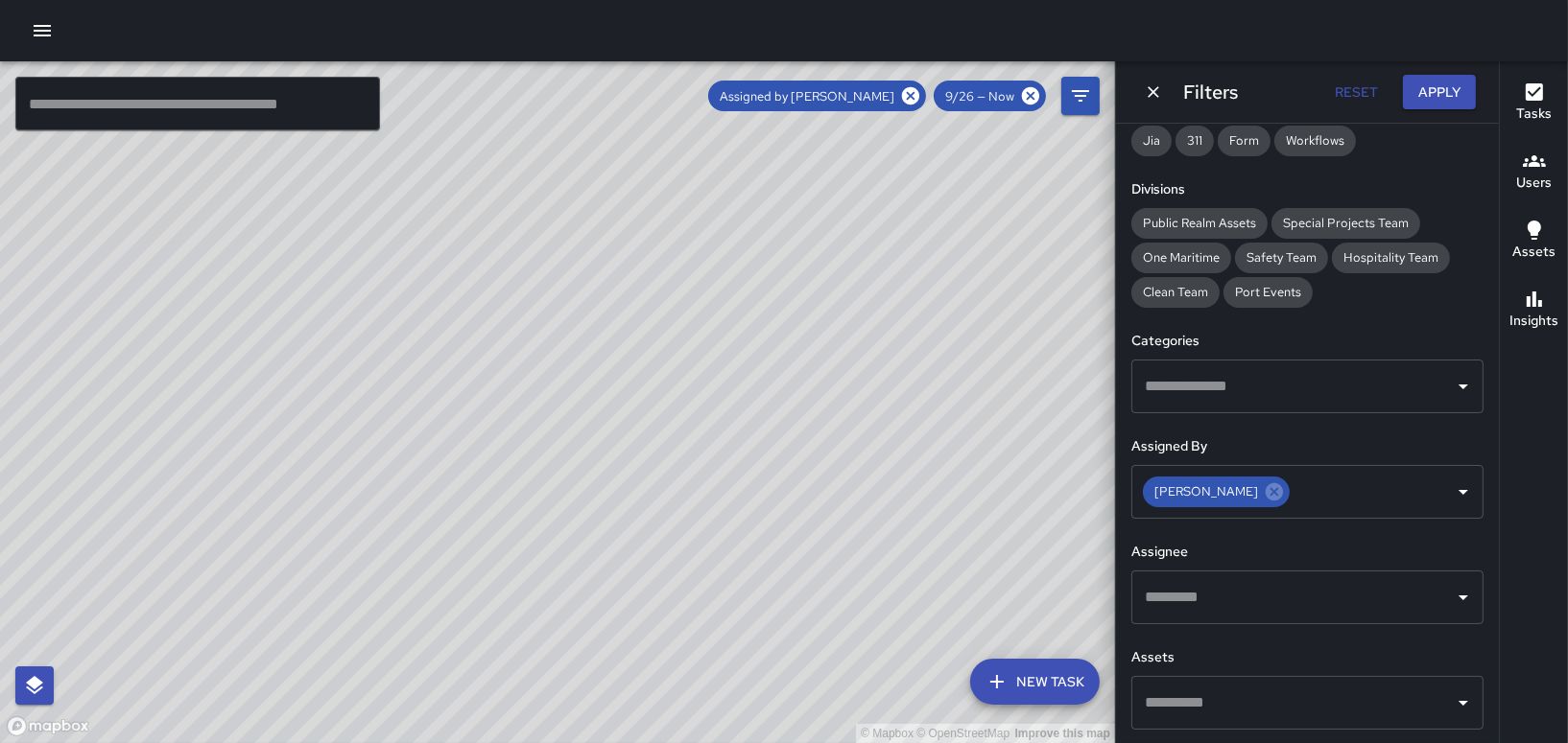
drag, startPoint x: 795, startPoint y: 332, endPoint x: 874, endPoint y: 250, distance: 113.9
click at [874, 250] on div "© Mapbox © OpenStreetMap Improve this map" at bounding box center [557, 402] width 1115 height 682
drag, startPoint x: 816, startPoint y: 419, endPoint x: 735, endPoint y: 407, distance: 81.9
click at [737, 409] on div "© Mapbox © OpenStreetMap Improve this map" at bounding box center [557, 402] width 1115 height 682
click at [1212, 591] on input "text" at bounding box center [1293, 597] width 307 height 36
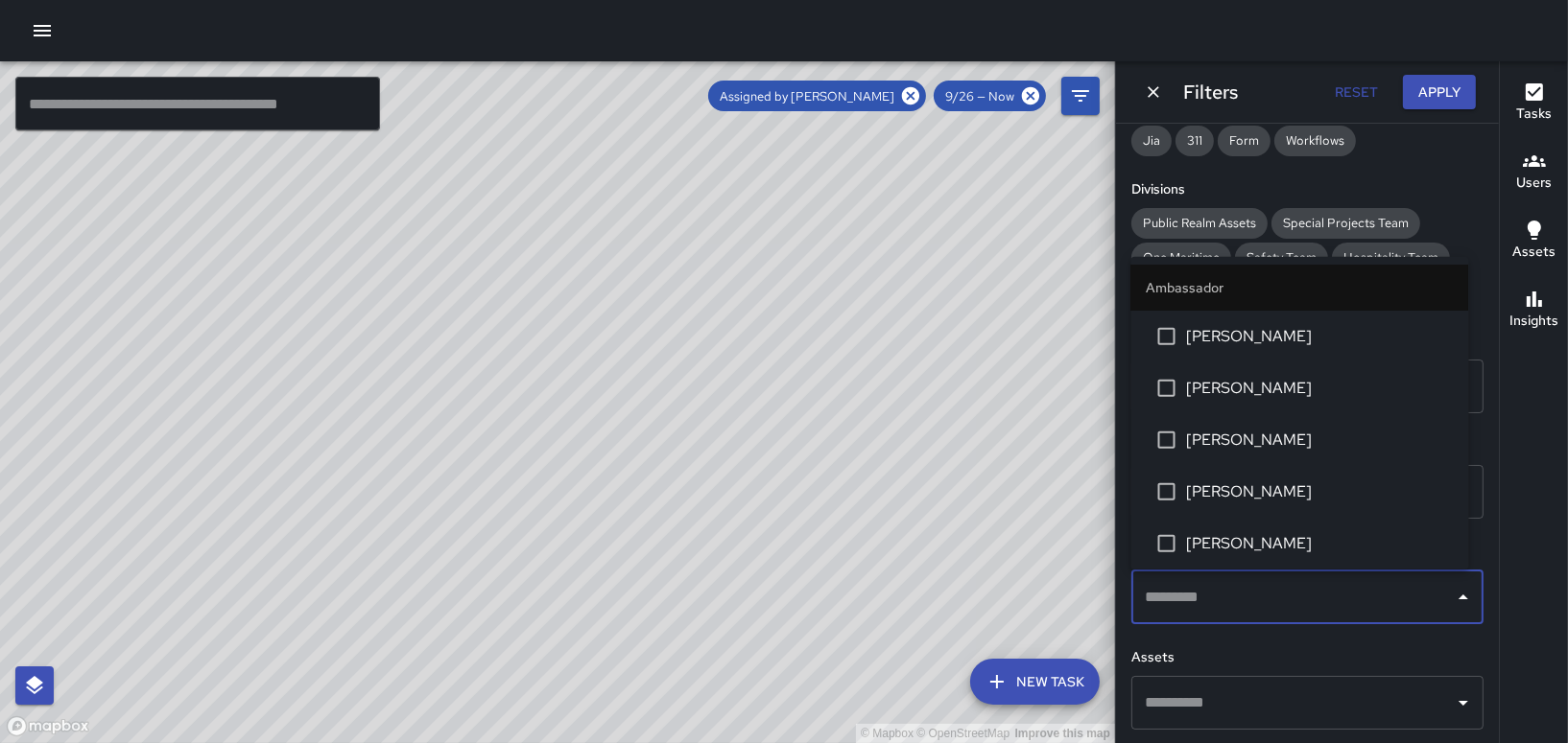
scroll to position [192, 0]
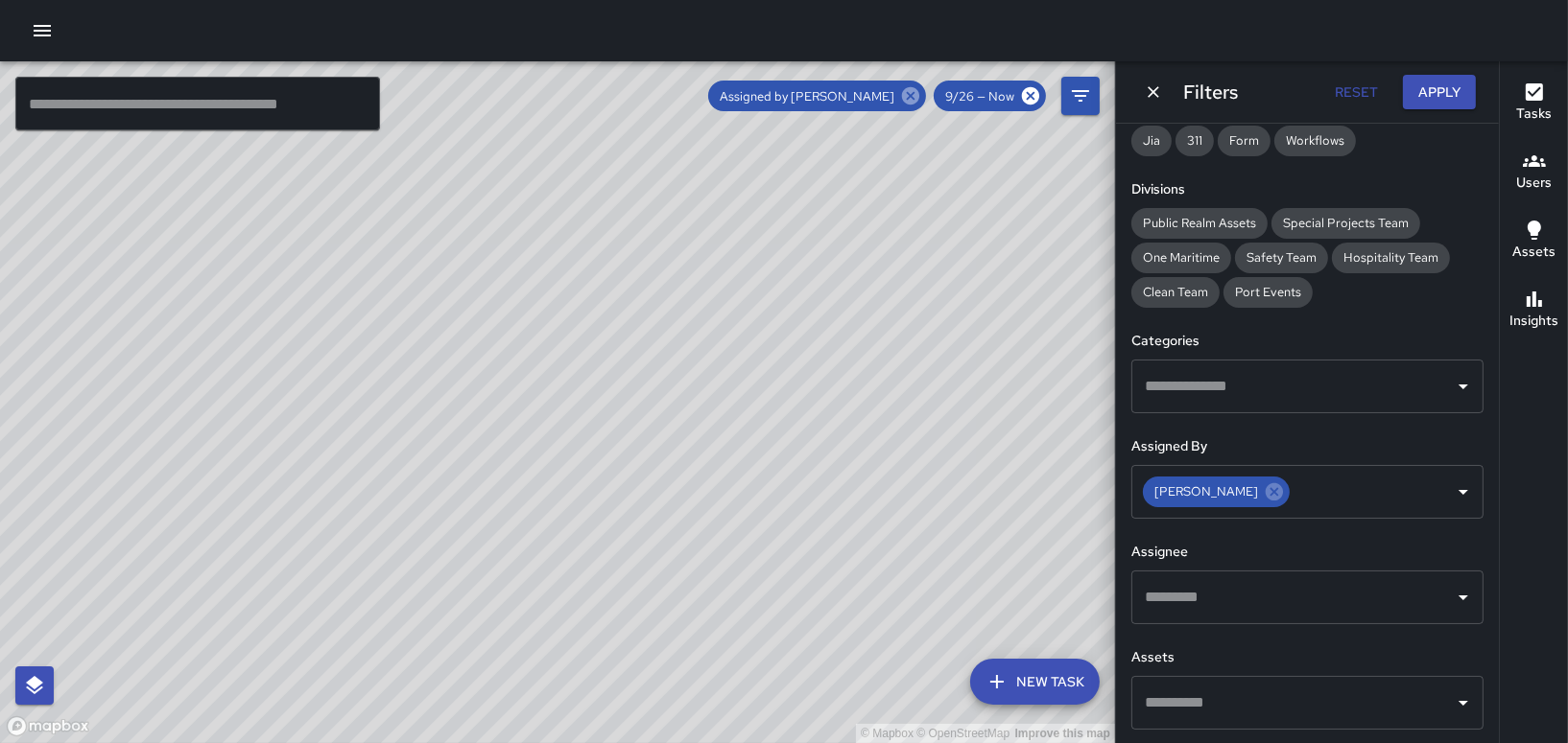
click at [916, 94] on icon at bounding box center [911, 96] width 18 height 18
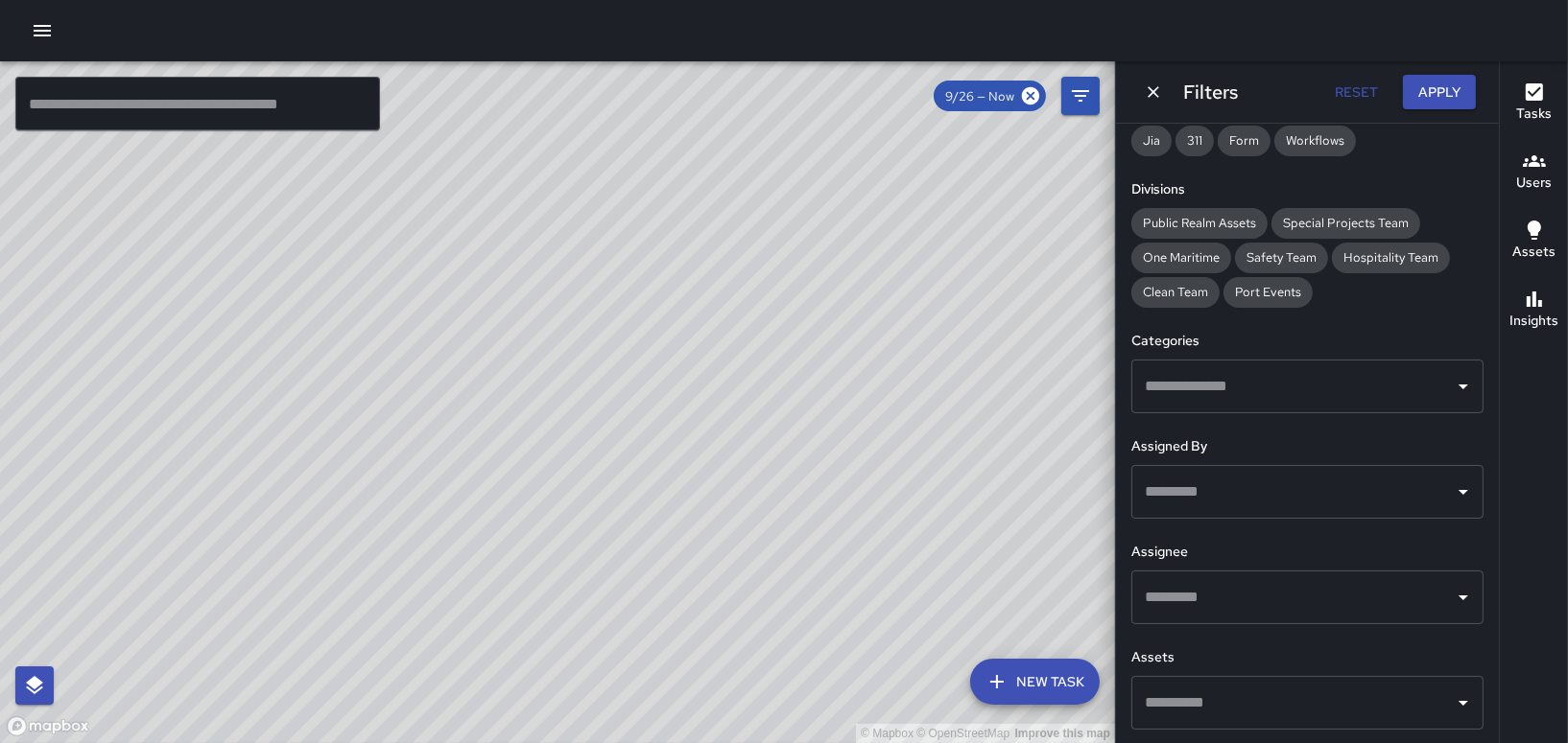
click at [788, 119] on div "© Mapbox © OpenStreetMap Improve this map [PERSON_NAME] Ambassador Tasks 37 / 3…" at bounding box center [557, 402] width 1115 height 682
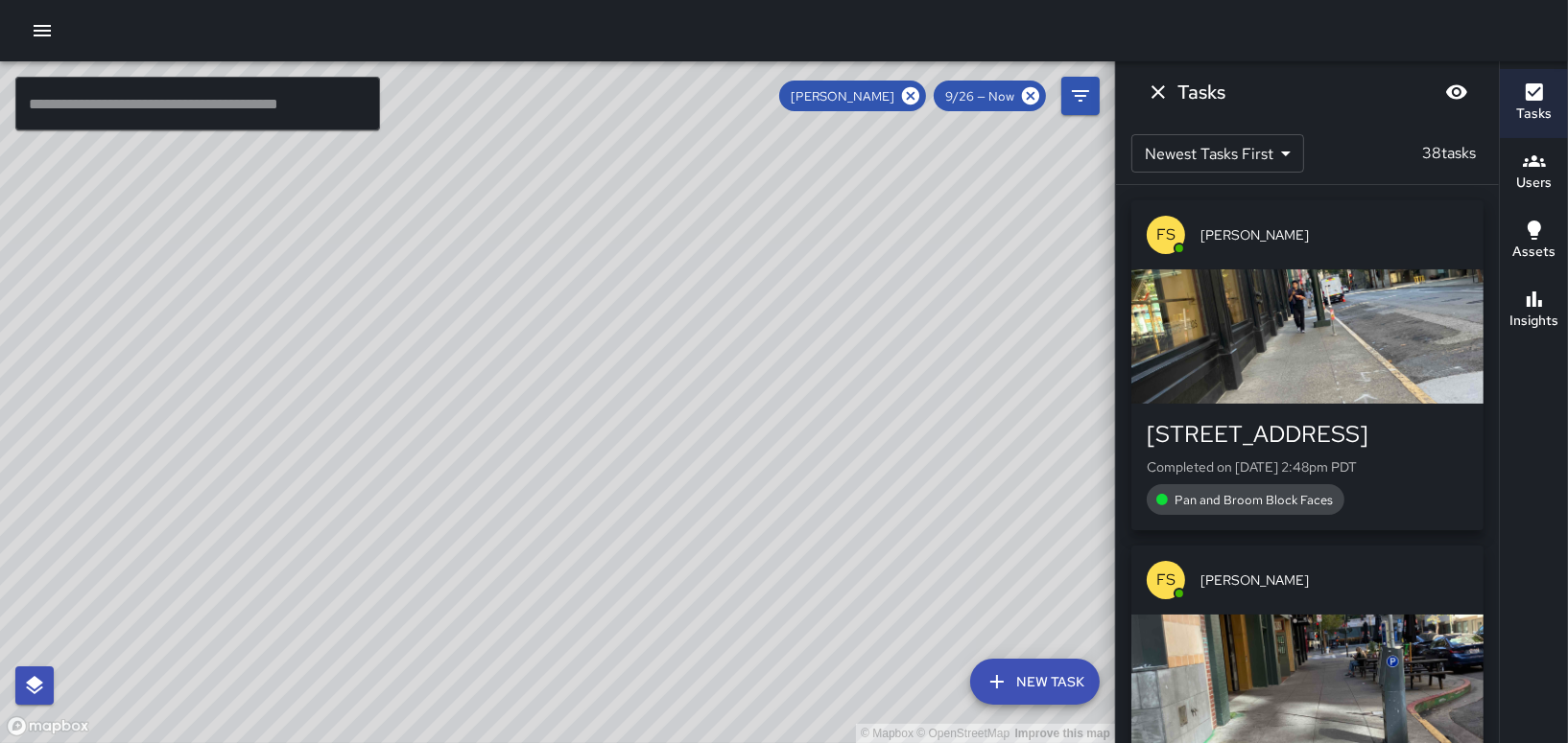
drag, startPoint x: 705, startPoint y: 383, endPoint x: 606, endPoint y: 451, distance: 120.1
click at [606, 451] on div "© Mapbox © OpenStreetMap Improve this map" at bounding box center [557, 402] width 1115 height 682
drag, startPoint x: 633, startPoint y: 445, endPoint x: 450, endPoint y: 477, distance: 185.8
click at [450, 478] on div "© Mapbox © OpenStreetMap Improve this map" at bounding box center [557, 402] width 1115 height 682
click at [914, 97] on icon at bounding box center [911, 96] width 22 height 22
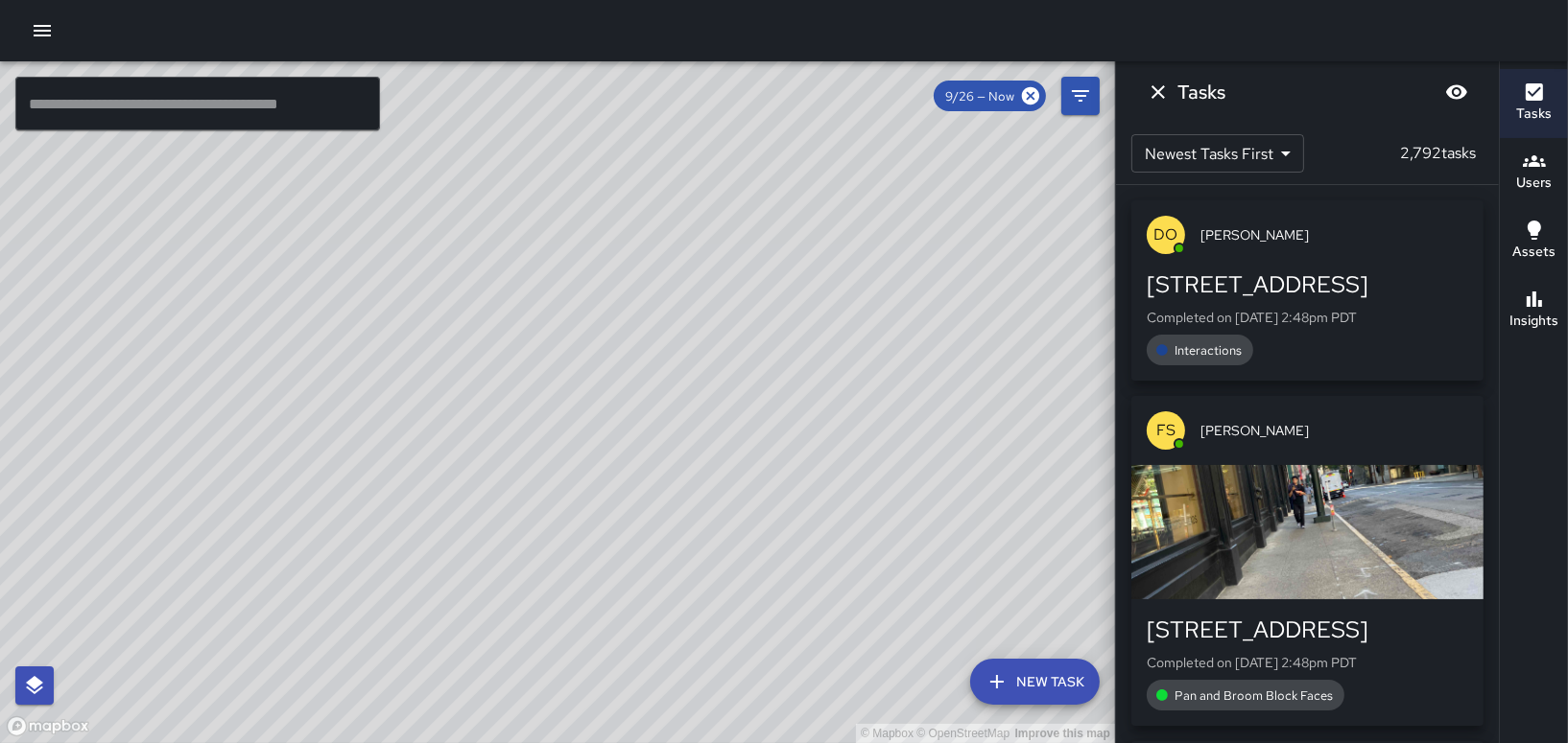
drag, startPoint x: 635, startPoint y: 360, endPoint x: 667, endPoint y: 358, distance: 32.1
click at [667, 358] on div "© Mapbox © OpenStreetMap Improve this map" at bounding box center [557, 402] width 1115 height 682
drag, startPoint x: 539, startPoint y: 479, endPoint x: 727, endPoint y: 279, distance: 274.5
click at [727, 279] on div "© Mapbox © OpenStreetMap Improve this map" at bounding box center [557, 402] width 1115 height 682
drag, startPoint x: 574, startPoint y: 420, endPoint x: 543, endPoint y: 262, distance: 161.0
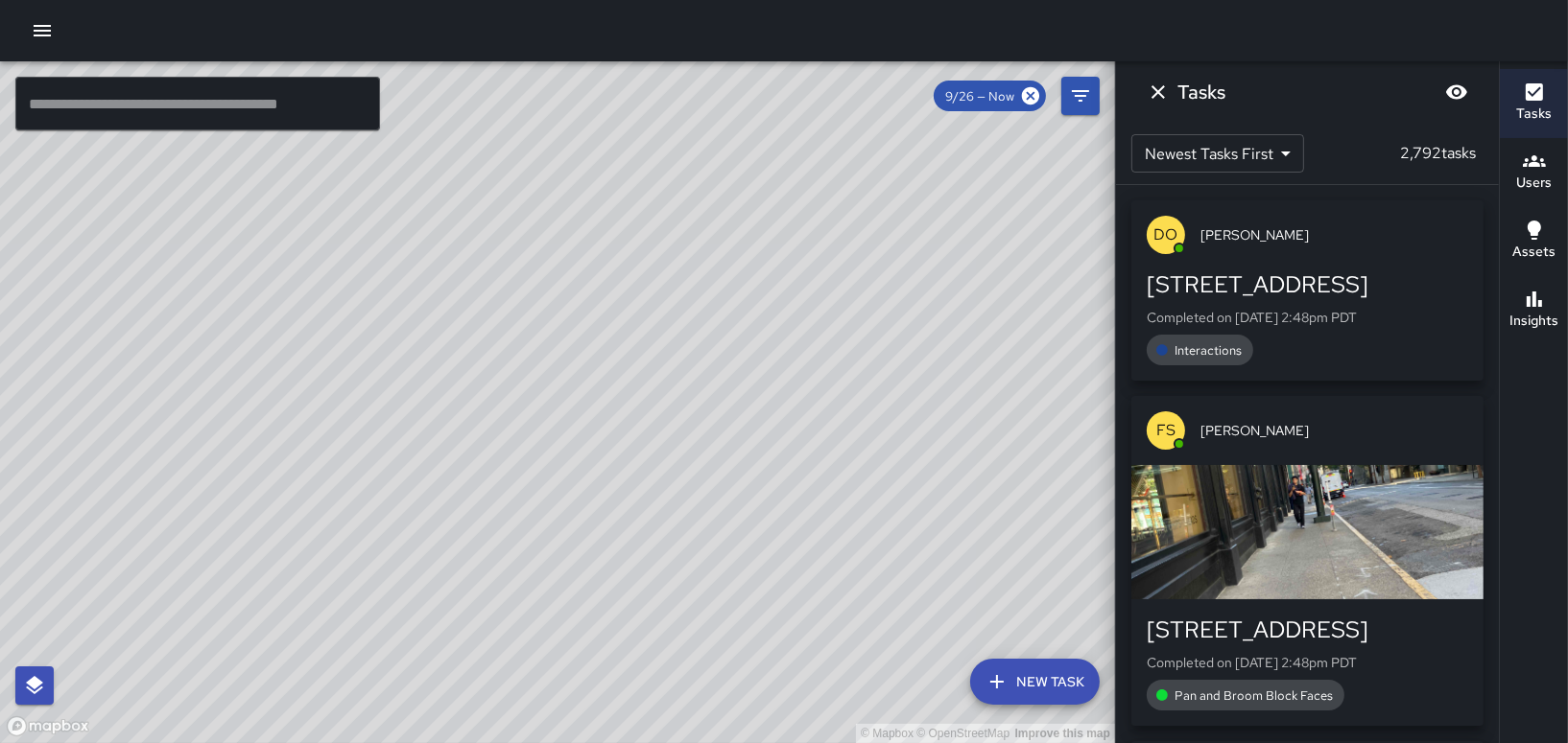
click at [543, 262] on div "© Mapbox © OpenStreetMap Improve this map" at bounding box center [557, 402] width 1115 height 682
click at [566, 213] on div "© Mapbox © OpenStreetMap Improve this map" at bounding box center [557, 402] width 1115 height 682
drag, startPoint x: 412, startPoint y: 569, endPoint x: 405, endPoint y: 634, distance: 65.4
click at [405, 634] on div "© Mapbox © OpenStreetMap Improve this map" at bounding box center [557, 402] width 1115 height 682
drag, startPoint x: 599, startPoint y: 484, endPoint x: 554, endPoint y: 583, distance: 108.7
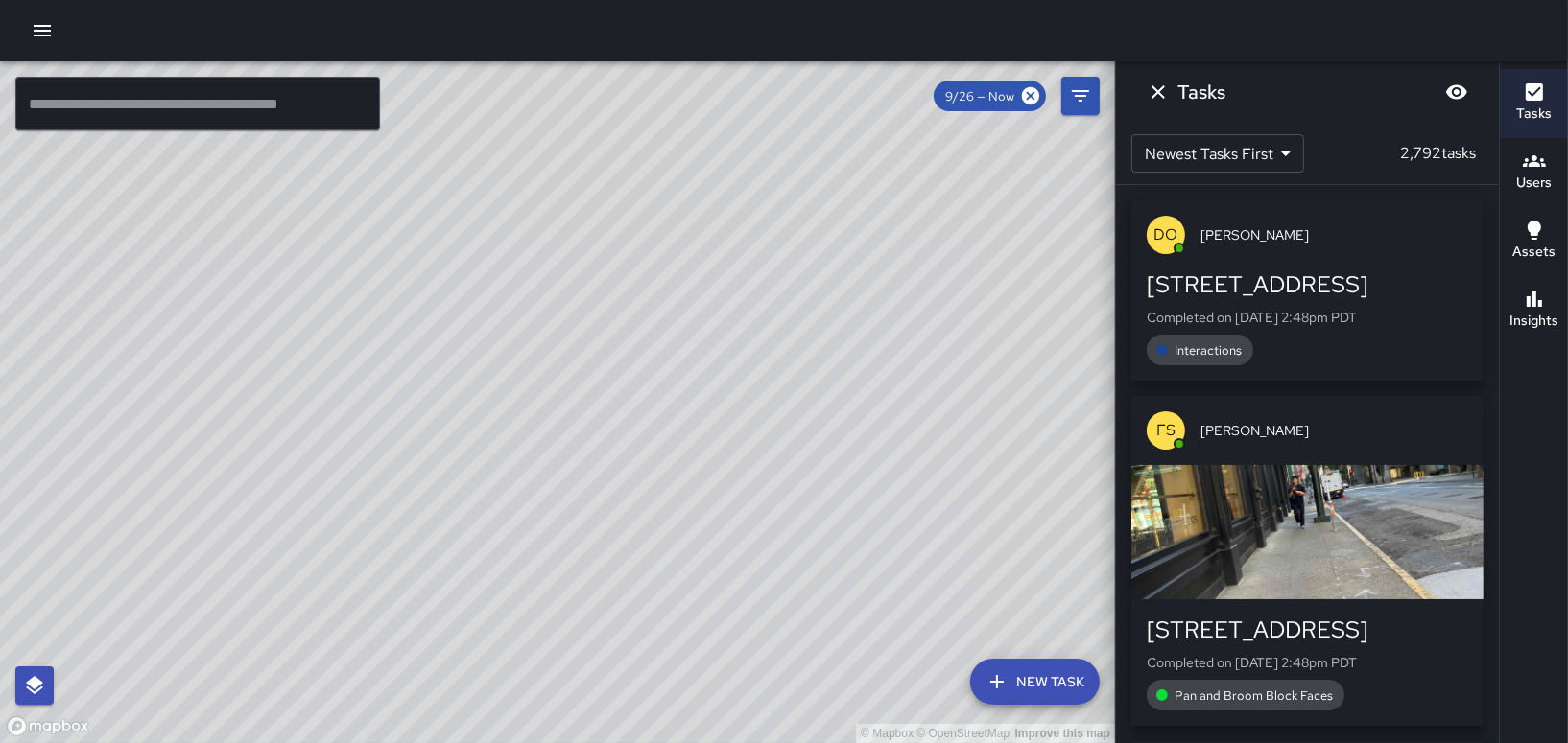
click at [554, 583] on div "© Mapbox © OpenStreetMap Improve this map" at bounding box center [557, 402] width 1115 height 682
click at [687, 300] on div "© Mapbox © OpenStreetMap Improve this map FV [PERSON_NAME] Ambassador Tasks 60 …" at bounding box center [557, 402] width 1115 height 682
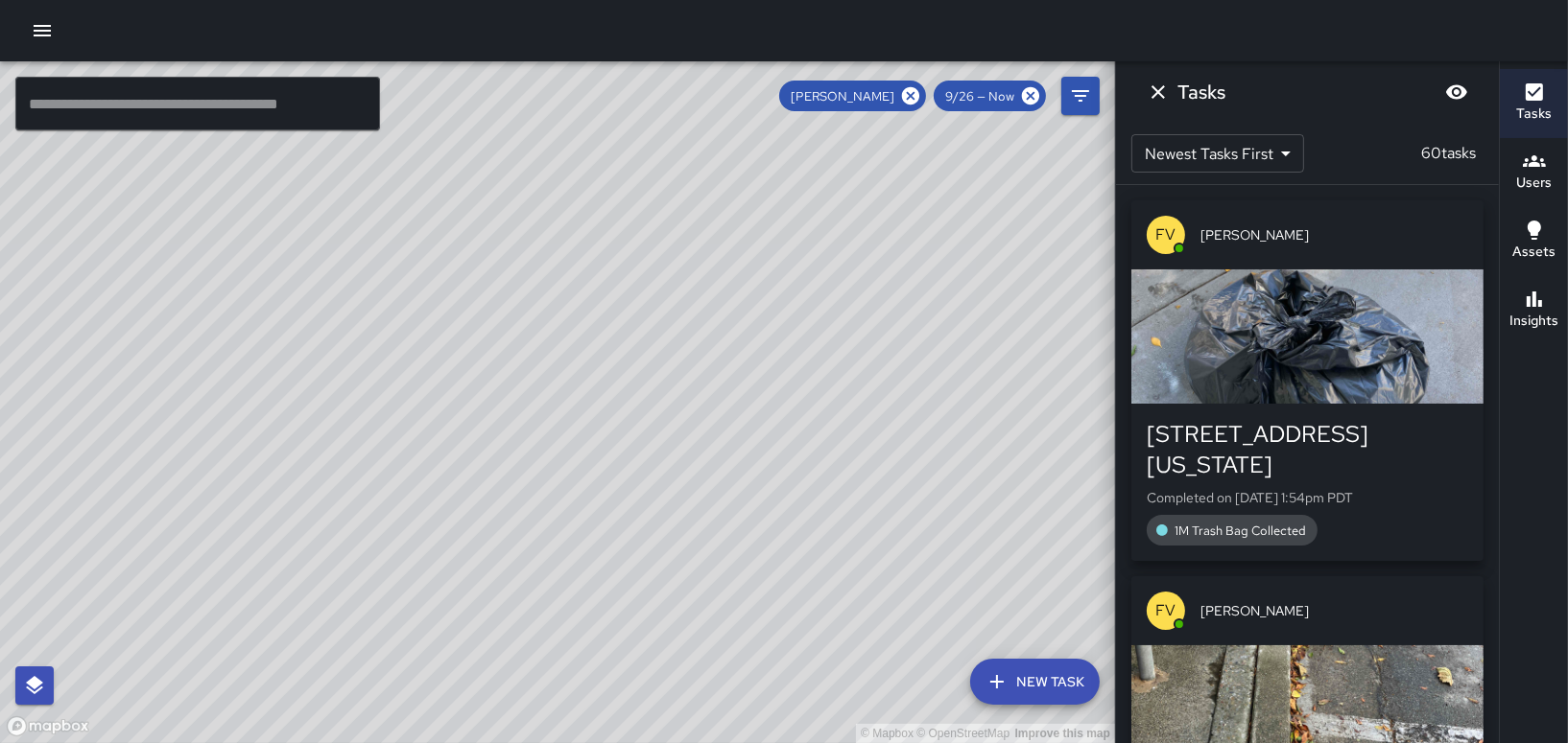
drag, startPoint x: 737, startPoint y: 470, endPoint x: 416, endPoint y: 651, distance: 368.5
click at [416, 651] on div "© Mapbox © OpenStreetMap Improve this map" at bounding box center [557, 402] width 1115 height 682
drag, startPoint x: 704, startPoint y: 412, endPoint x: 739, endPoint y: 329, distance: 90.1
click at [739, 329] on div "© Mapbox © OpenStreetMap Improve this map" at bounding box center [557, 402] width 1115 height 682
drag, startPoint x: 654, startPoint y: 393, endPoint x: 576, endPoint y: 487, distance: 122.1
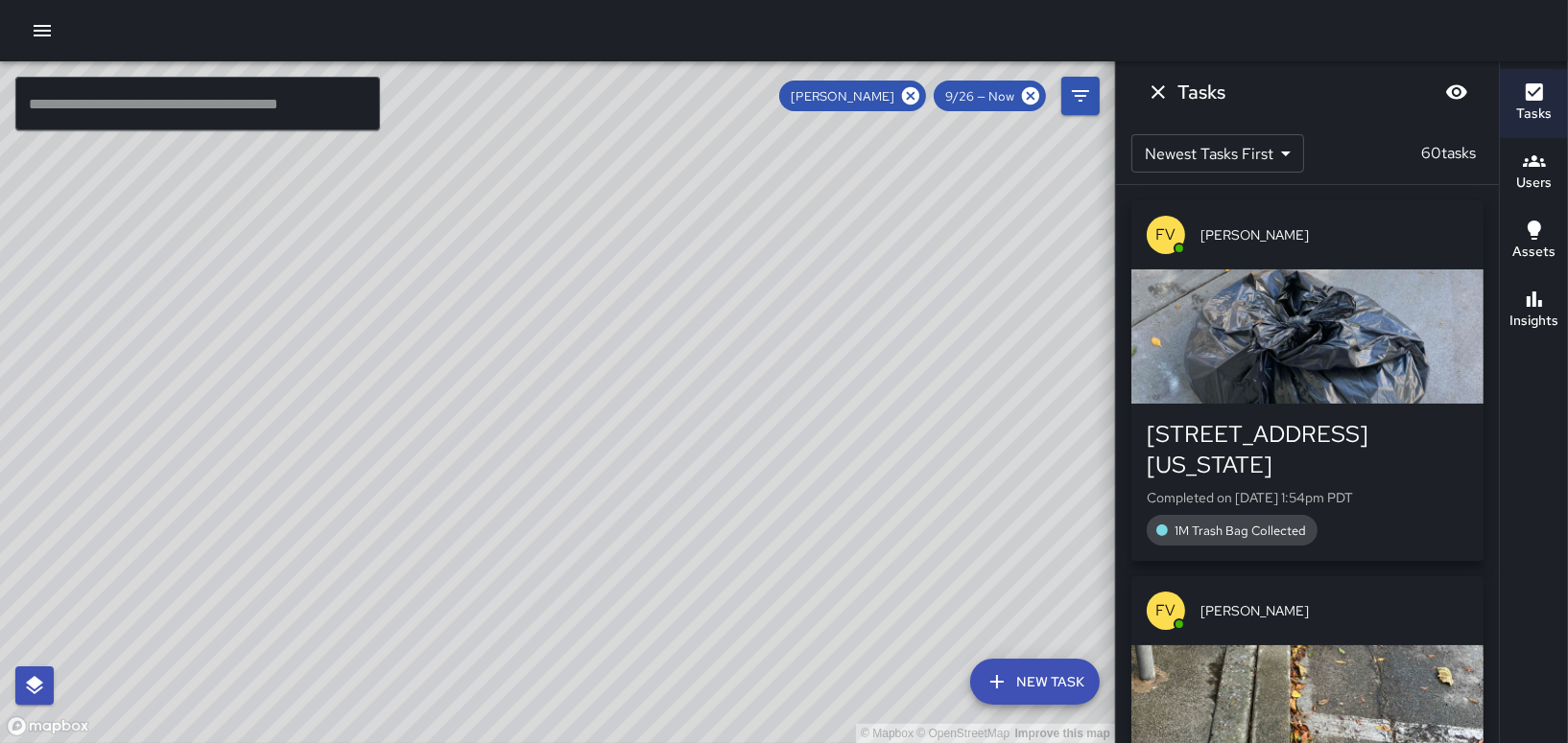
click at [576, 487] on div "© Mapbox © OpenStreetMap Improve this map" at bounding box center [557, 402] width 1115 height 682
drag, startPoint x: 509, startPoint y: 443, endPoint x: 403, endPoint y: 272, distance: 201.2
click at [403, 272] on div "© Mapbox © OpenStreetMap Improve this map" at bounding box center [557, 402] width 1115 height 682
click at [911, 92] on icon at bounding box center [911, 96] width 18 height 18
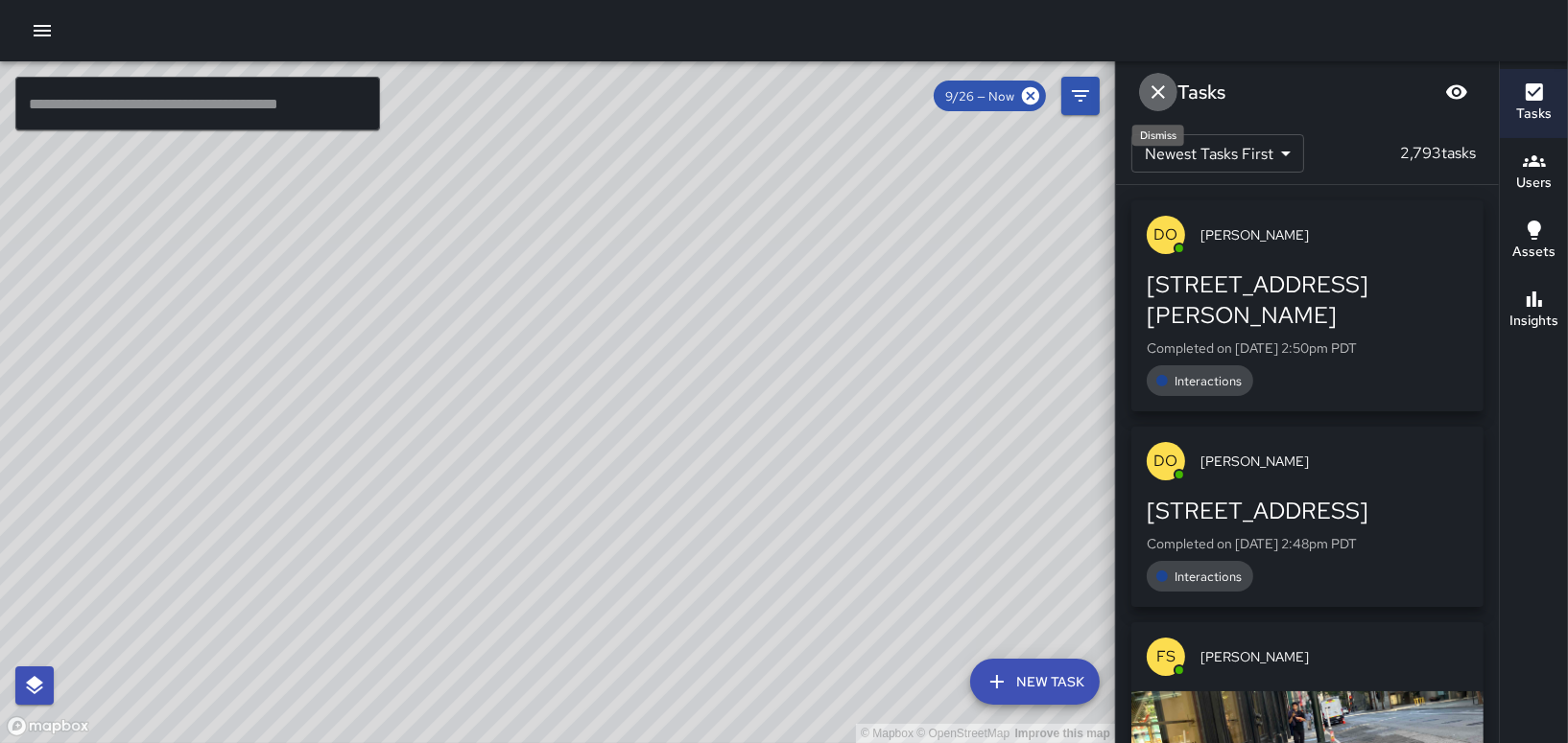
click at [1149, 91] on icon "Dismiss" at bounding box center [1159, 92] width 24 height 23
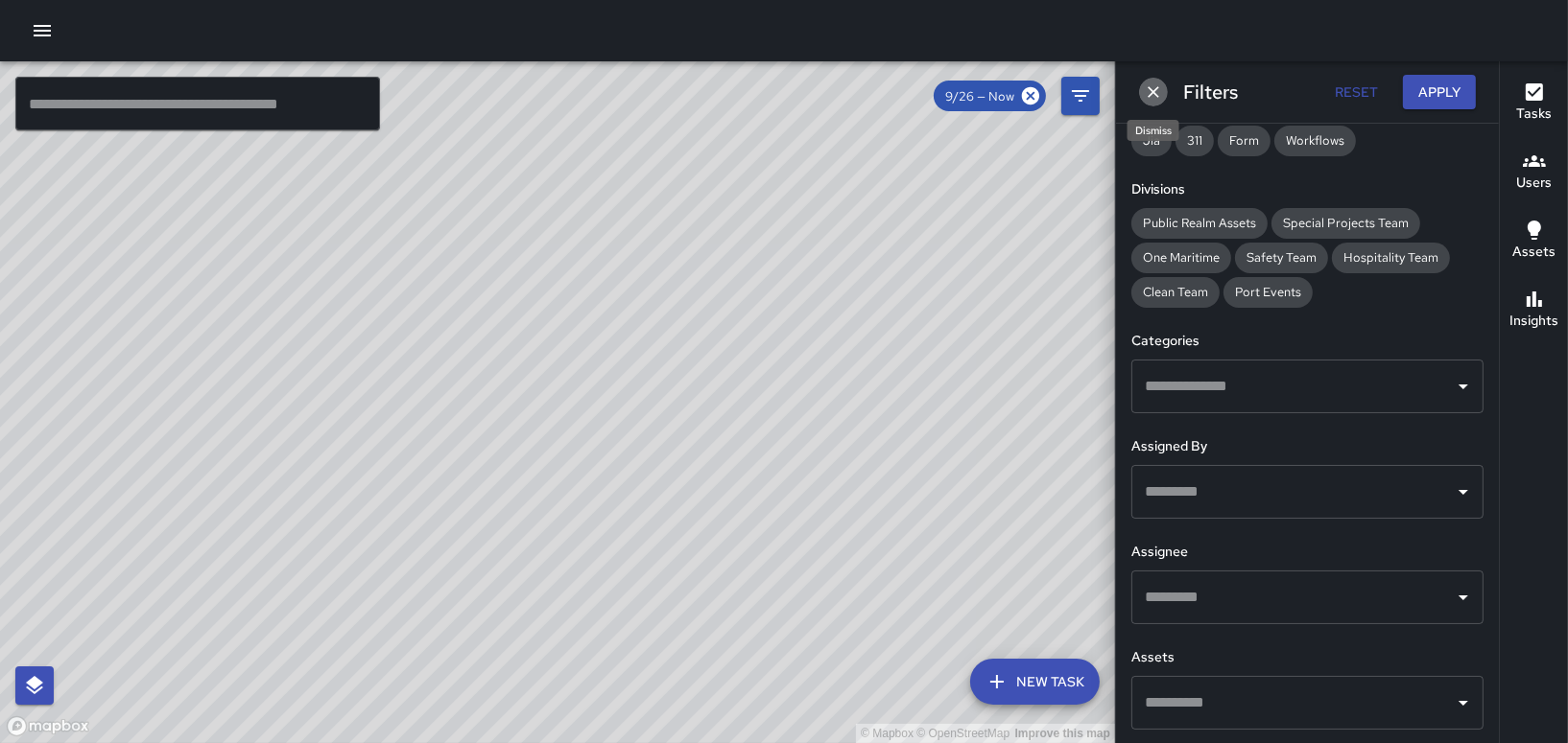
click at [1147, 98] on icon "Dismiss" at bounding box center [1154, 92] width 20 height 20
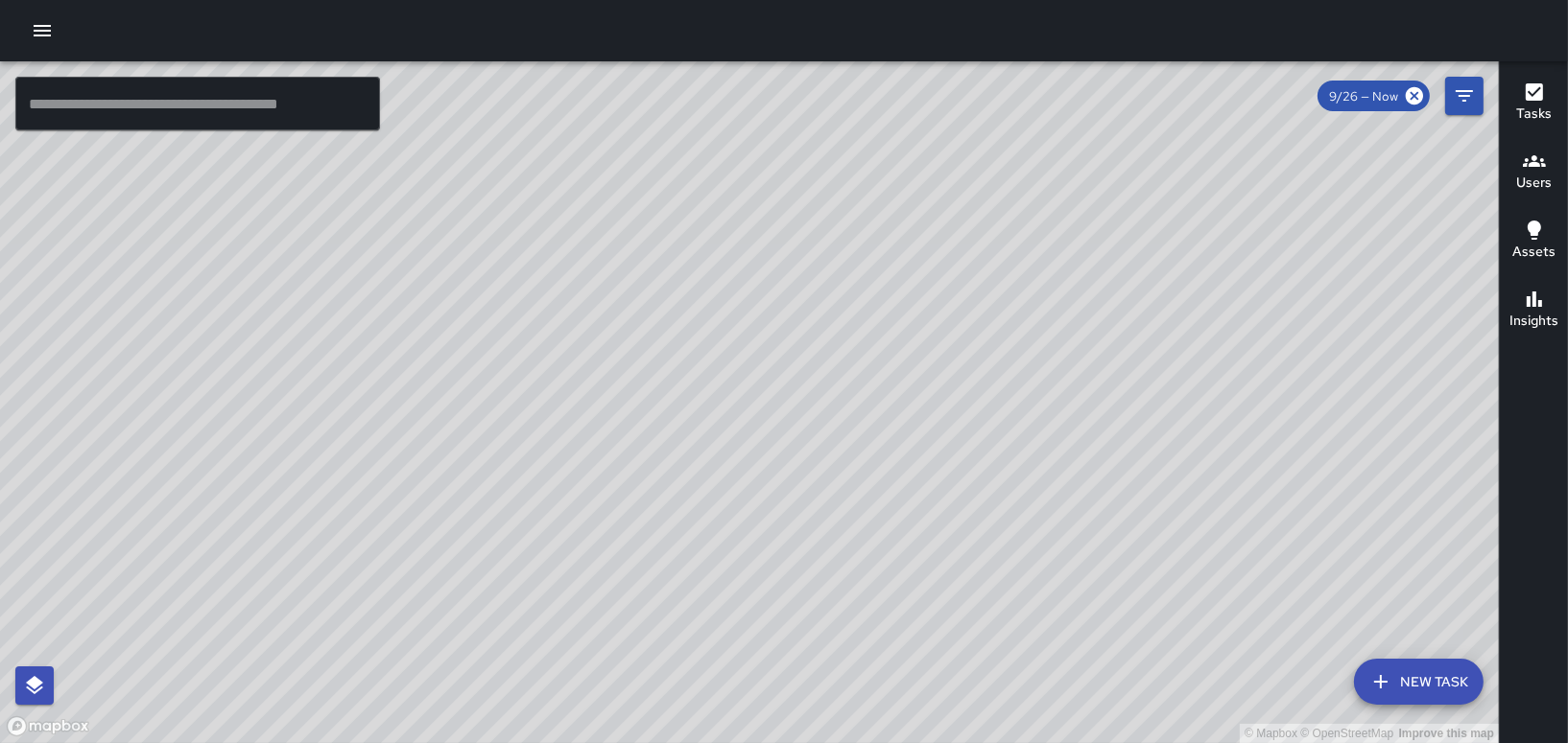
click at [1535, 183] on h6 "Users" at bounding box center [1534, 183] width 35 height 22
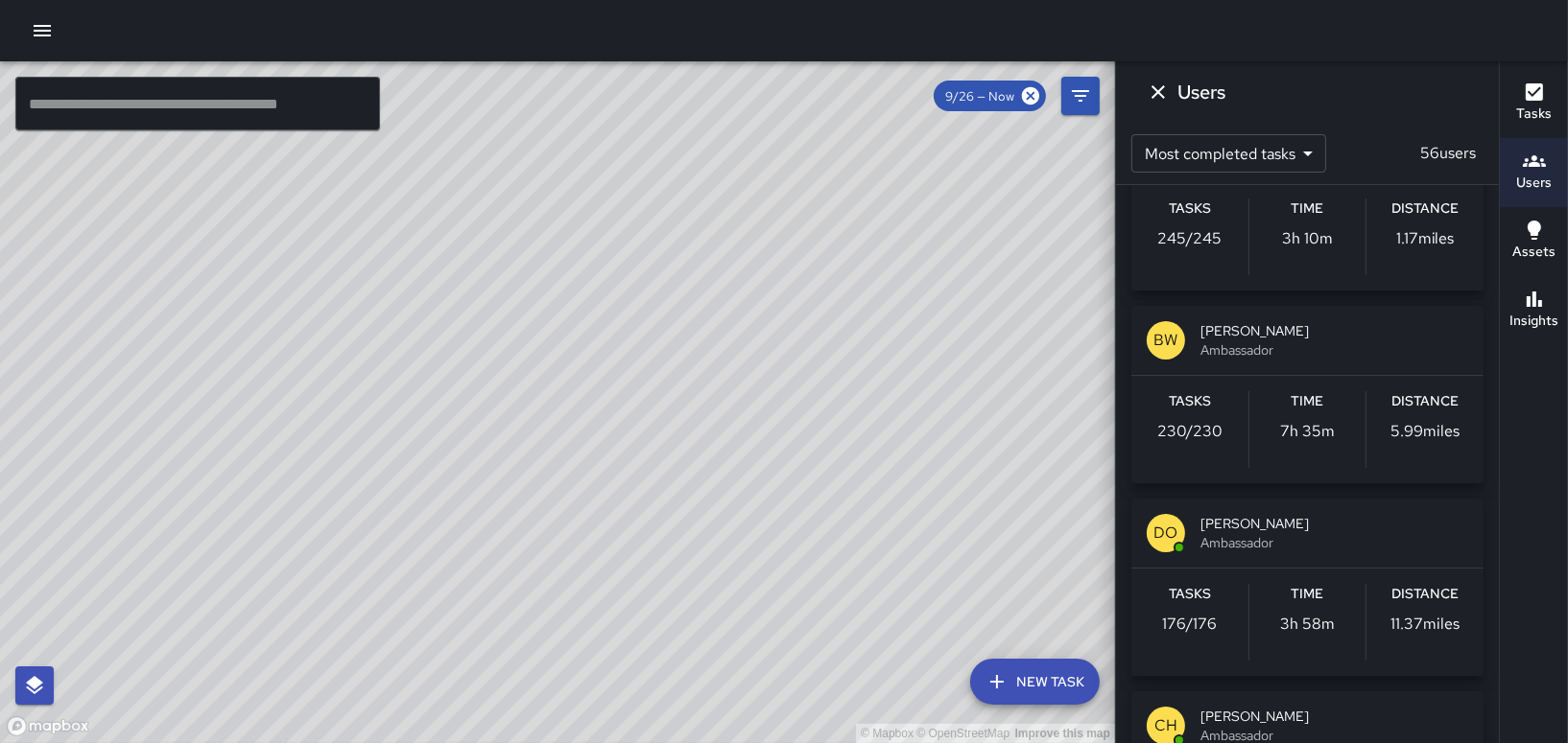
scroll to position [672, 0]
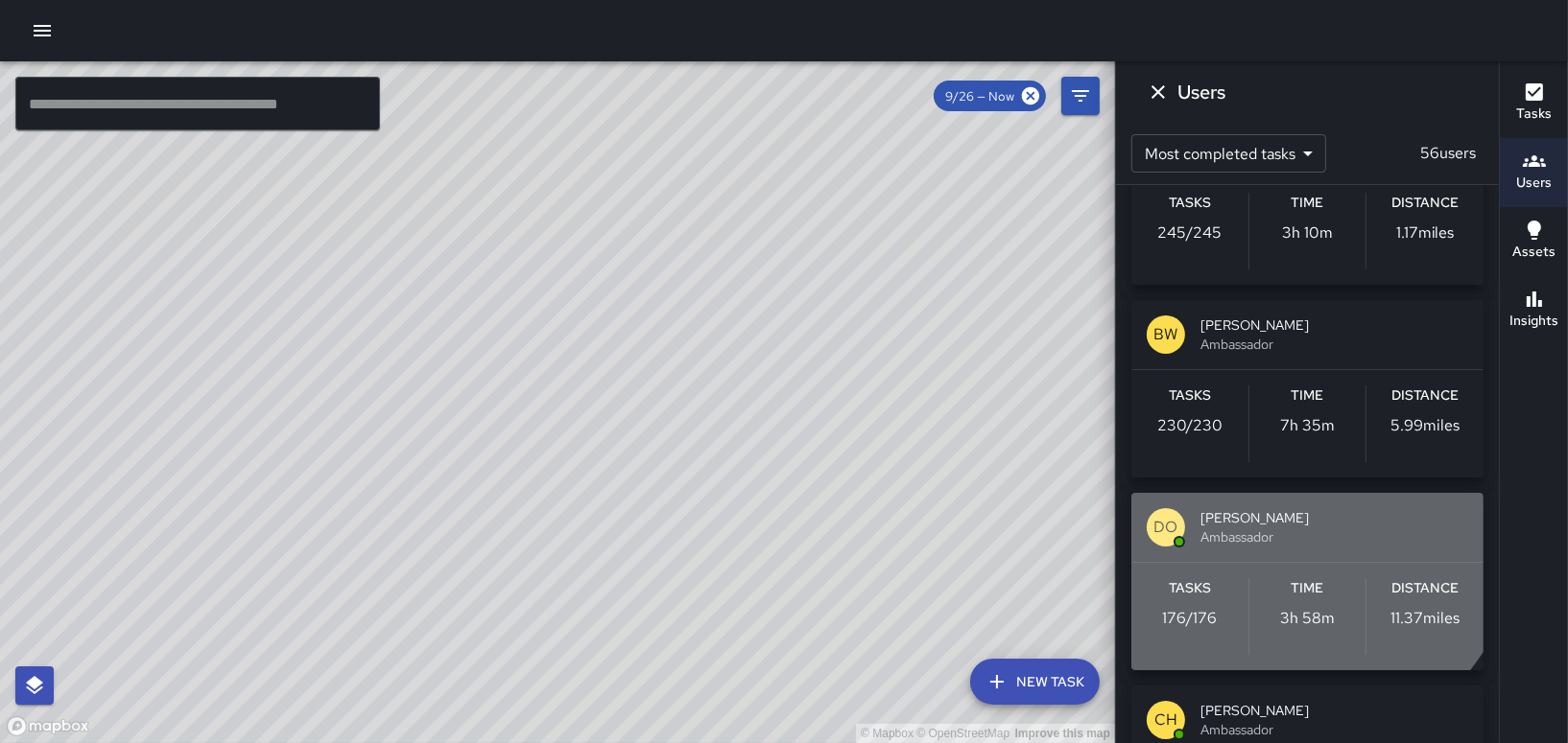
click at [1251, 497] on div "DO [PERSON_NAME] Ambassador" at bounding box center [1307, 528] width 353 height 70
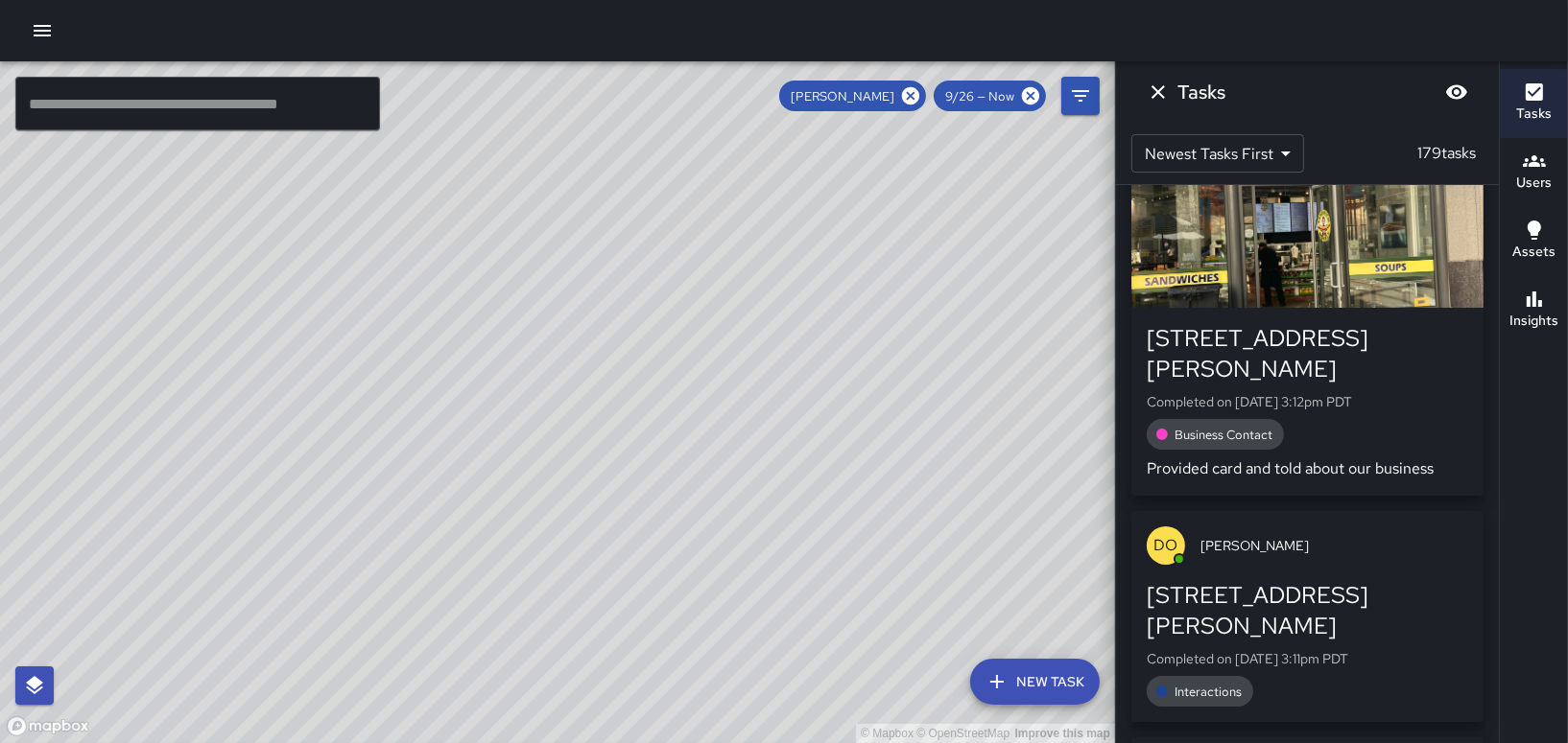
scroll to position [0, 0]
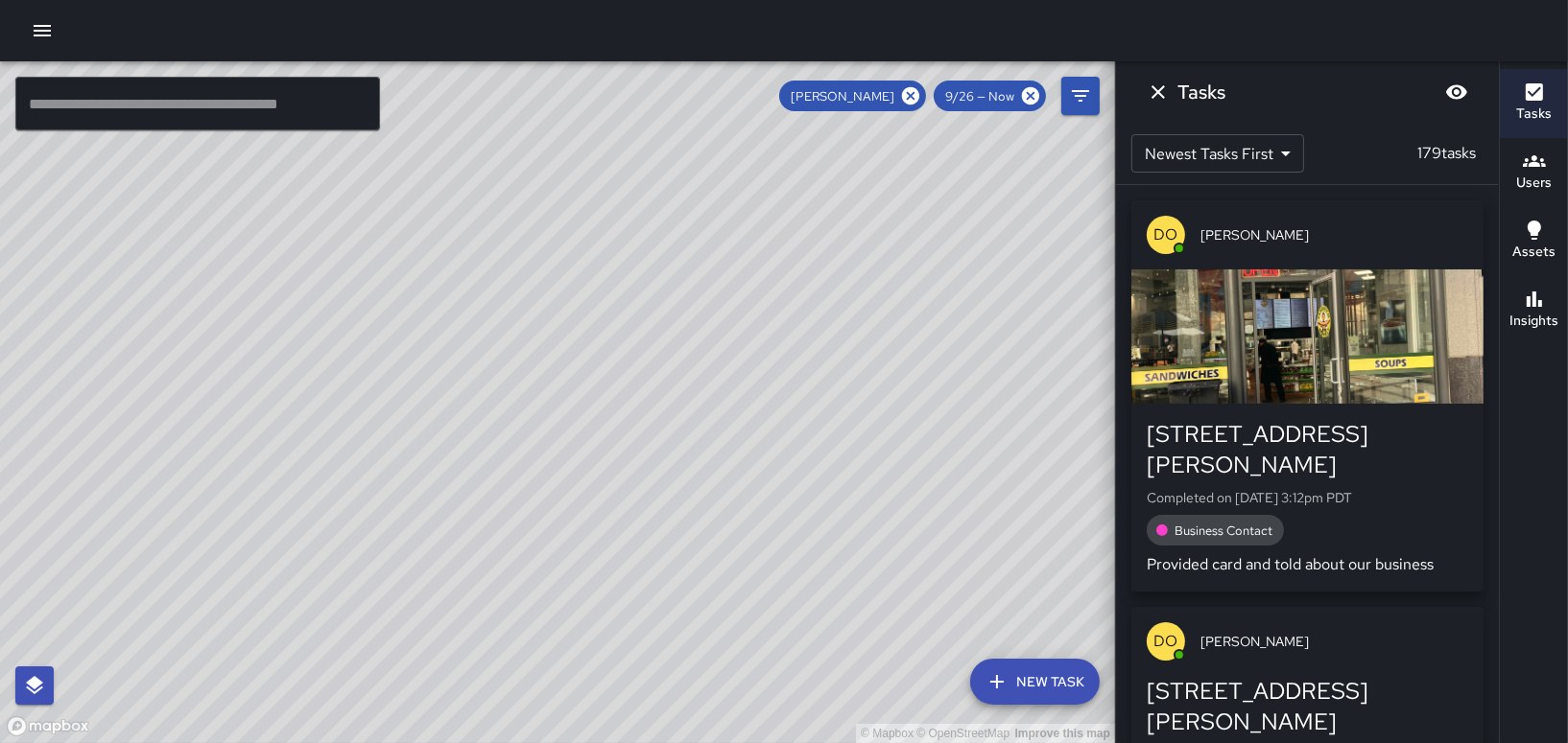
click at [724, 275] on div "© Mapbox © OpenStreetMap Improve this map" at bounding box center [557, 402] width 1115 height 682
click at [854, 259] on div "© Mapbox © OpenStreetMap Improve this map" at bounding box center [557, 402] width 1115 height 682
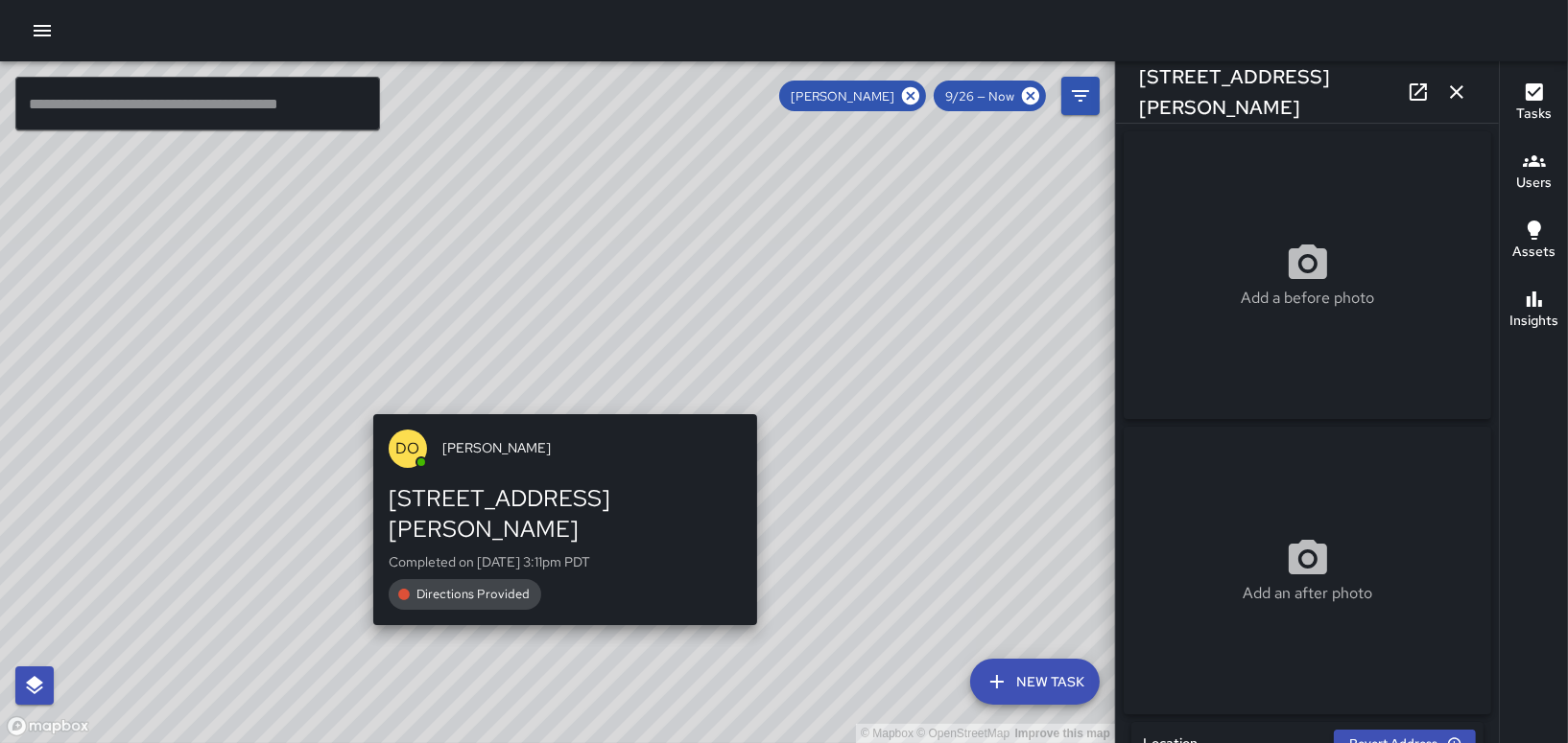
click at [556, 395] on div "© Mapbox © OpenStreetMap Improve this map DO [PERSON_NAME] [STREET_ADDRESS][PER…" at bounding box center [557, 402] width 1115 height 682
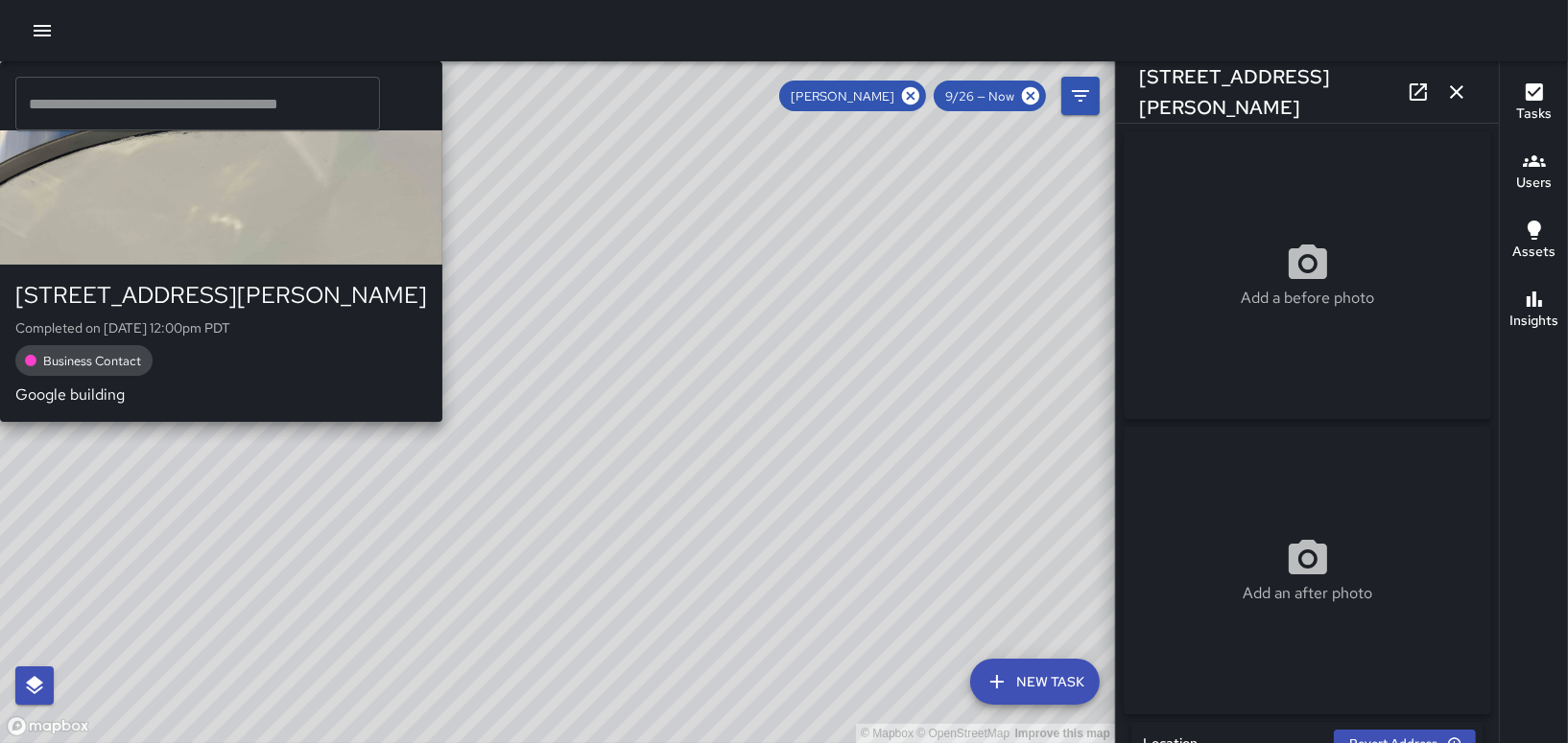
click at [764, 359] on div "© Mapbox © OpenStreetMap Improve this map DO [PERSON_NAME] [STREET_ADDRESS][PER…" at bounding box center [557, 402] width 1115 height 682
type input "**********"
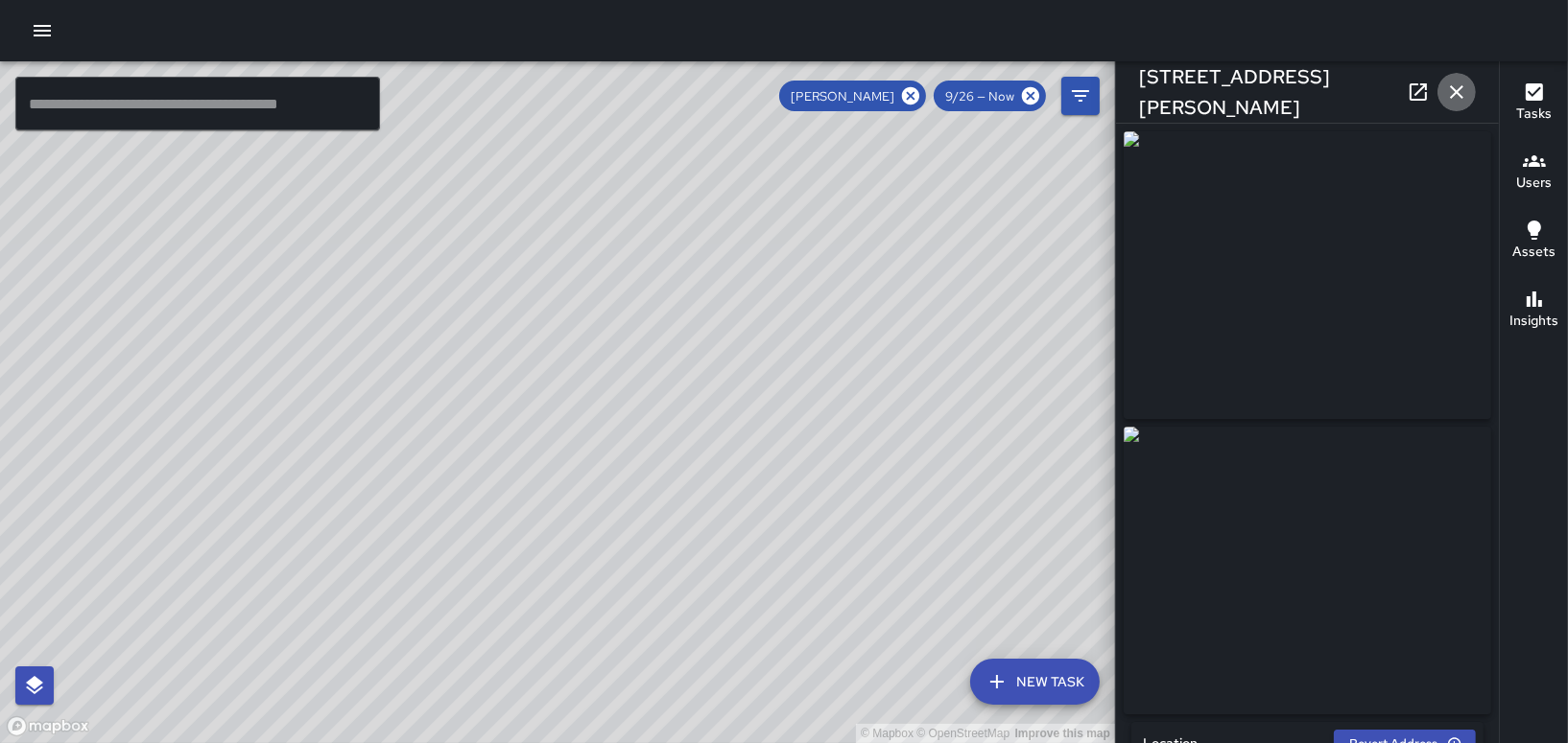
click at [1448, 97] on icon "button" at bounding box center [1456, 92] width 24 height 23
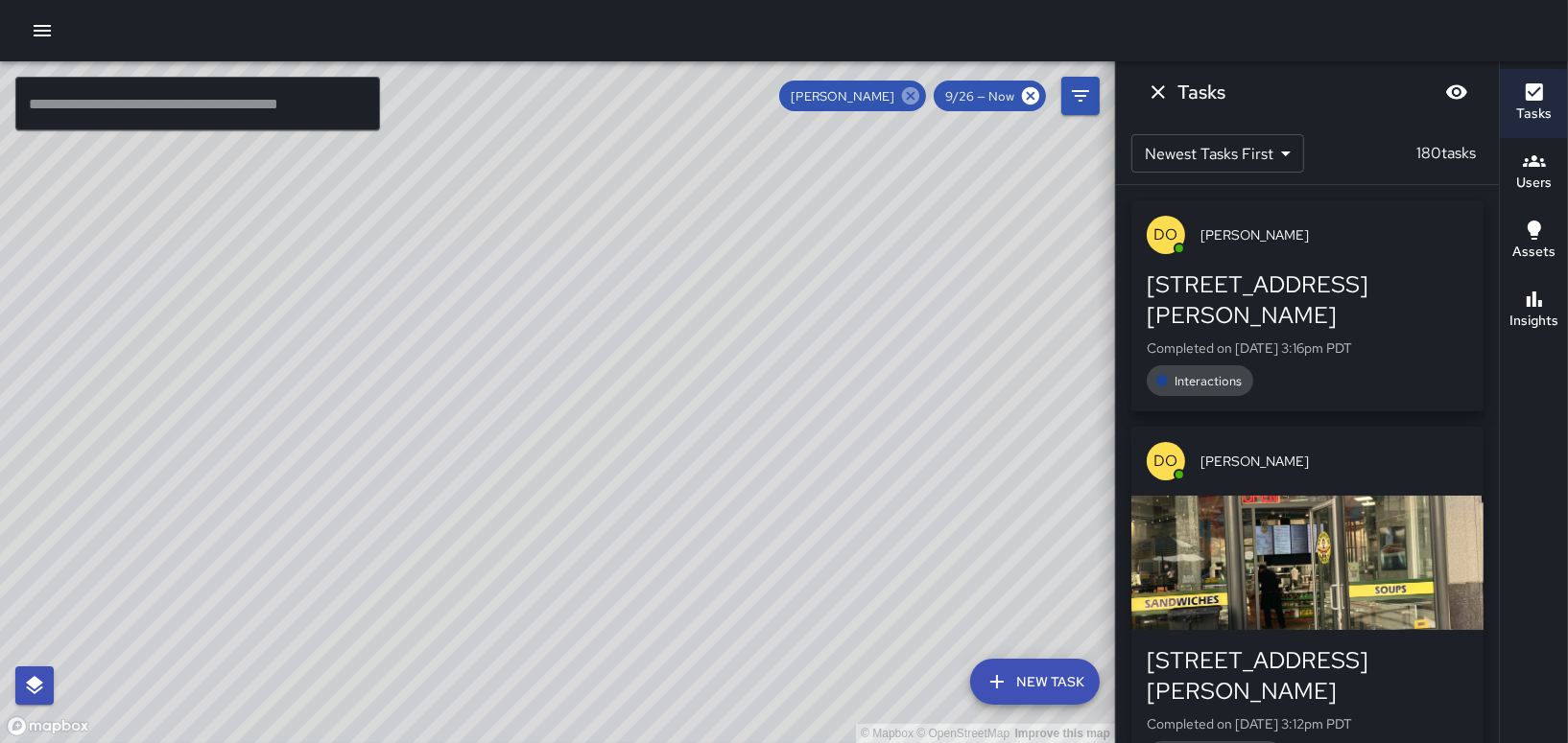
click at [916, 90] on icon at bounding box center [911, 96] width 18 height 18
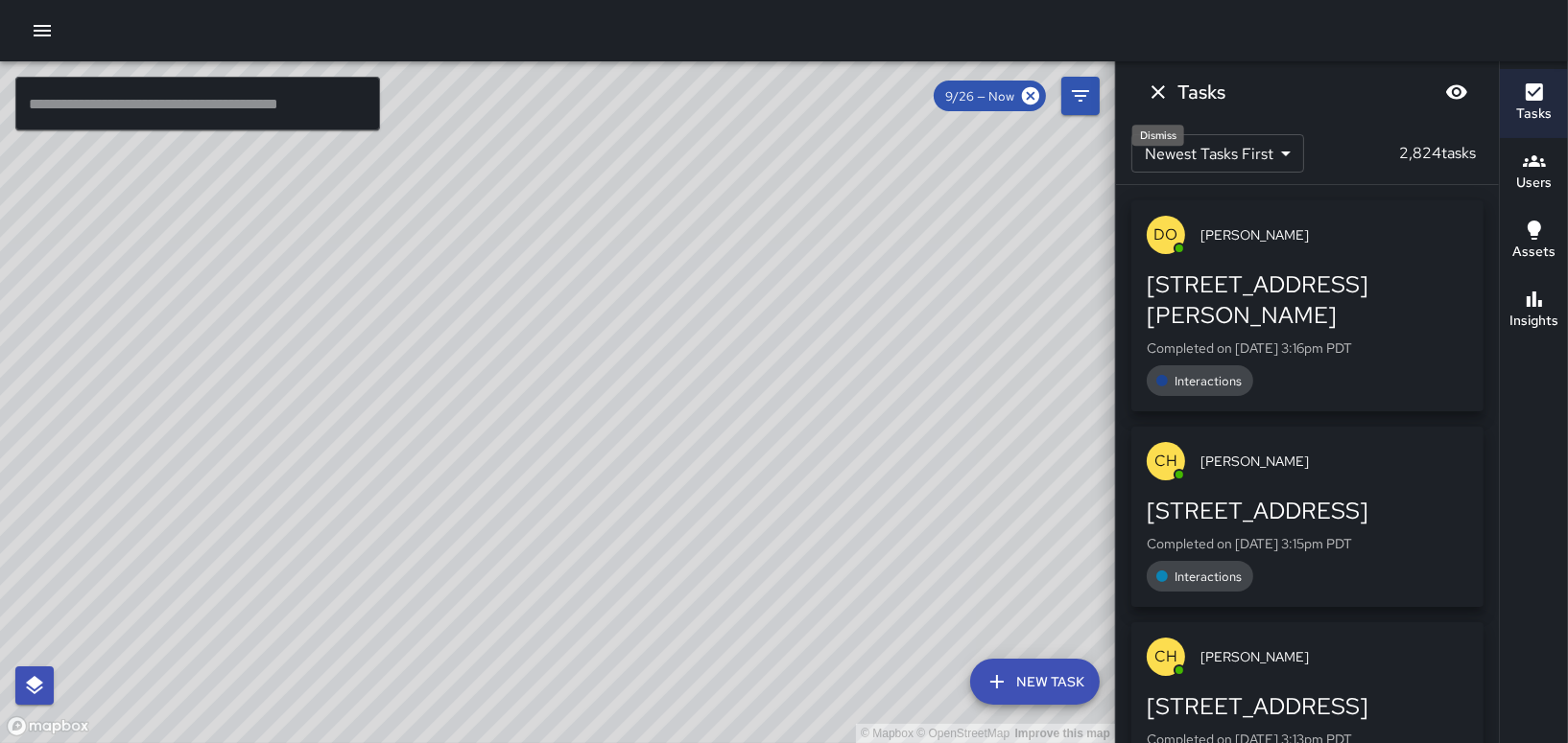
click at [1154, 91] on icon "Dismiss" at bounding box center [1159, 92] width 24 height 23
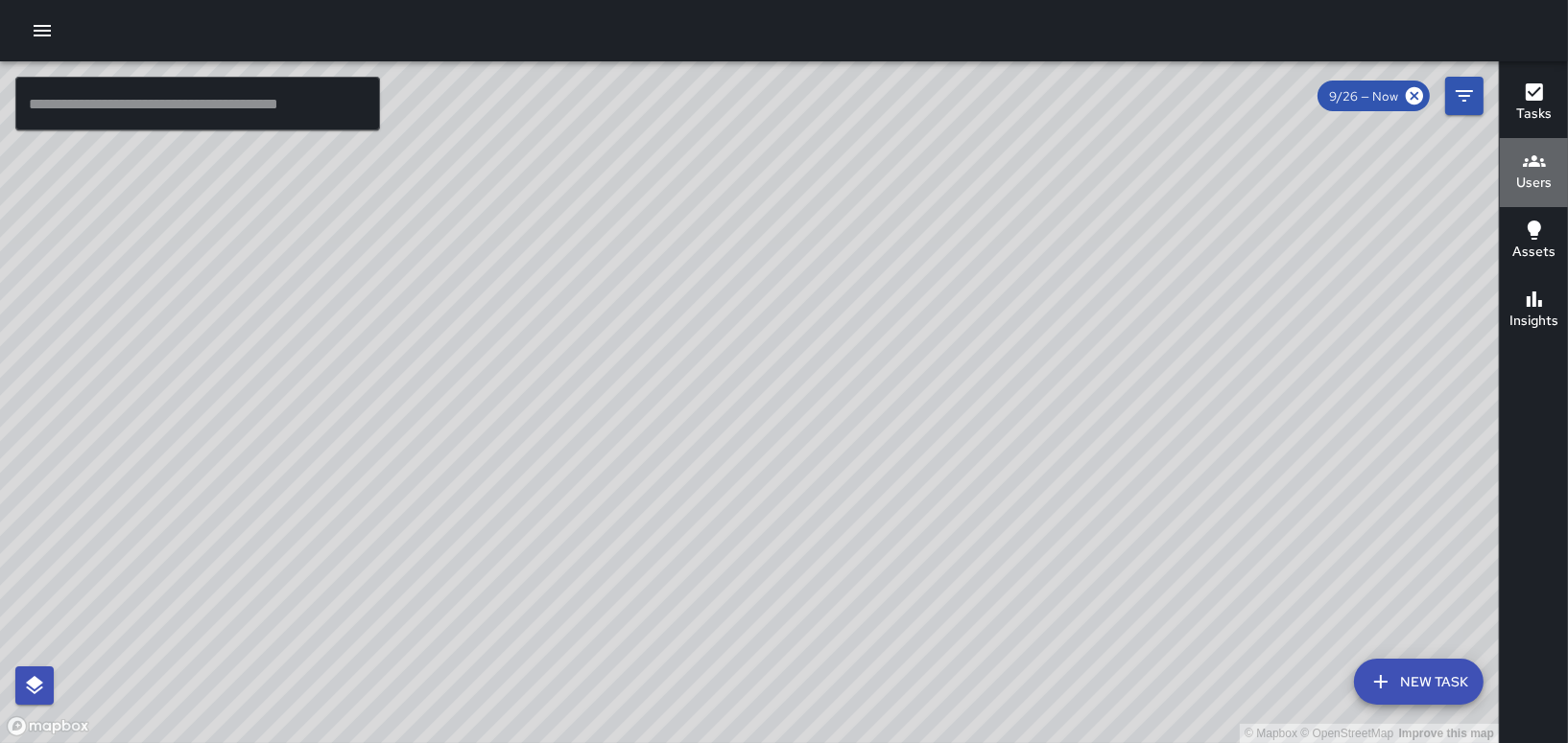
click at [1539, 181] on h6 "Users" at bounding box center [1534, 183] width 35 height 22
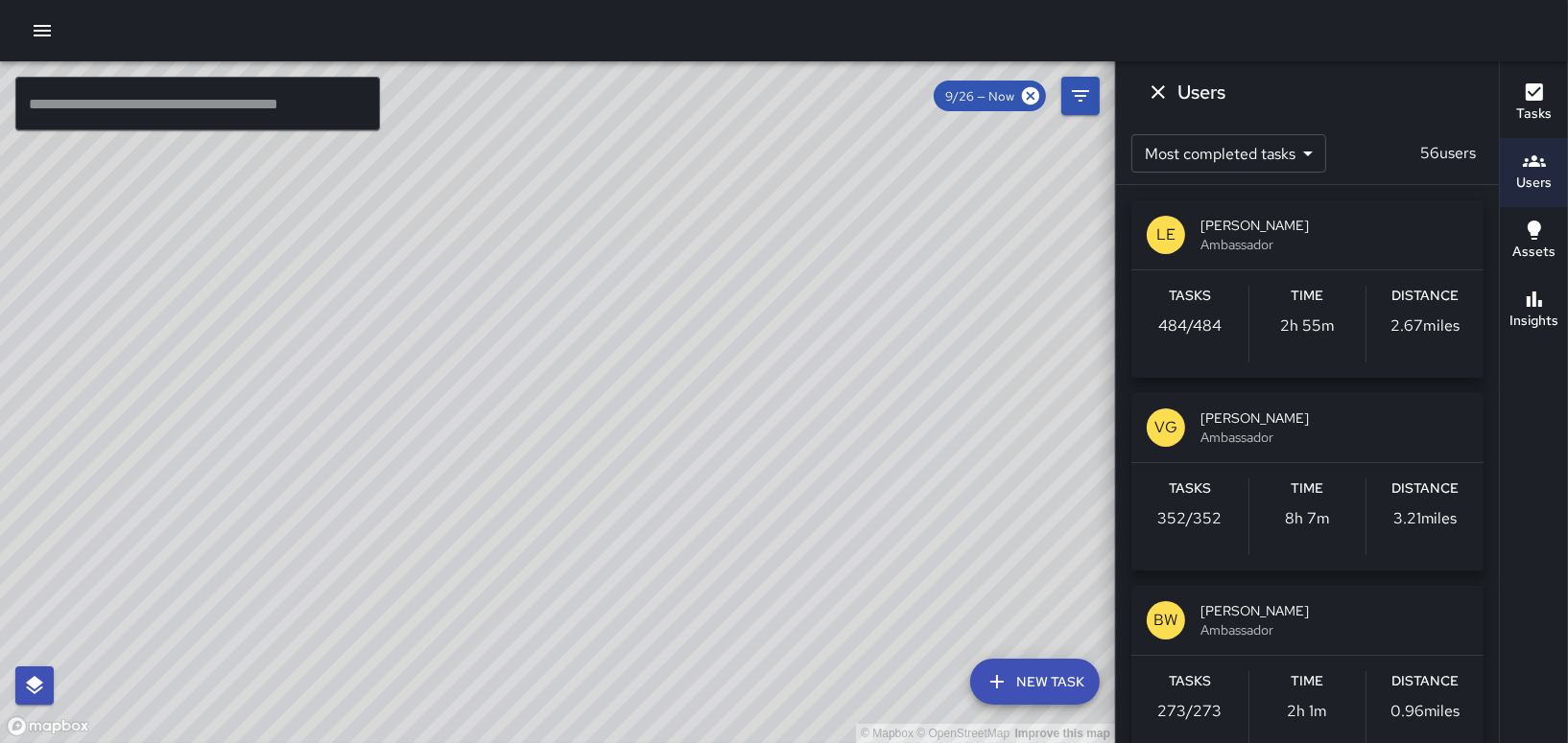
drag, startPoint x: 883, startPoint y: 577, endPoint x: 927, endPoint y: 497, distance: 91.3
click at [927, 500] on div "© Mapbox © OpenStreetMap Improve this map" at bounding box center [557, 402] width 1115 height 682
drag, startPoint x: 735, startPoint y: 408, endPoint x: 861, endPoint y: 559, distance: 196.7
click at [861, 559] on div "© Mapbox © OpenStreetMap Improve this map" at bounding box center [557, 402] width 1115 height 682
drag, startPoint x: 785, startPoint y: 645, endPoint x: 630, endPoint y: 389, distance: 299.3
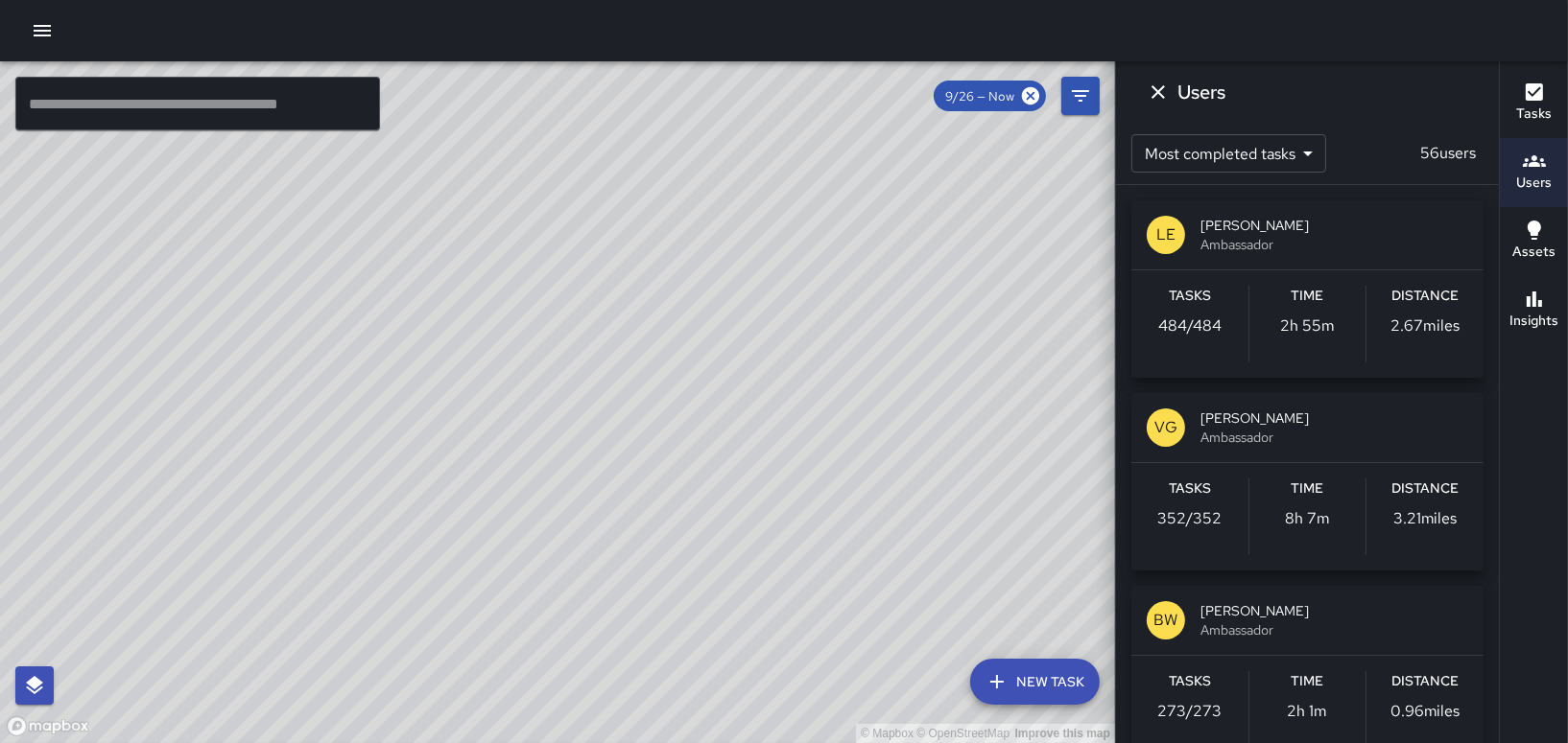
click at [630, 389] on div "© Mapbox © OpenStreetMap Improve this map" at bounding box center [557, 402] width 1115 height 682
drag, startPoint x: 683, startPoint y: 639, endPoint x: 689, endPoint y: 593, distance: 46.4
click at [689, 593] on div "© Mapbox © OpenStreetMap Improve this map" at bounding box center [557, 402] width 1115 height 682
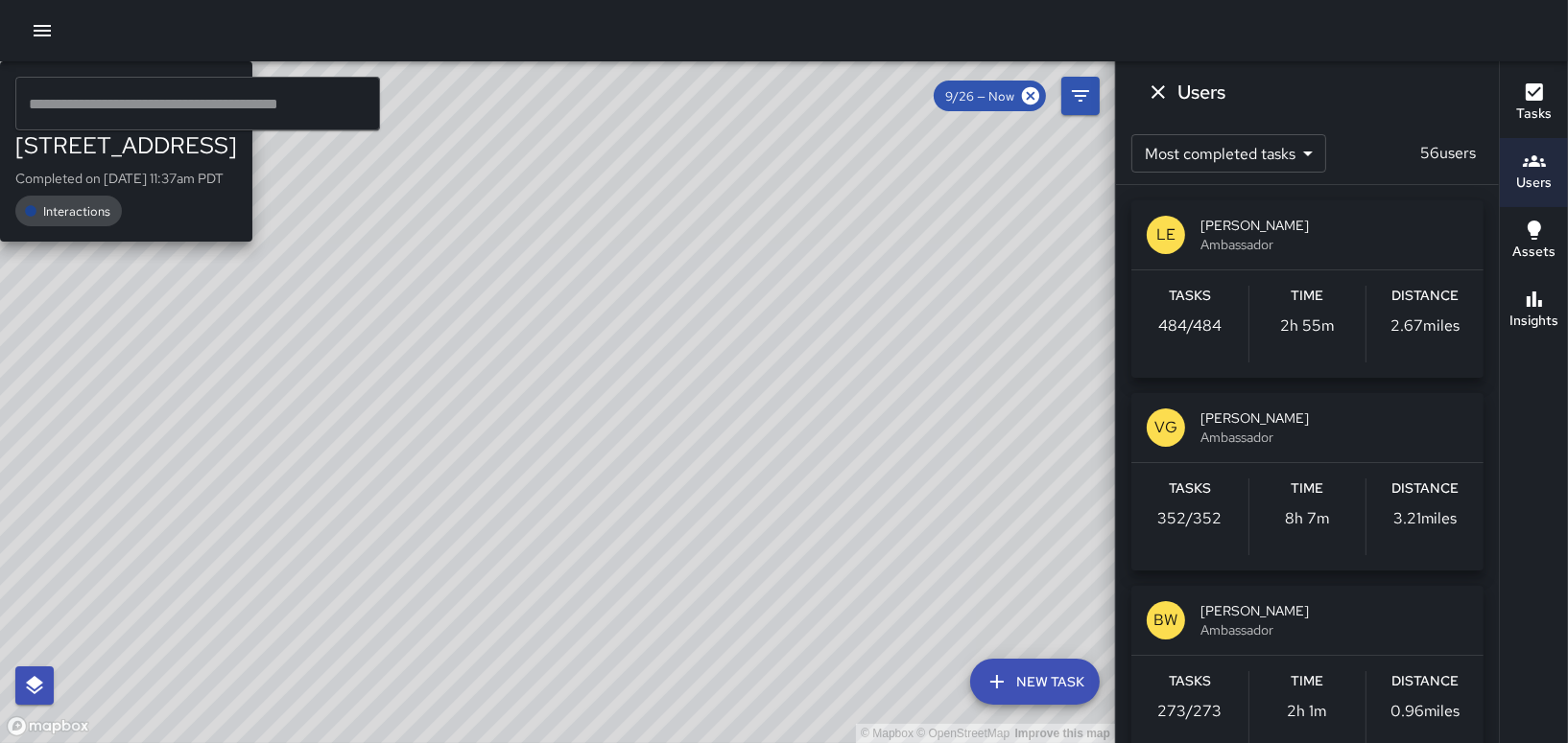
drag, startPoint x: 859, startPoint y: 366, endPoint x: 626, endPoint y: 505, distance: 271.3
click at [626, 505] on div "© Mapbox © OpenStreetMap Improve this map DO [PERSON_NAME][GEOGRAPHIC_DATA][STR…" at bounding box center [557, 402] width 1115 height 682
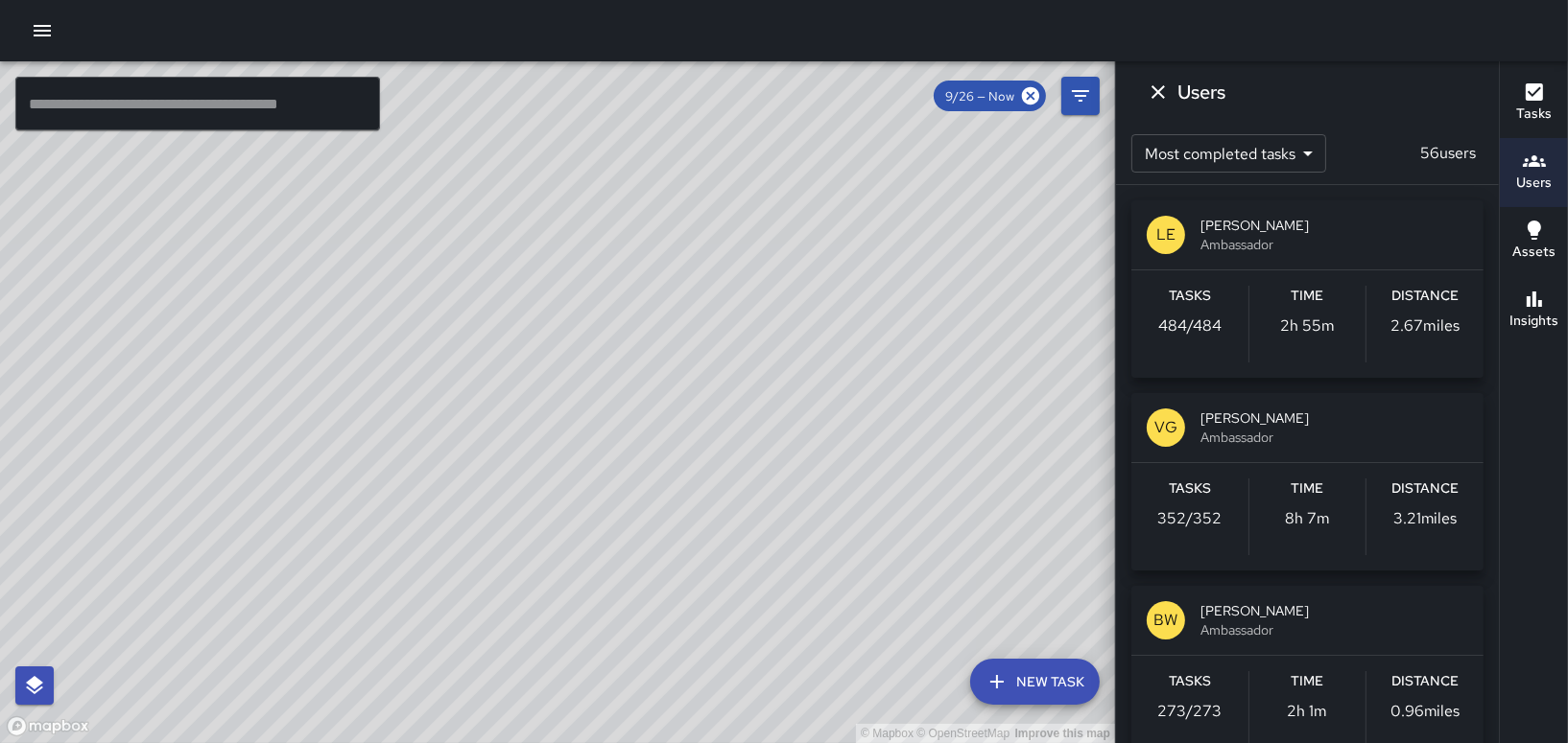
drag, startPoint x: 696, startPoint y: 379, endPoint x: 823, endPoint y: 298, distance: 150.6
click at [823, 298] on div "© Mapbox © OpenStreetMap Improve this map" at bounding box center [557, 402] width 1115 height 682
drag, startPoint x: 730, startPoint y: 450, endPoint x: 1113, endPoint y: 721, distance: 469.2
click at [1156, 742] on html "© Mapbox © OpenStreetMap Improve this map ​ New Task 9/26 — Now Map Layers Task…" at bounding box center [784, 371] width 1568 height 743
drag, startPoint x: 928, startPoint y: 292, endPoint x: 939, endPoint y: 783, distance: 491.1
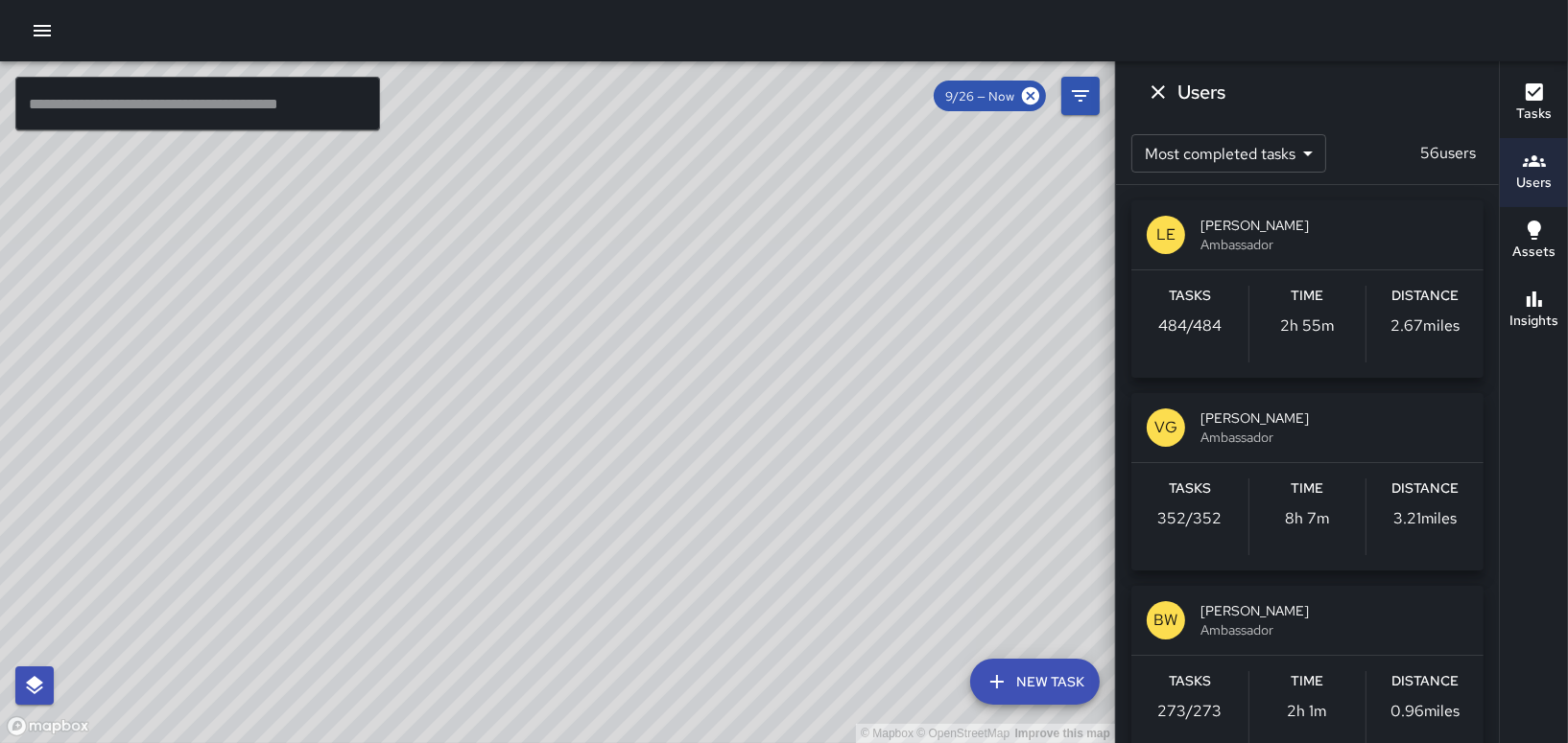
click at [939, 742] on html "© Mapbox © OpenStreetMap Improve this map ​ New Task 9/26 — Now Map Layers Task…" at bounding box center [784, 371] width 1568 height 743
drag, startPoint x: 823, startPoint y: 523, endPoint x: 814, endPoint y: 441, distance: 82.5
click at [814, 441] on div "© Mapbox © OpenStreetMap Improve this map" at bounding box center [557, 402] width 1115 height 682
